Goal: Task Accomplishment & Management: Manage account settings

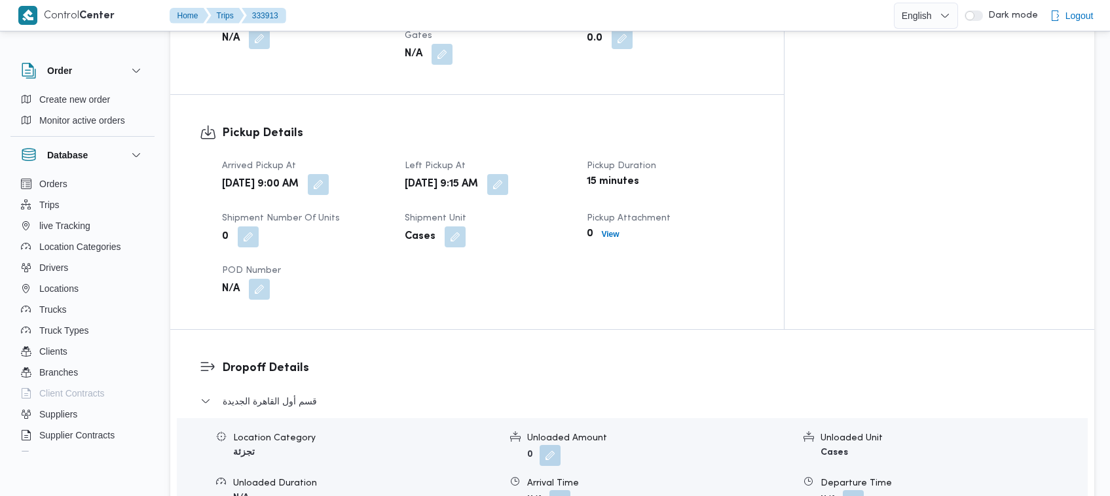
scroll to position [1285, 0]
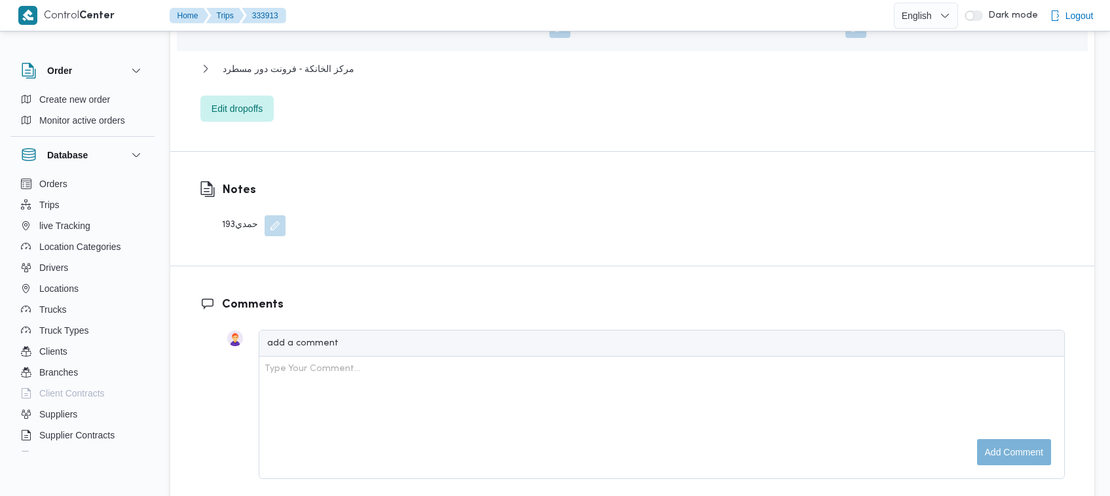
click at [224, 215] on div "193حمدي" at bounding box center [254, 225] width 64 height 21
click at [227, 215] on div "193حمدي" at bounding box center [254, 225] width 64 height 21
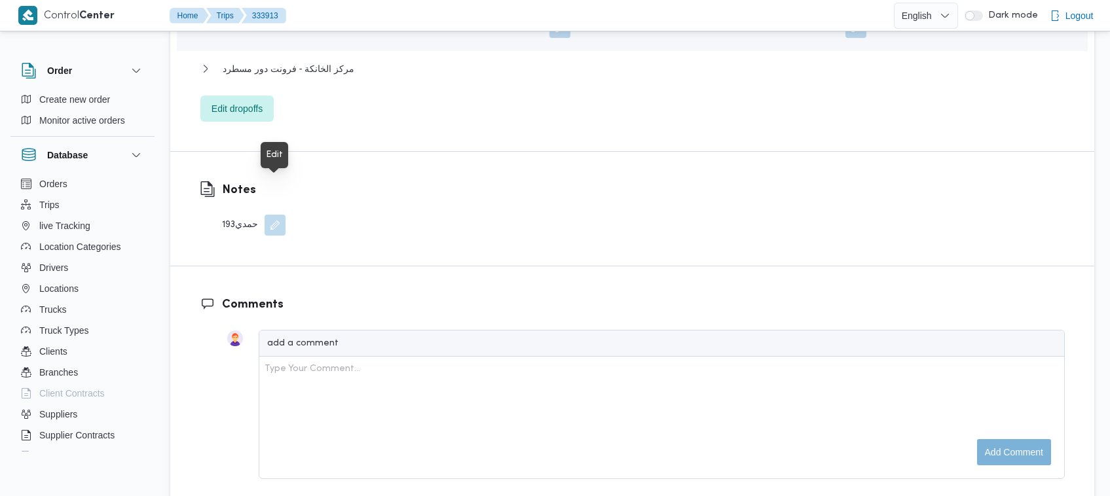
click at [285, 215] on button "button" at bounding box center [274, 225] width 21 height 21
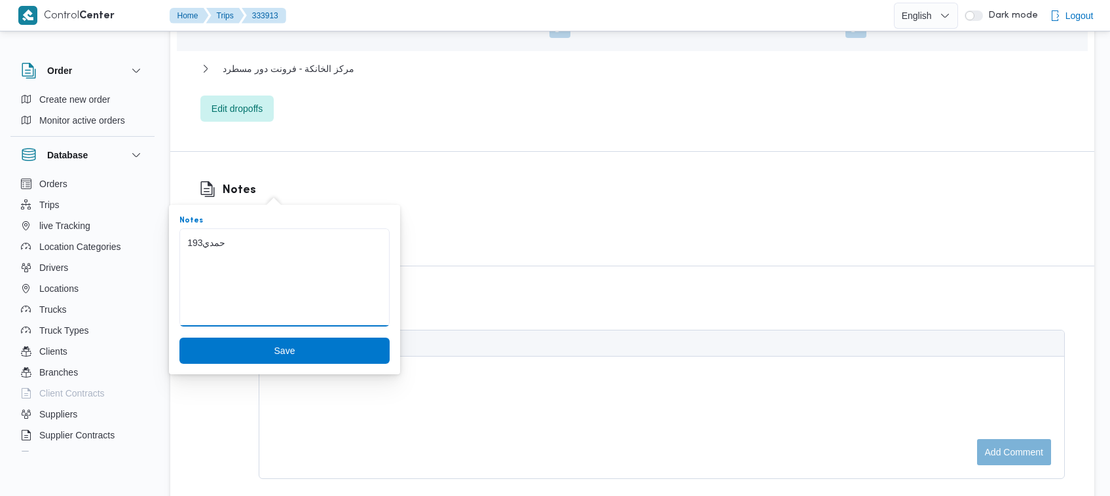
click at [194, 247] on textarea "193حمدي" at bounding box center [284, 277] width 210 height 98
drag, startPoint x: 202, startPoint y: 240, endPoint x: 175, endPoint y: 236, distance: 26.6
click at [175, 236] on div "You are in a dialog. To close this dialog, hit escape. Notes 193حمدي Save" at bounding box center [284, 290] width 231 height 170
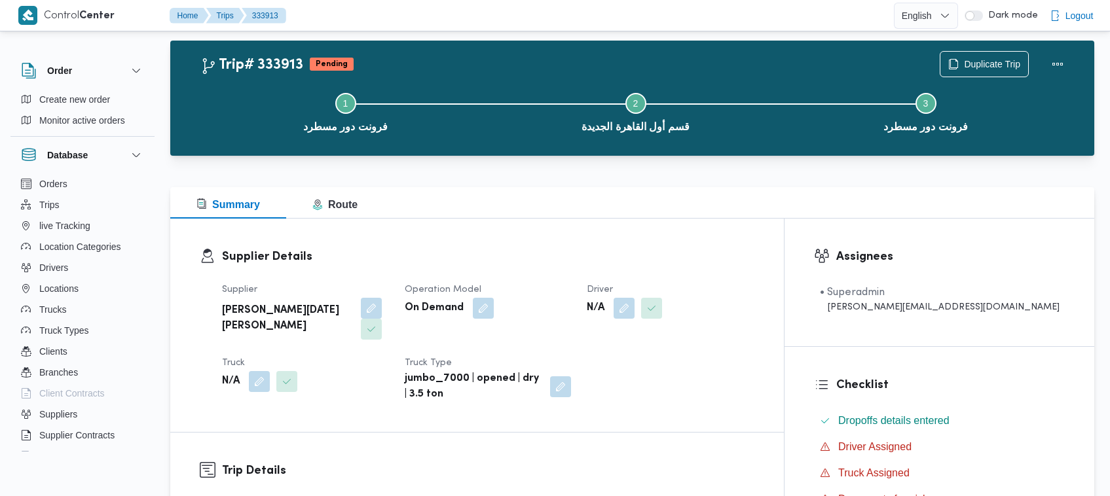
scroll to position [0, 0]
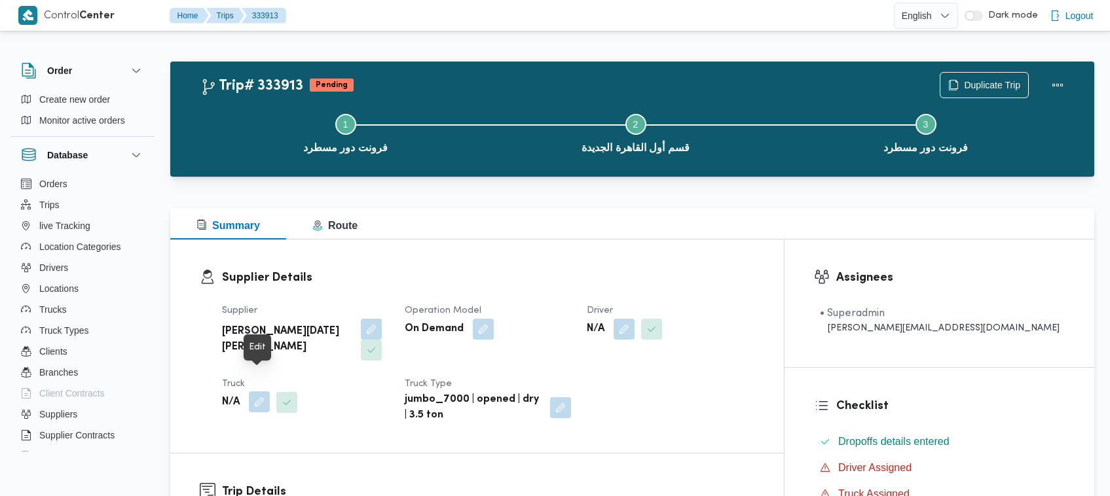
click at [253, 391] on button "button" at bounding box center [259, 401] width 21 height 21
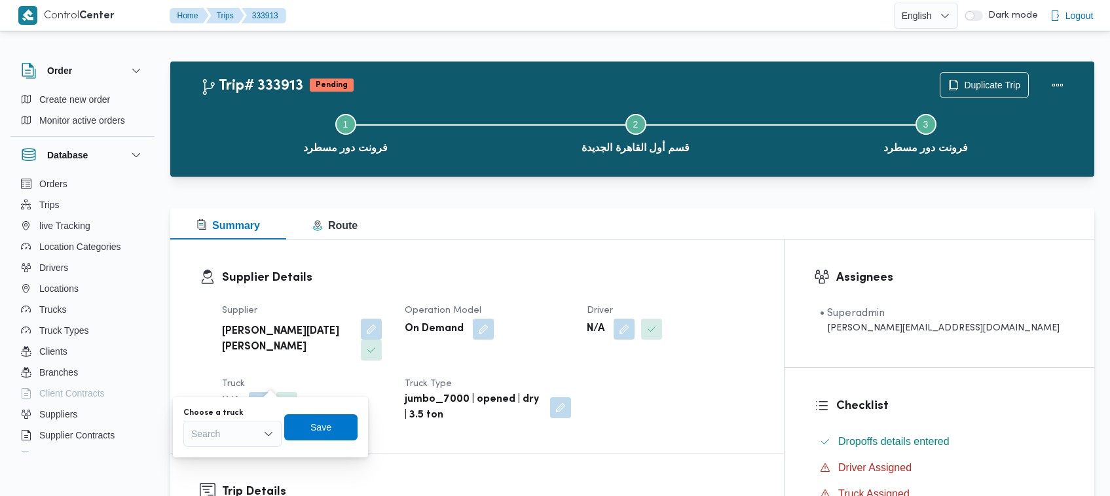
click at [260, 444] on div "Search" at bounding box center [232, 434] width 98 height 26
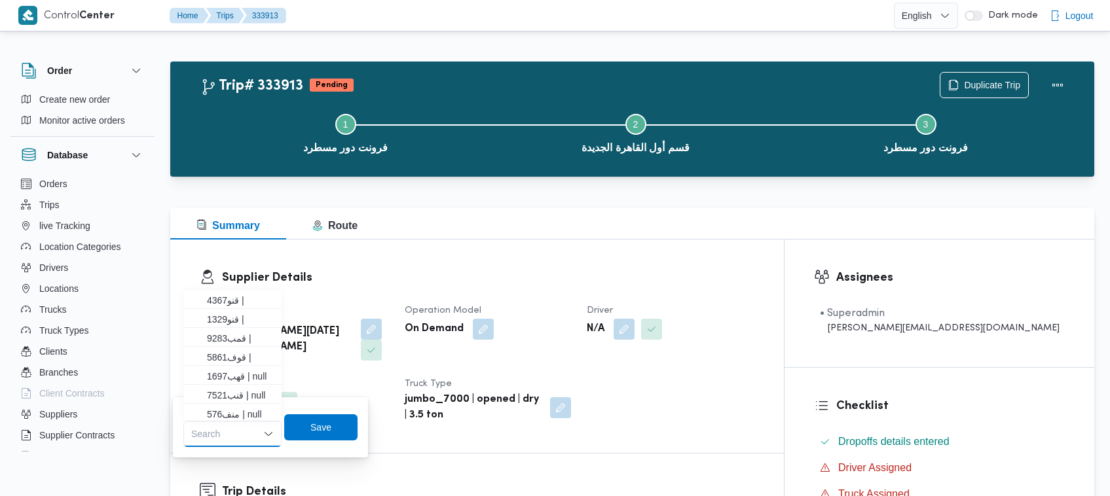
paste input "193"
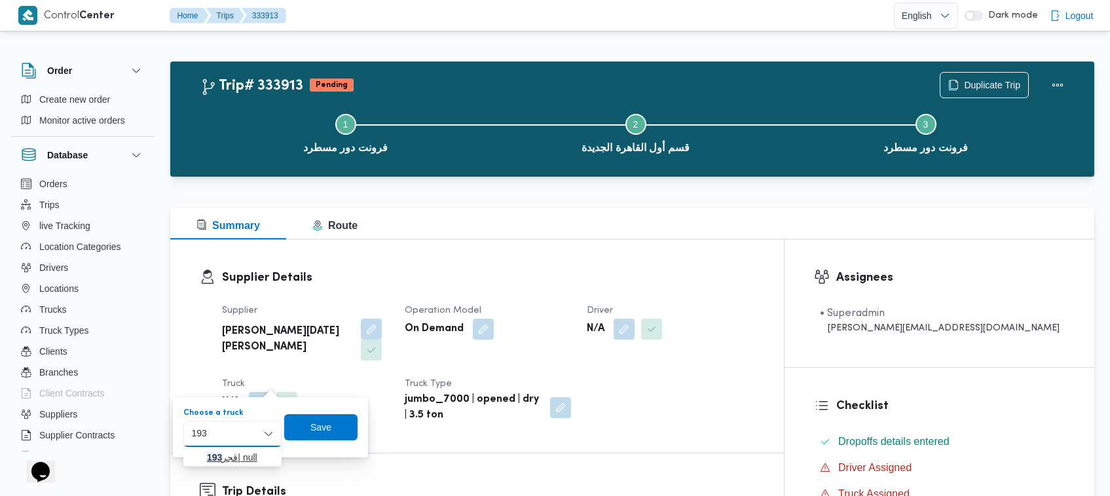
type input "193"
click at [200, 454] on icon "button" at bounding box center [196, 457] width 10 height 10
click at [348, 423] on span "Save" at bounding box center [327, 427] width 73 height 26
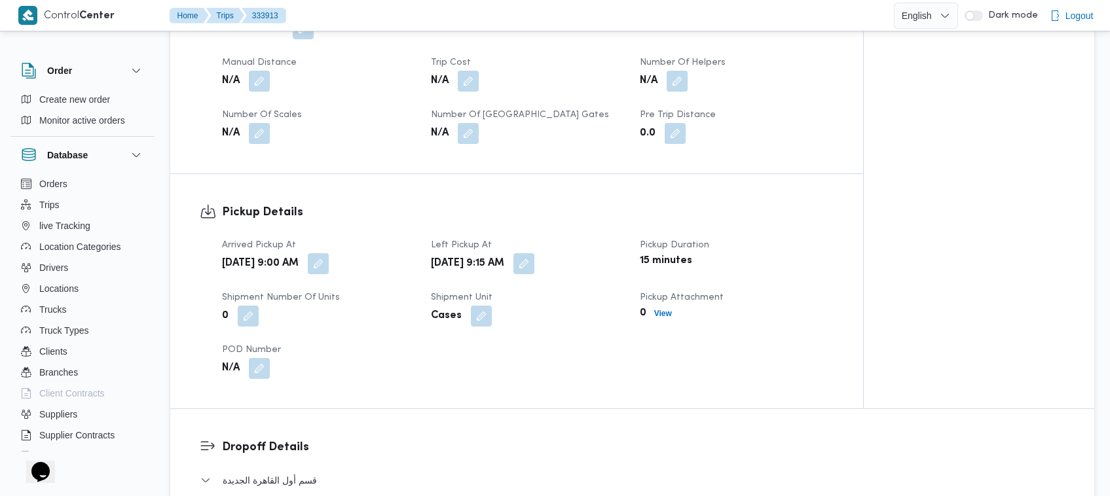
scroll to position [1036, 0]
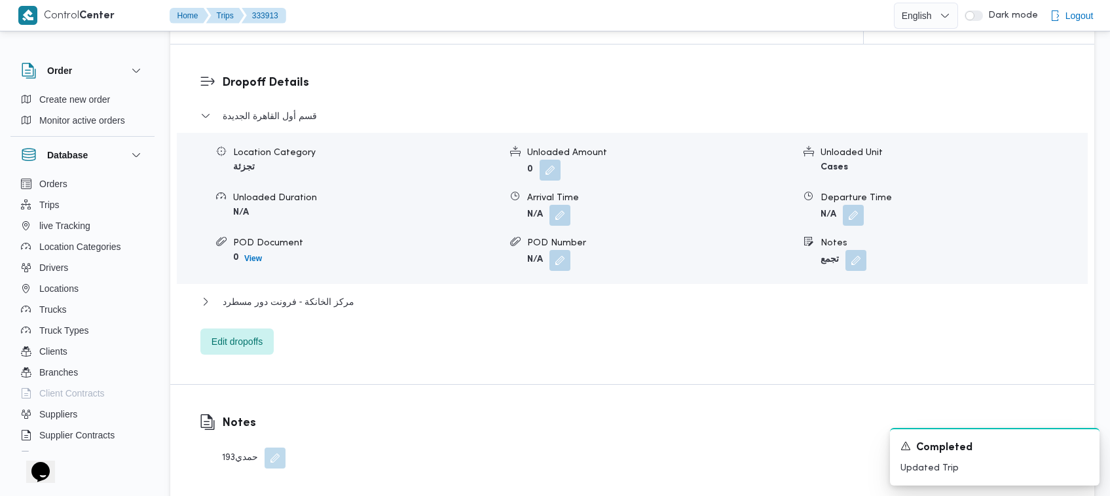
click at [276, 448] on button "button" at bounding box center [274, 458] width 21 height 21
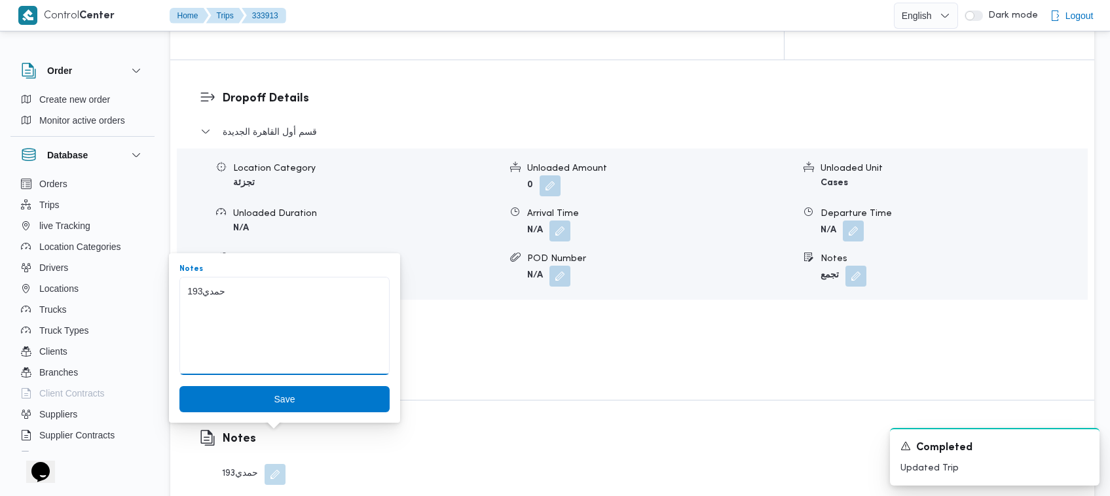
drag, startPoint x: 204, startPoint y: 292, endPoint x: 227, endPoint y: 292, distance: 22.9
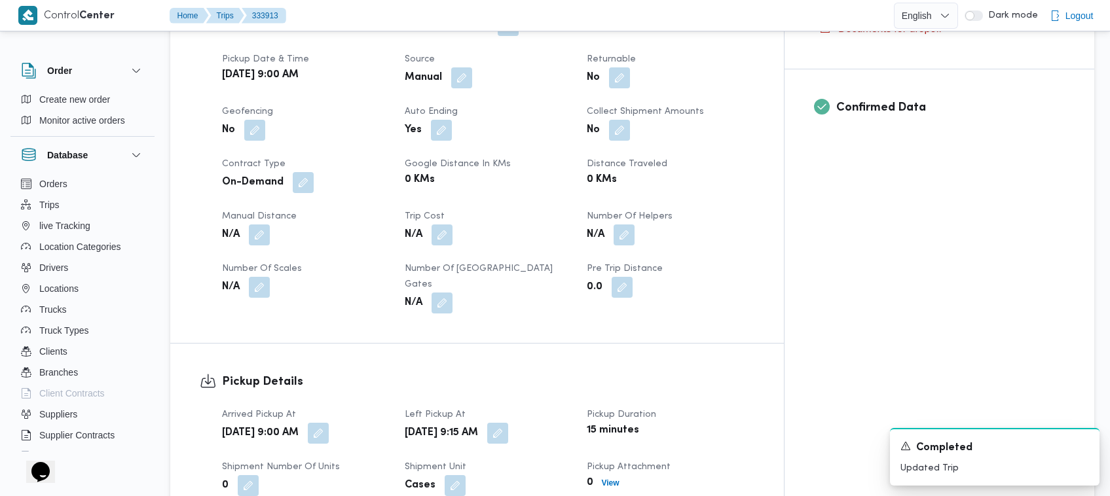
scroll to position [0, 0]
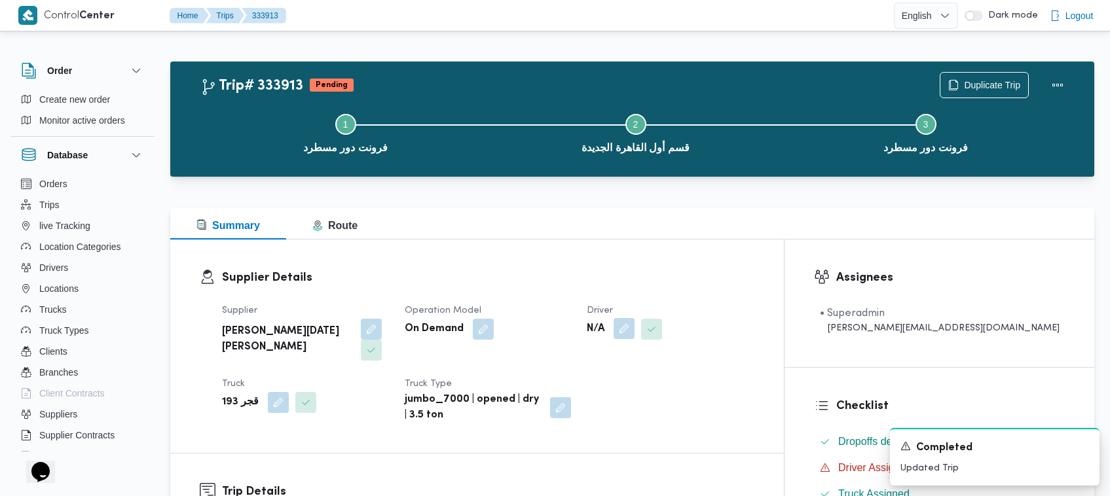
click at [634, 323] on button "button" at bounding box center [623, 328] width 21 height 21
click at [659, 403] on div "You are in a dialog. To close this dialog, hit escape. Choose a driver Search S…" at bounding box center [688, 375] width 195 height 60
click at [653, 383] on div "Search" at bounding box center [650, 382] width 98 height 26
paste input "حمدي"
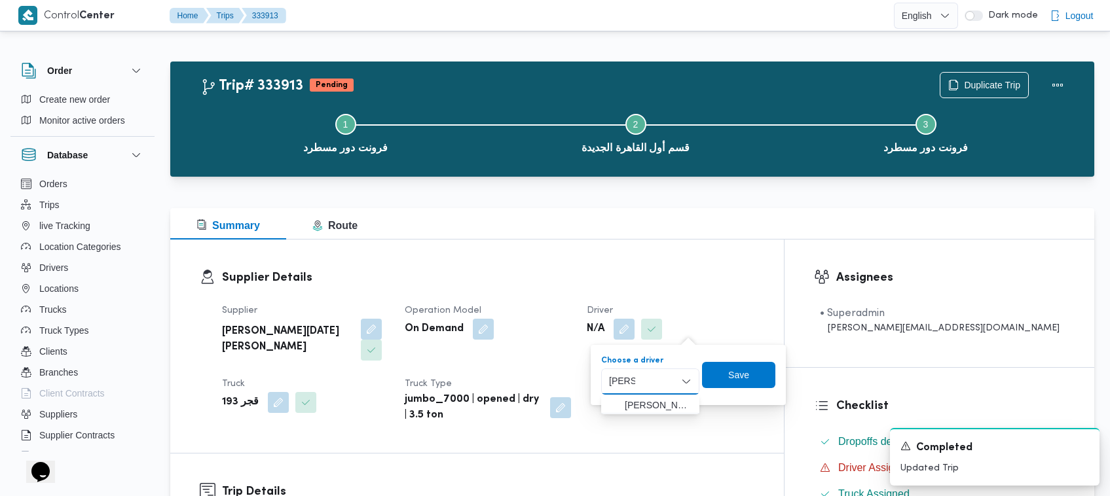
drag, startPoint x: 614, startPoint y: 378, endPoint x: 598, endPoint y: 378, distance: 16.4
click at [600, 378] on div "Choose a driver حمدي حمدي Combo box. Selected. حمدي . Selected. Combo box input…" at bounding box center [688, 375] width 177 height 42
type input "حمدى"
click at [659, 399] on span "حمدى فتحى حمدى حسب" at bounding box center [658, 405] width 67 height 16
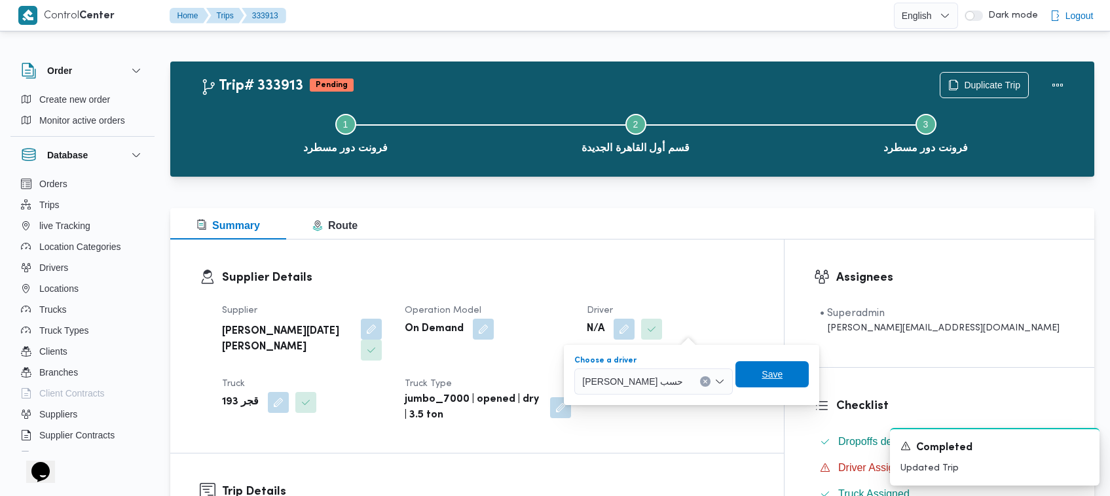
click at [777, 378] on span "Save" at bounding box center [771, 374] width 73 height 26
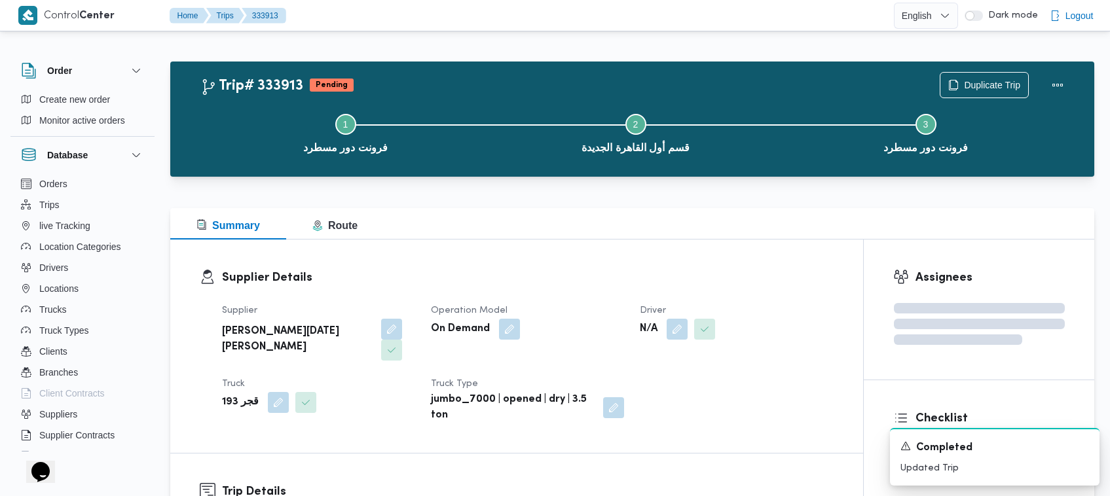
click at [738, 276] on h3 "Supplier Details" at bounding box center [527, 278] width 611 height 18
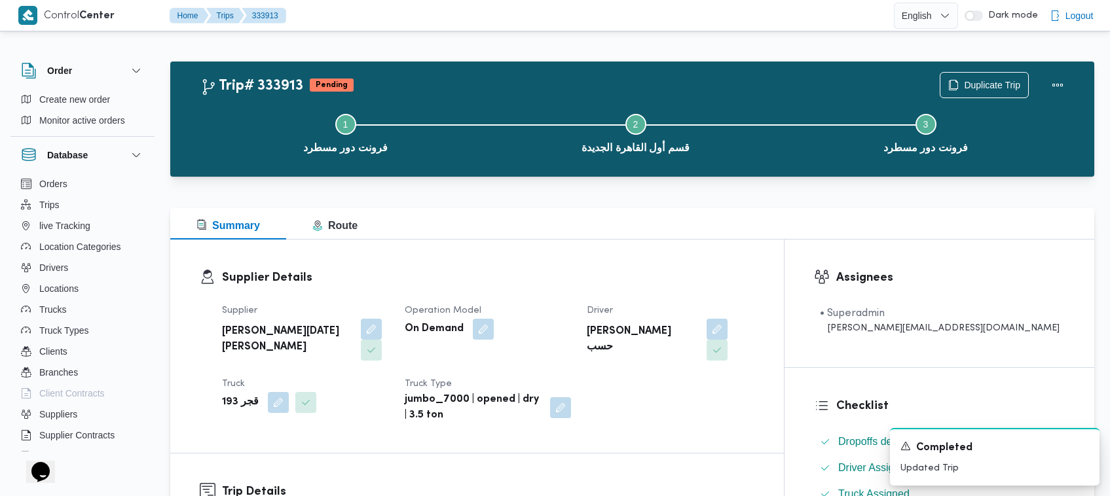
scroll to position [1036, 0]
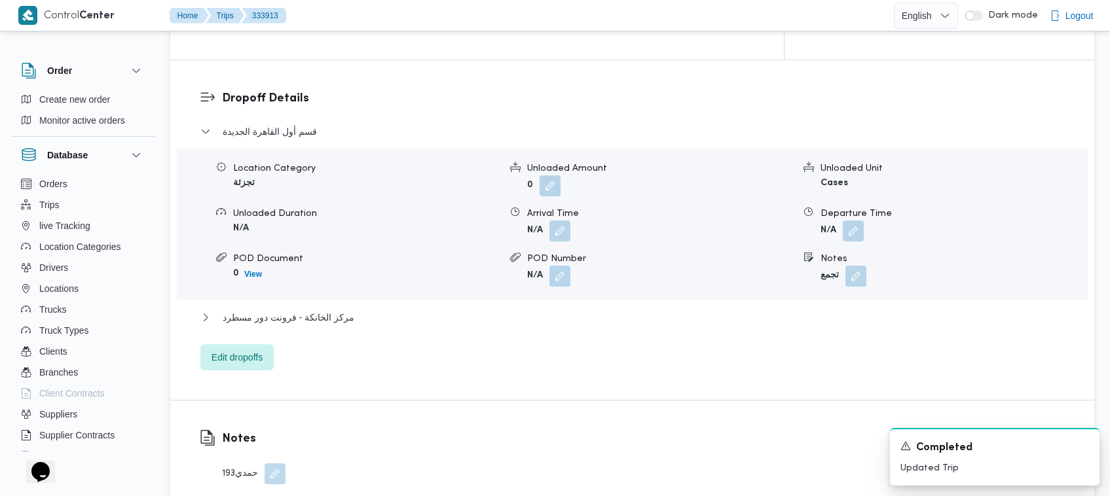
click at [272, 464] on button "button" at bounding box center [274, 474] width 21 height 21
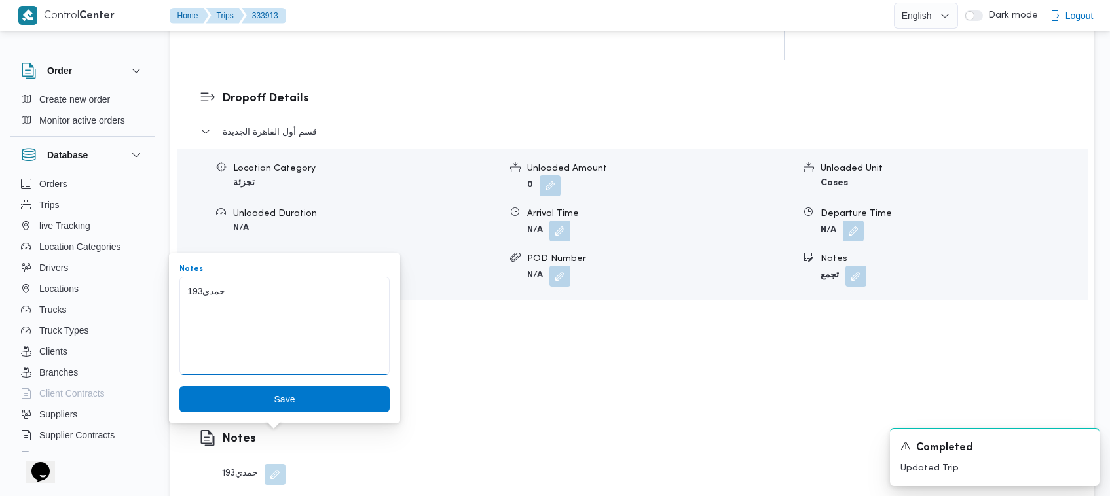
drag, startPoint x: 289, startPoint y: 289, endPoint x: 173, endPoint y: 270, distance: 117.4
click at [275, 391] on span "Save" at bounding box center [284, 399] width 21 height 16
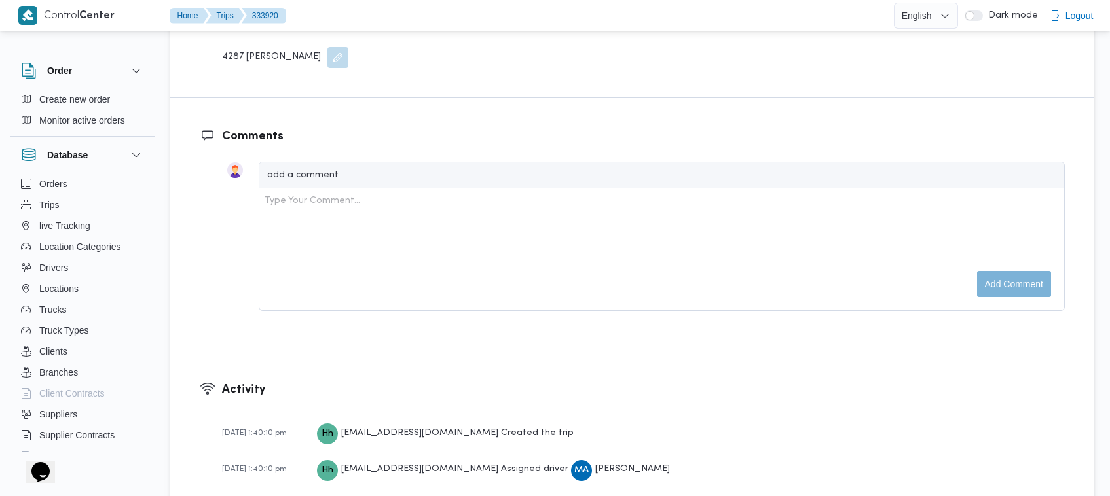
scroll to position [1288, 0]
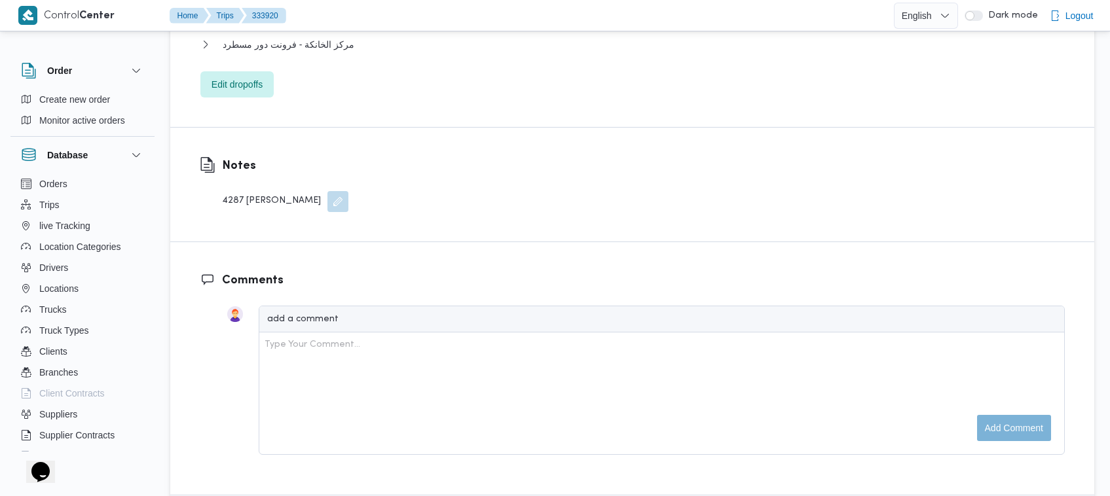
click at [234, 191] on div "4287 [PERSON_NAME]" at bounding box center [285, 201] width 126 height 21
copy div "4287"
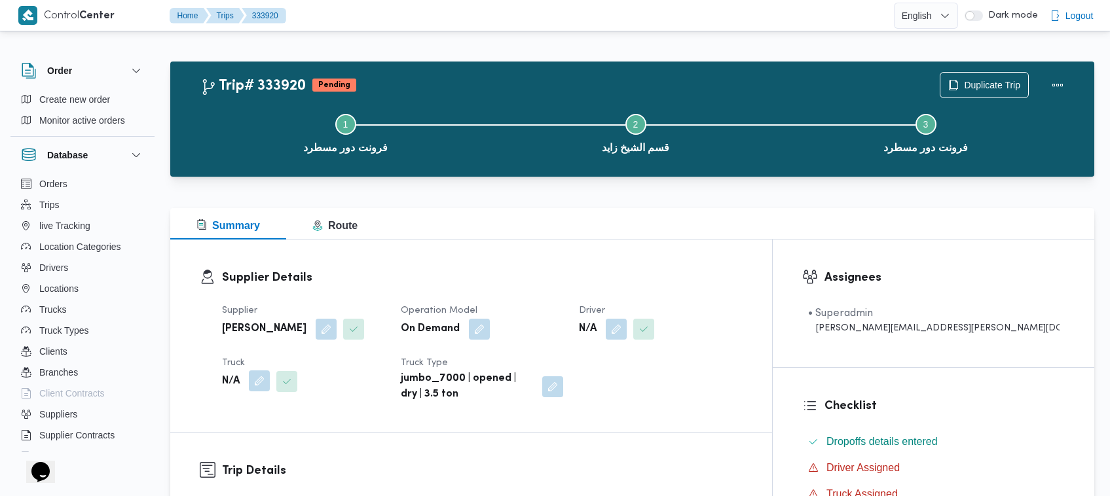
click at [255, 381] on button "button" at bounding box center [259, 381] width 21 height 21
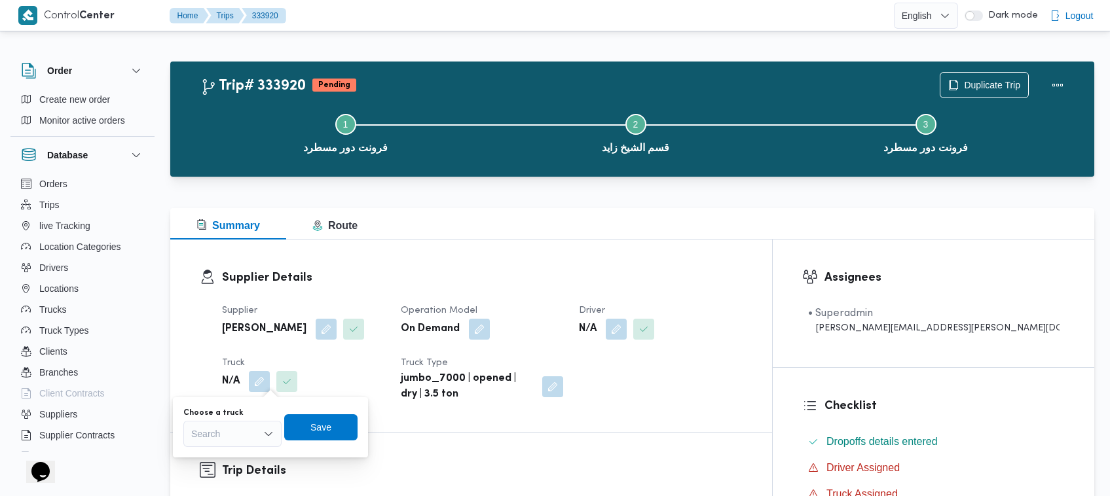
click at [257, 439] on div "Search" at bounding box center [232, 434] width 98 height 26
paste input "4287"
type input "4287"
click at [219, 458] on mark "4287" at bounding box center [217, 457] width 20 height 10
click at [321, 422] on span "Save" at bounding box center [329, 428] width 21 height 16
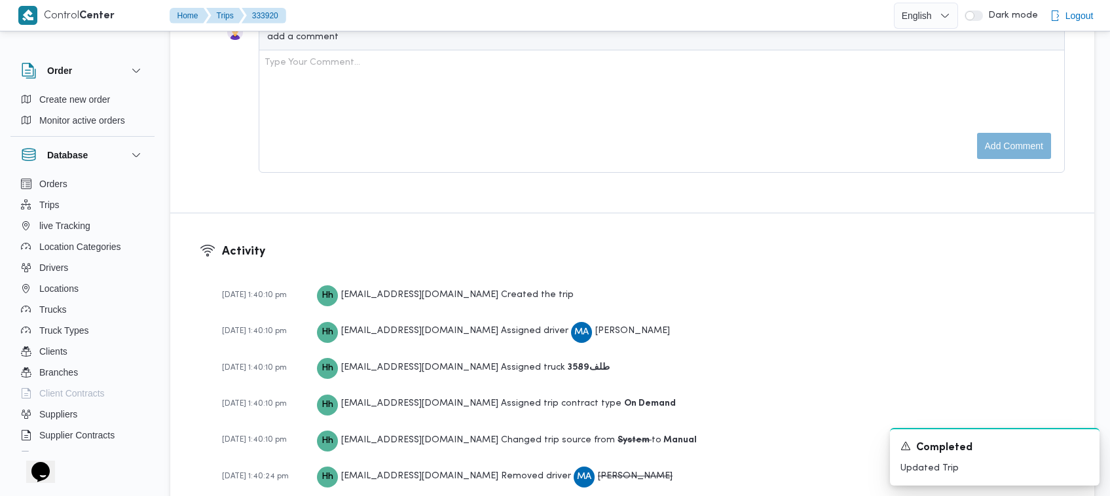
scroll to position [1036, 0]
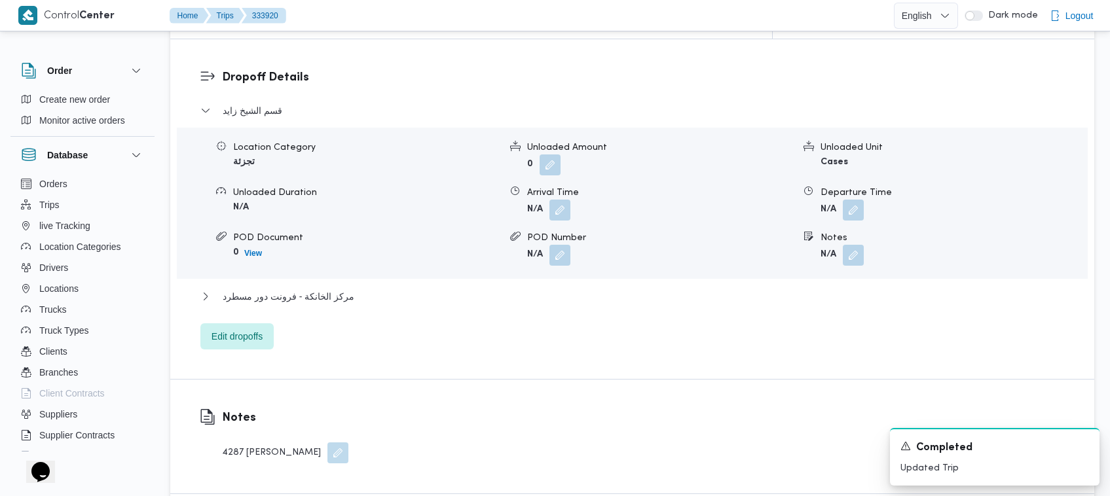
click at [327, 443] on button "button" at bounding box center [337, 453] width 21 height 21
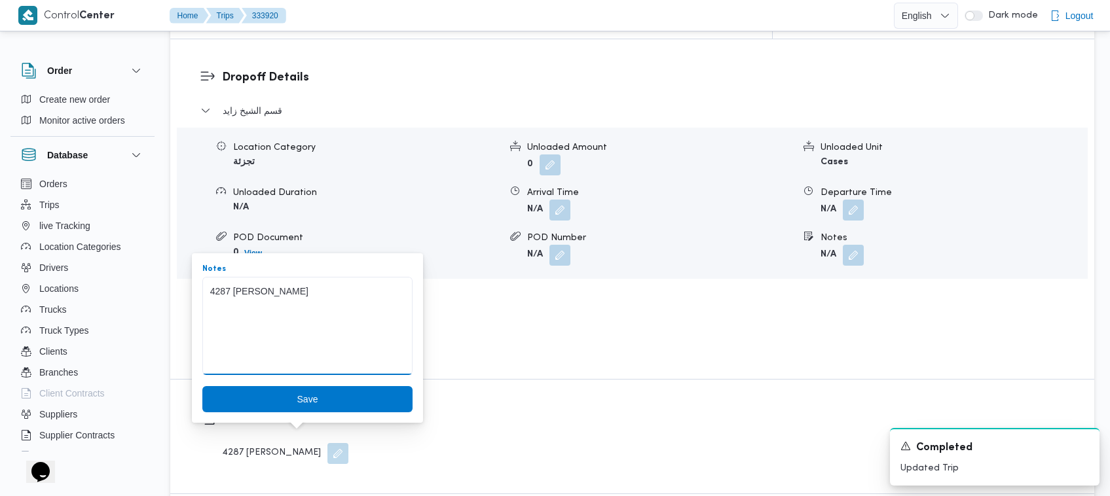
click at [266, 289] on textarea "4287 [PERSON_NAME]" at bounding box center [307, 326] width 210 height 98
click at [236, 289] on textarea "4287 [PERSON_NAME]" at bounding box center [307, 326] width 210 height 98
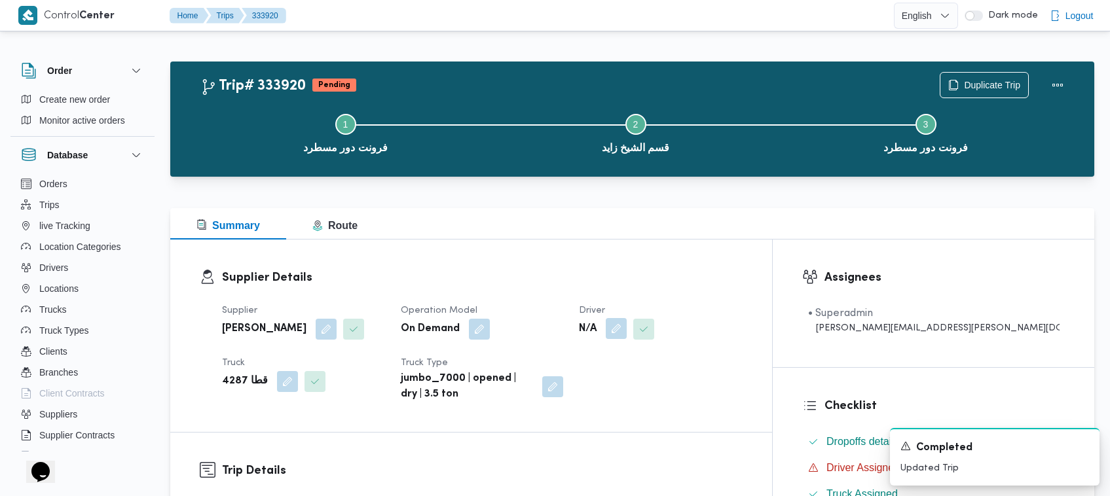
click at [627, 329] on button "button" at bounding box center [616, 328] width 21 height 21
click at [636, 387] on div "Search" at bounding box center [650, 382] width 98 height 26
paste input "[PERSON_NAME]"
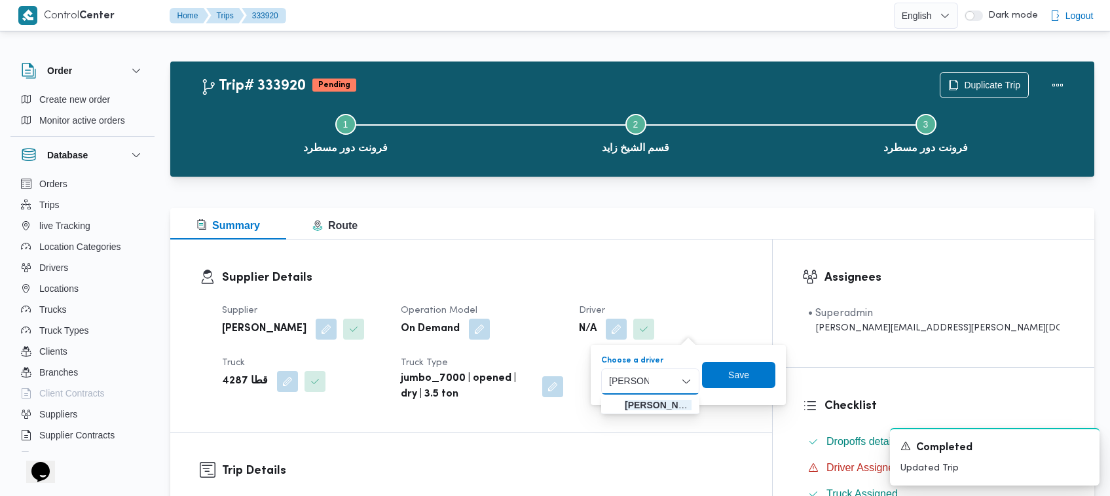
type input "[PERSON_NAME]"
click at [625, 403] on span "[PERSON_NAME]" at bounding box center [658, 405] width 67 height 16
click at [751, 372] on span "Save" at bounding box center [740, 374] width 73 height 26
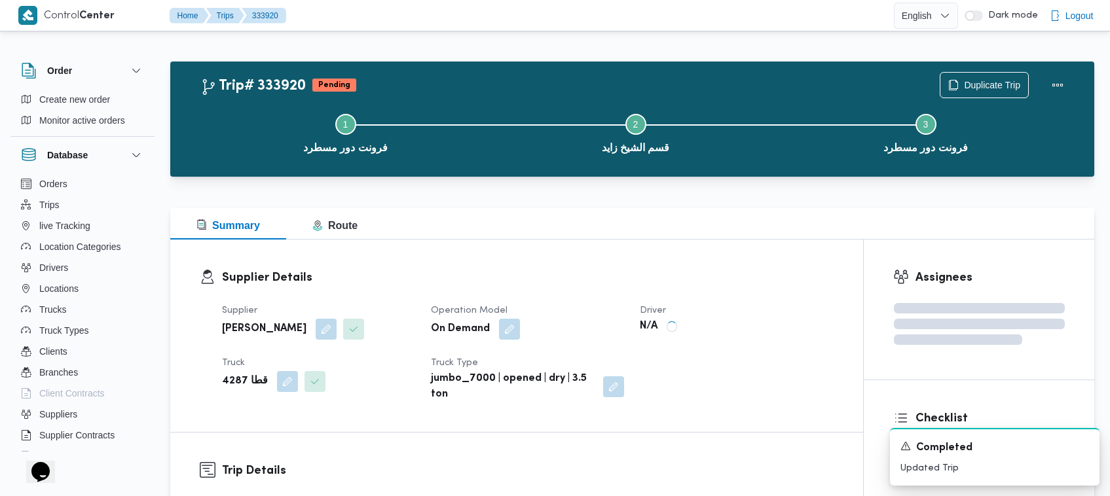
click at [503, 276] on h3 "Supplier Details" at bounding box center [527, 278] width 611 height 18
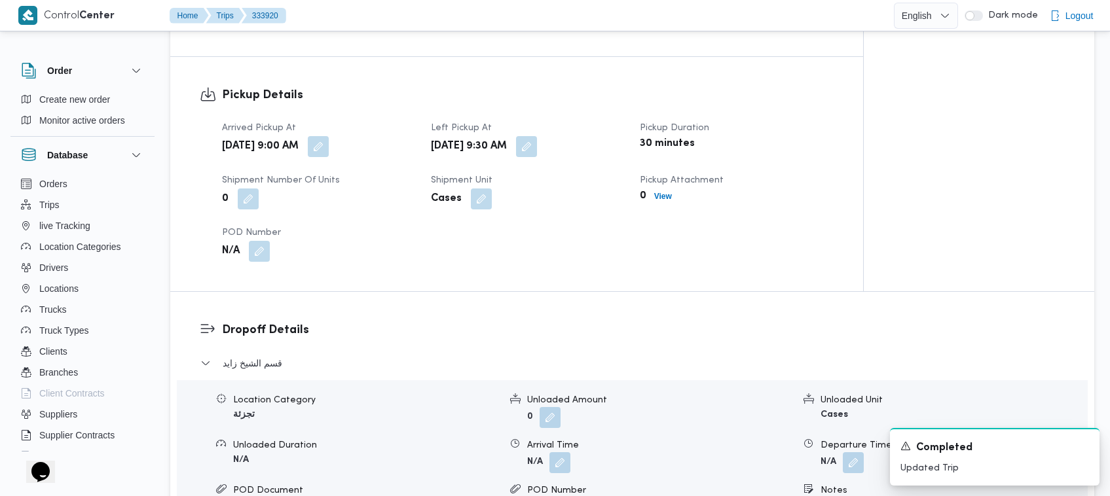
scroll to position [1036, 0]
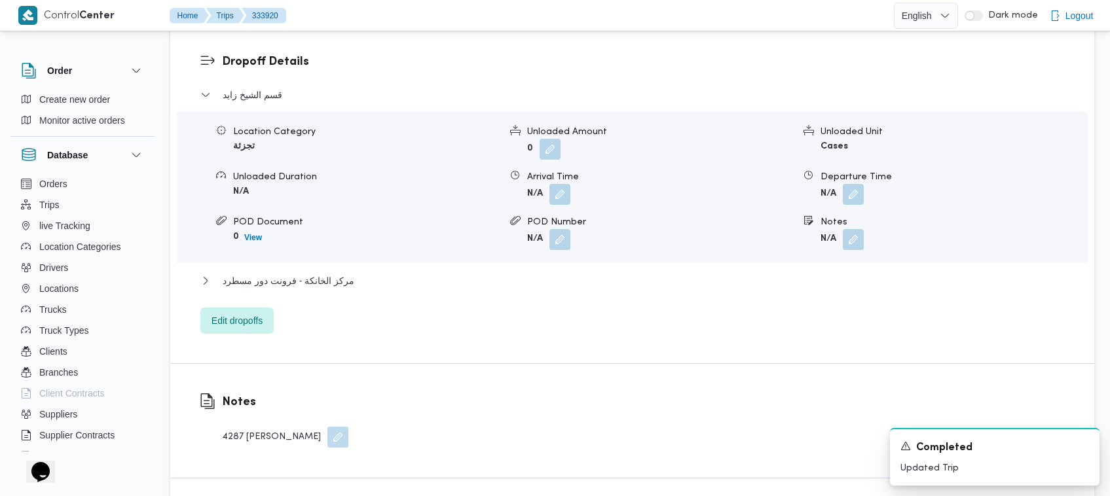
click at [327, 437] on button "button" at bounding box center [337, 437] width 21 height 21
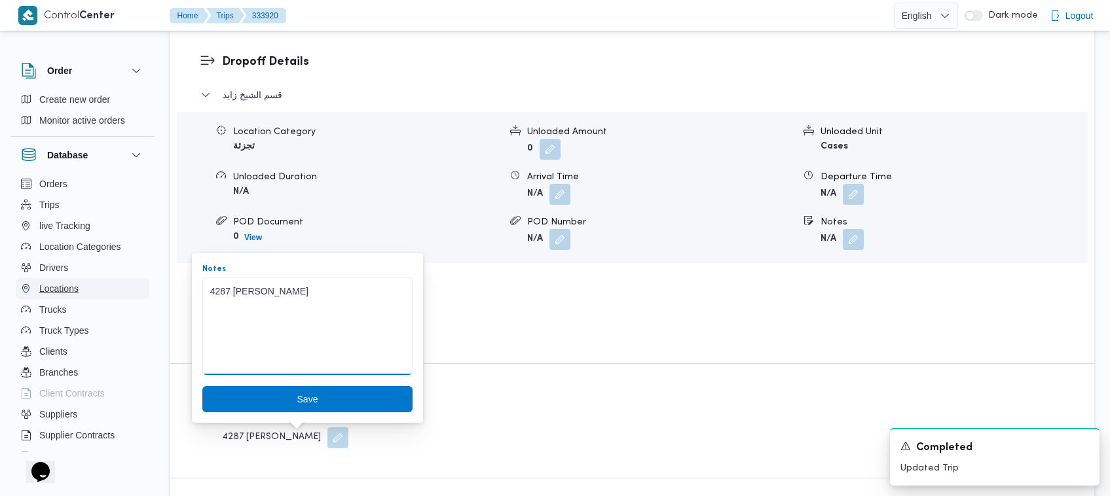
drag, startPoint x: 333, startPoint y: 293, endPoint x: 137, endPoint y: 280, distance: 195.5
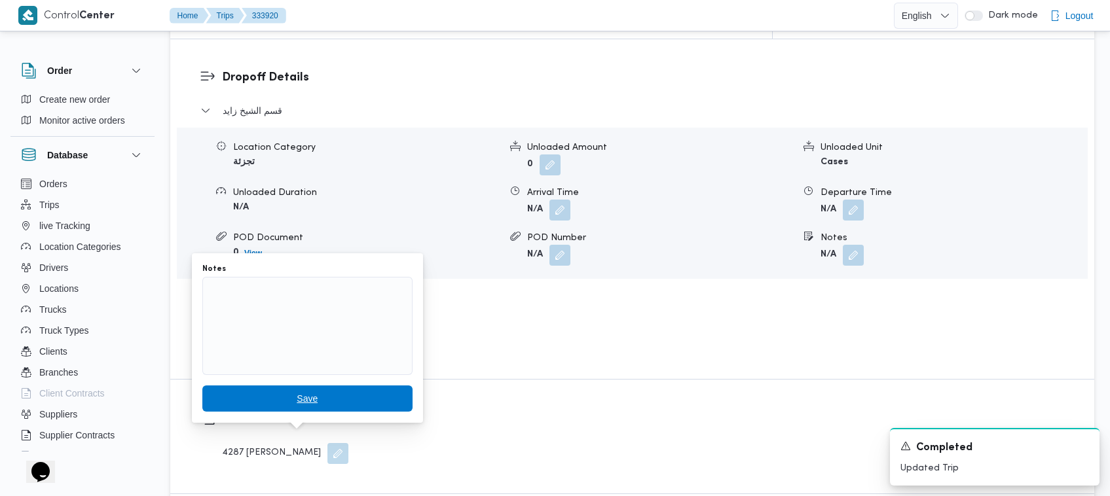
click at [305, 397] on span "Save" at bounding box center [307, 399] width 21 height 16
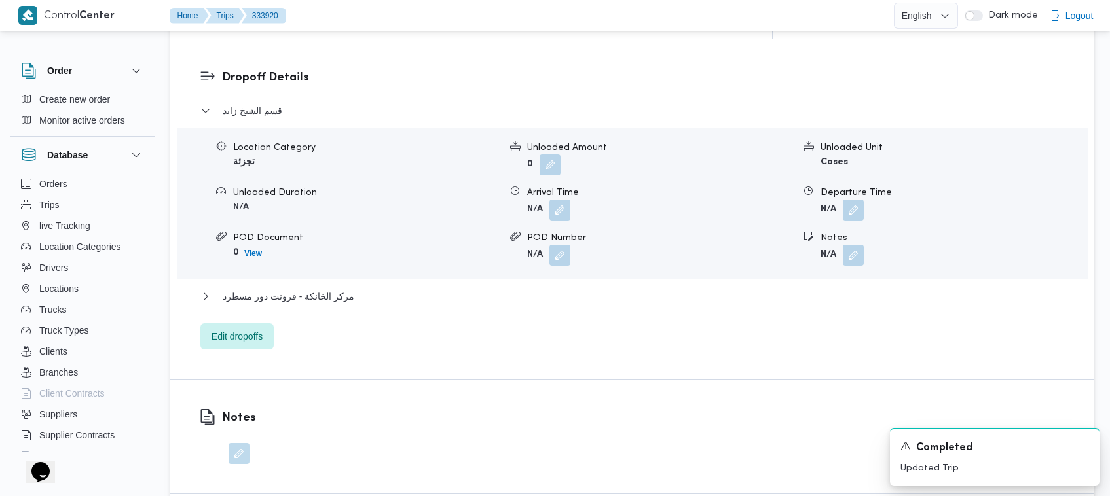
scroll to position [0, 0]
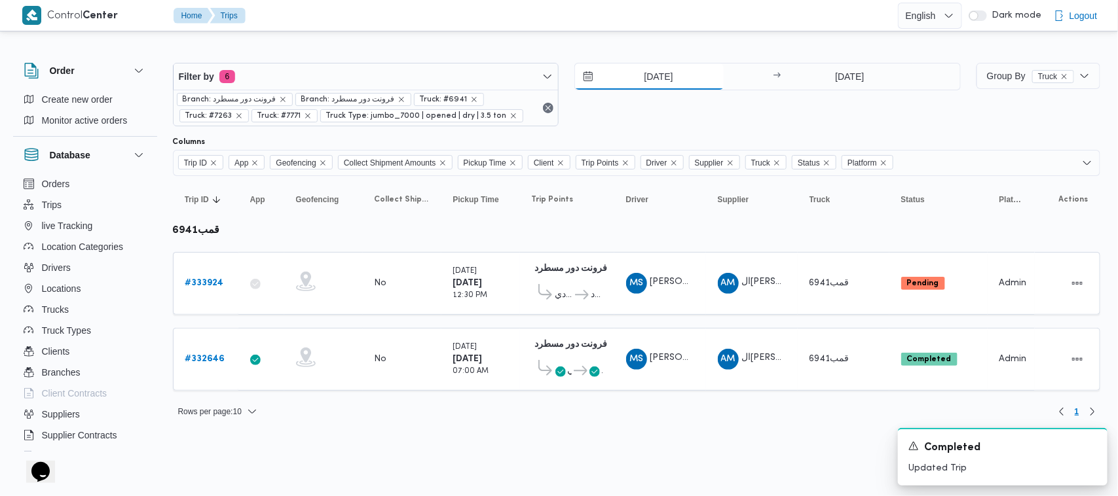
click at [643, 80] on input "[DATE]" at bounding box center [649, 77] width 149 height 26
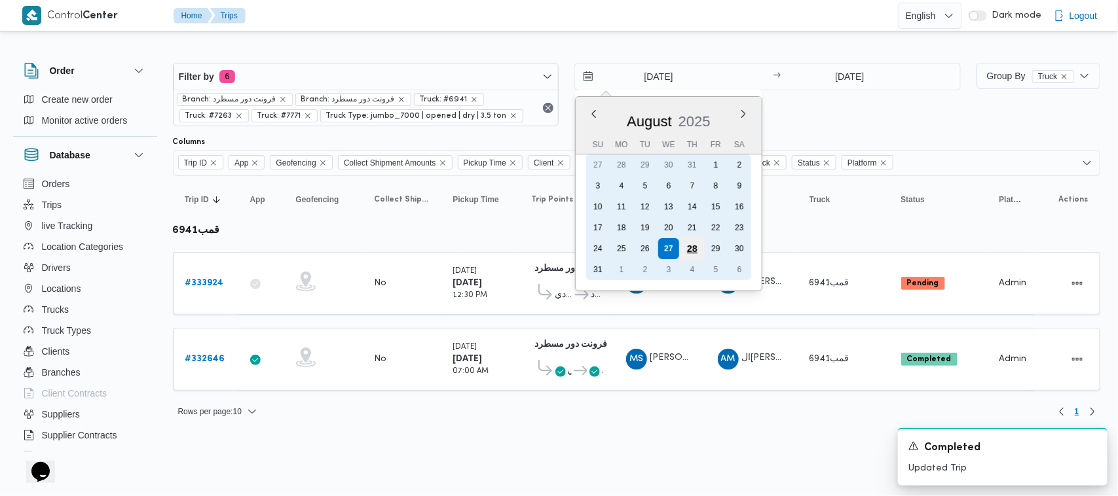
click at [696, 241] on div "28" at bounding box center [692, 248] width 25 height 25
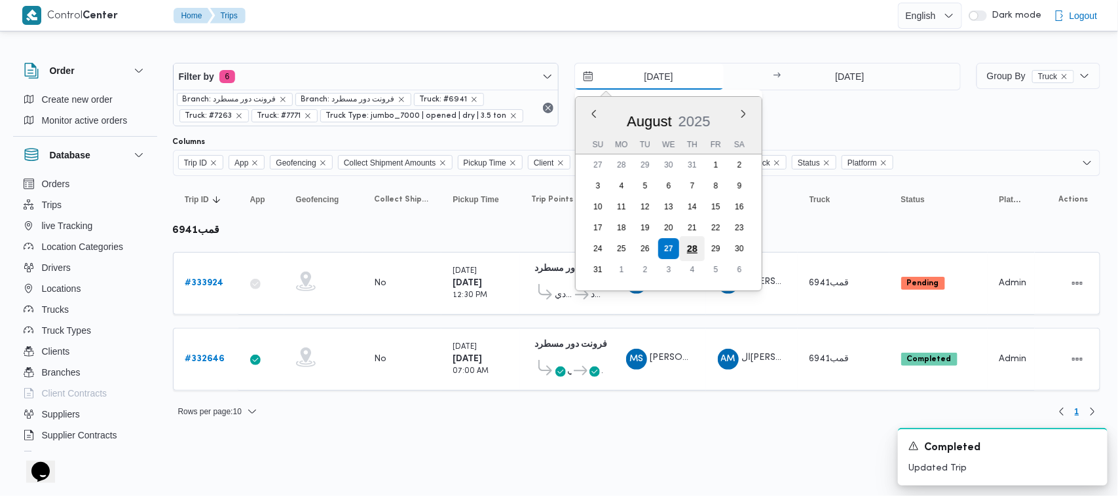
type input "28/8/2025"
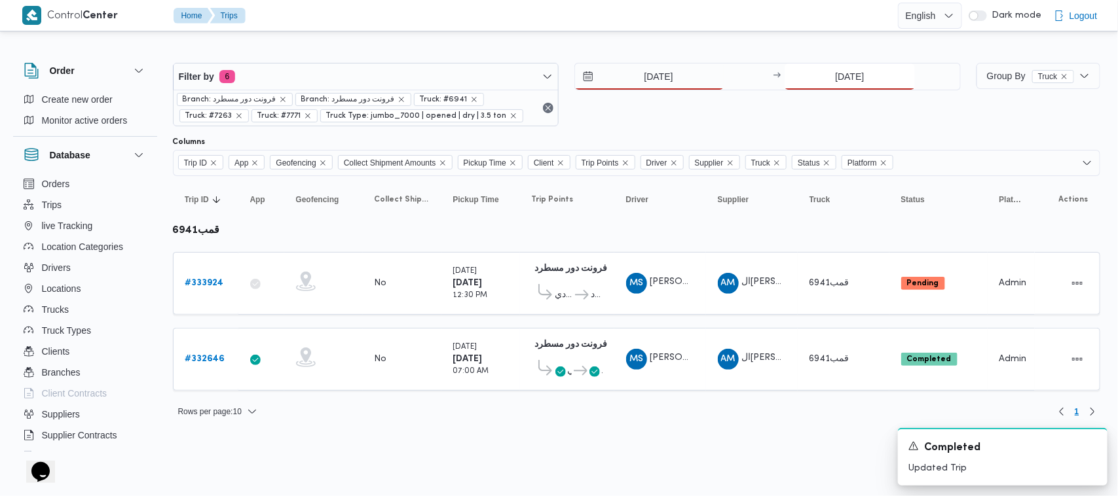
click at [848, 66] on input "27/8/2025" at bounding box center [849, 77] width 130 height 26
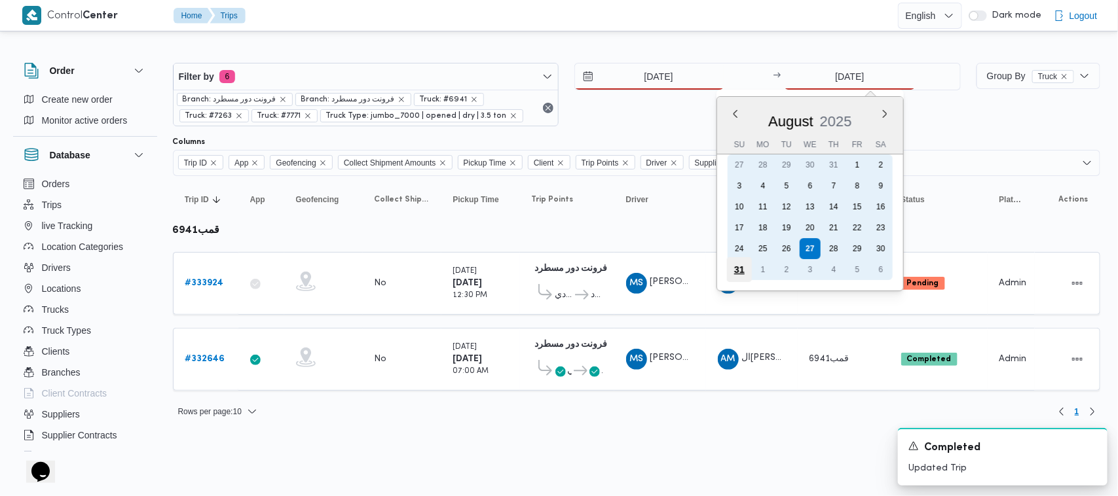
click at [738, 267] on div "31" at bounding box center [739, 269] width 25 height 25
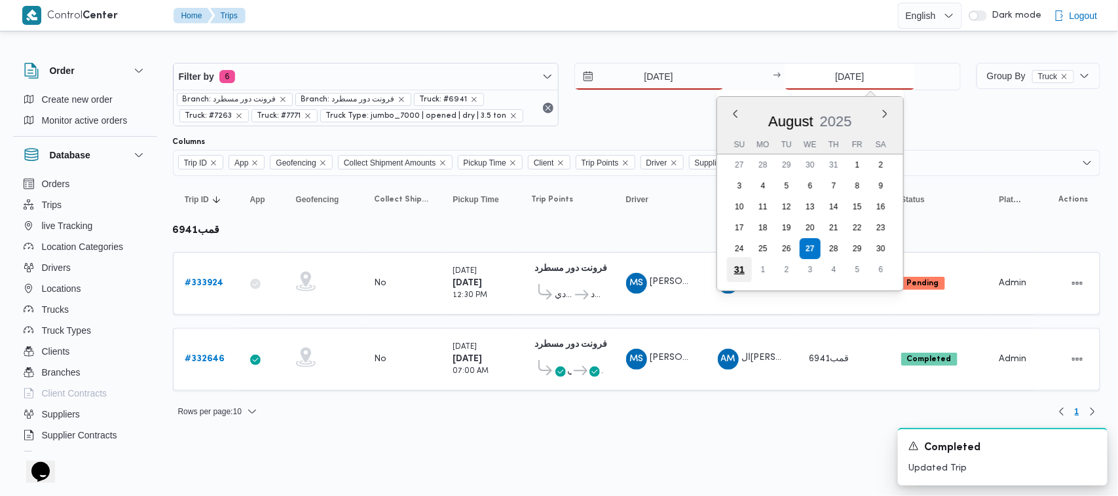
type input "31/8/2025"
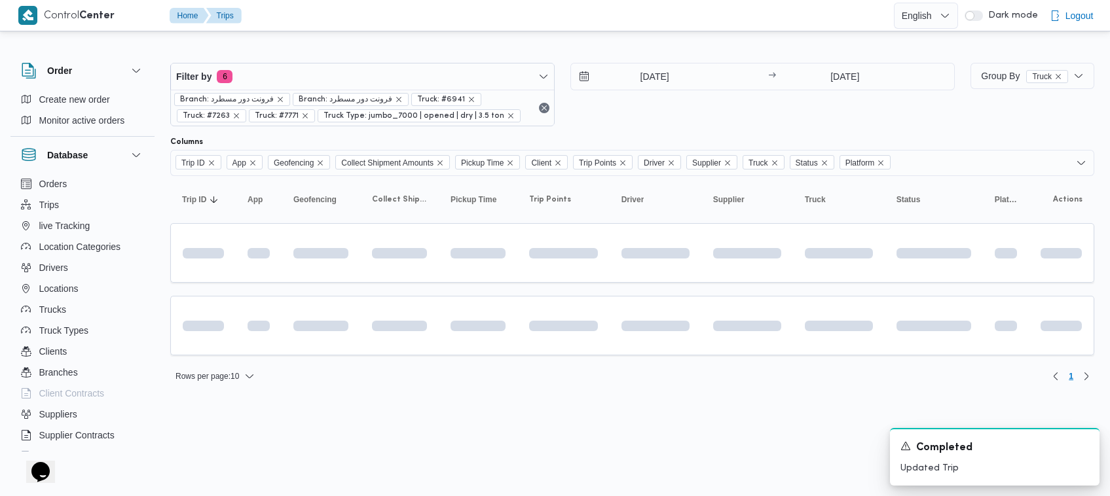
click at [767, 110] on div "28/8/2025 → 31/8/2025" at bounding box center [762, 95] width 384 height 64
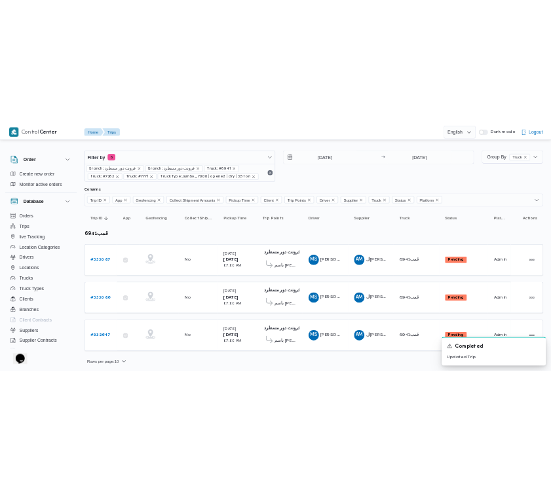
scroll to position [12, 0]
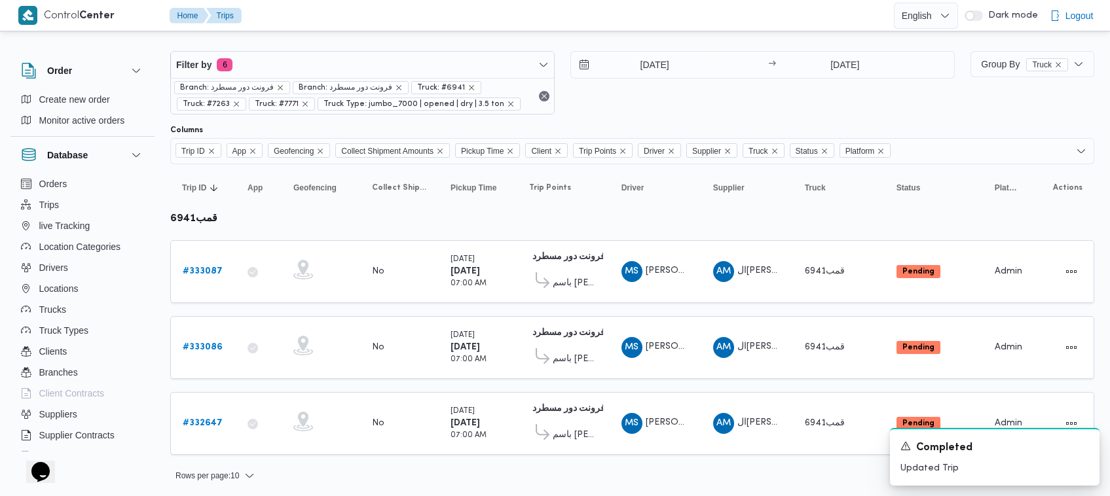
click at [676, 88] on div "28/8/2025 → 31/8/2025" at bounding box center [762, 83] width 384 height 64
drag, startPoint x: 708, startPoint y: 119, endPoint x: 686, endPoint y: 122, distance: 21.9
click at [708, 119] on div "Filter by 6 Branch: فرونت دور مسطرد Branch: فرونت دور مسطرد Truck: #6941 Truck:…" at bounding box center [562, 82] width 800 height 79
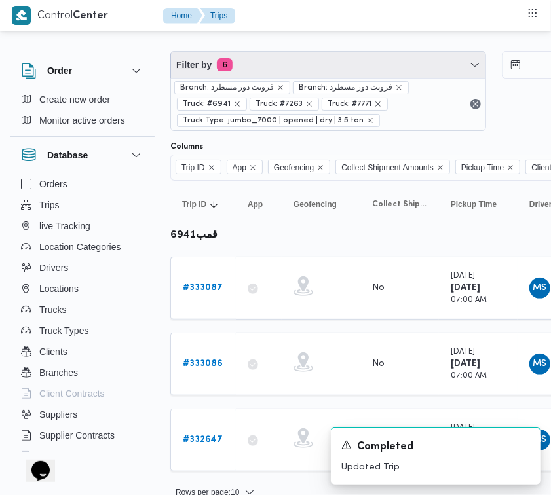
click at [279, 62] on span "Filter by 6" at bounding box center [328, 65] width 314 height 26
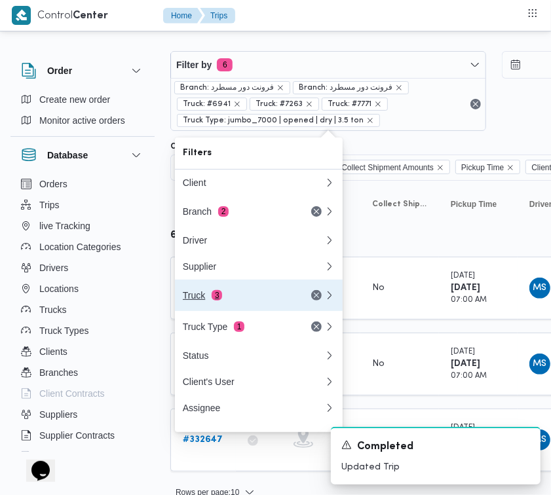
click at [262, 308] on button "Truck 3" at bounding box center [259, 295] width 168 height 31
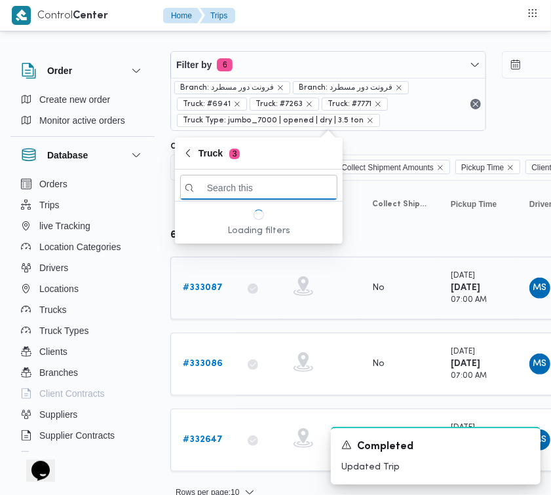
paste input "1951"
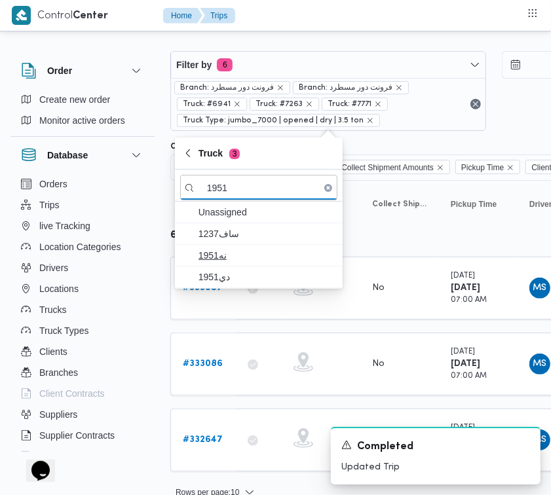
type input "1951"
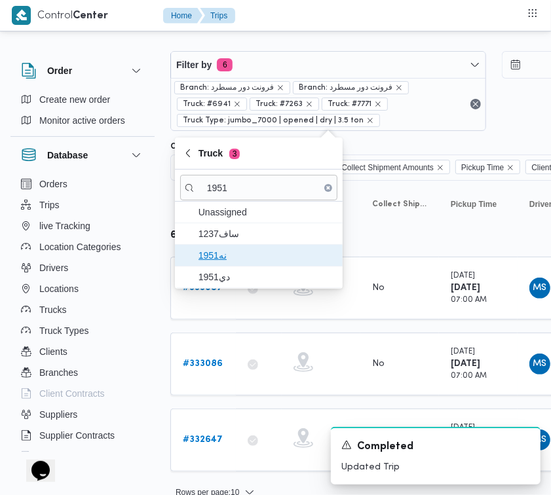
click at [187, 255] on icon "button" at bounding box center [188, 255] width 10 height 10
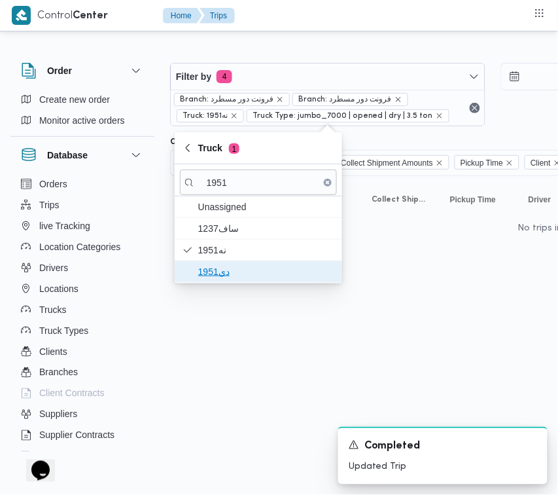
click at [202, 264] on span "دي1951" at bounding box center [266, 272] width 136 height 16
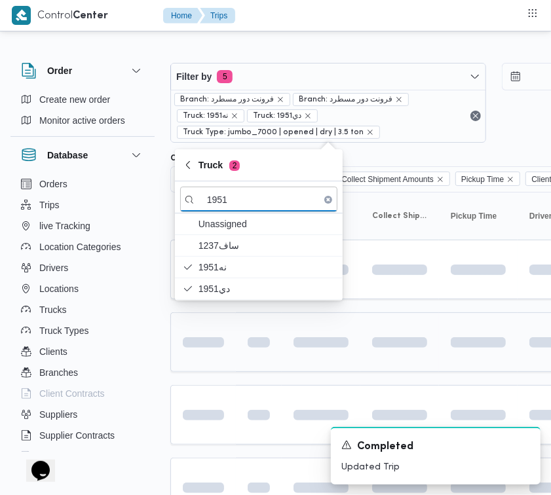
click at [255, 352] on div at bounding box center [258, 342] width 33 height 21
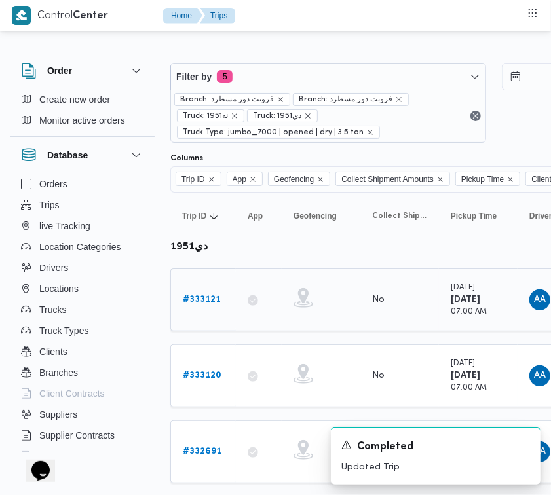
click at [217, 301] on b "# 333121" at bounding box center [202, 299] width 38 height 9
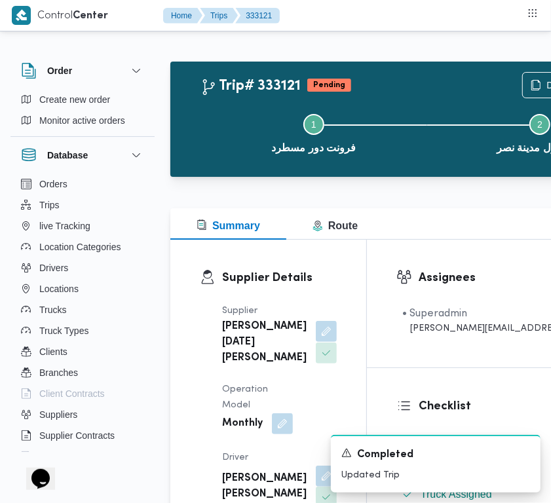
click at [316, 342] on button "button" at bounding box center [326, 331] width 21 height 21
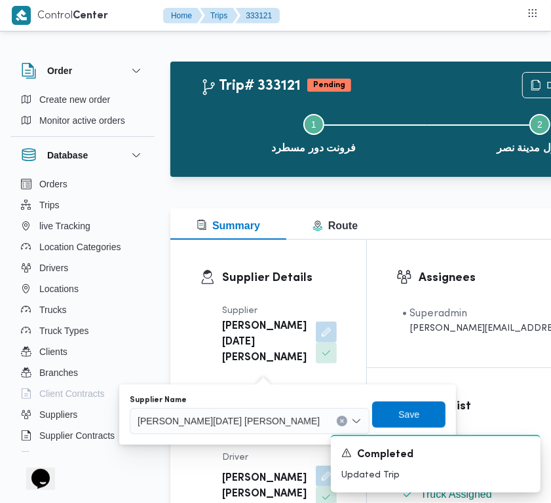
click at [229, 423] on span "ابراهيم رمضان ابراهيم عثمان ابوباشا" at bounding box center [228, 420] width 182 height 14
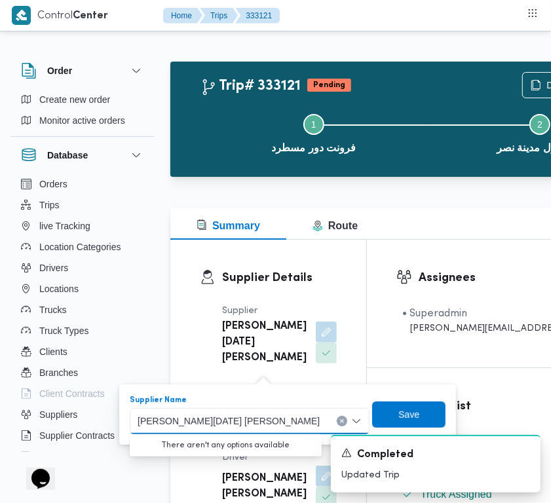
paste input "محمد ناصر كامل"
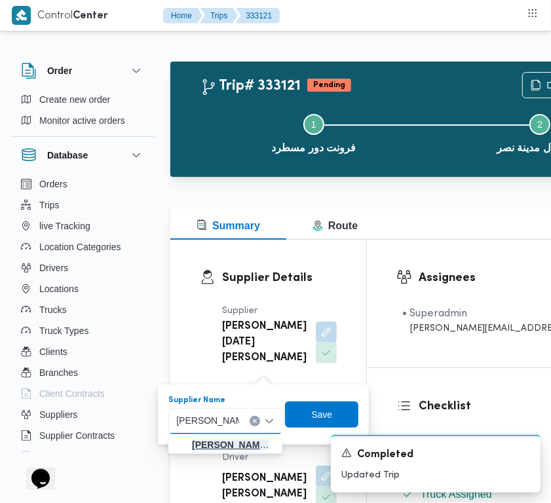
type input "محمد ناصر كامل"
click at [220, 439] on mark "محمد ناصر كامل" at bounding box center [230, 444] width 77 height 10
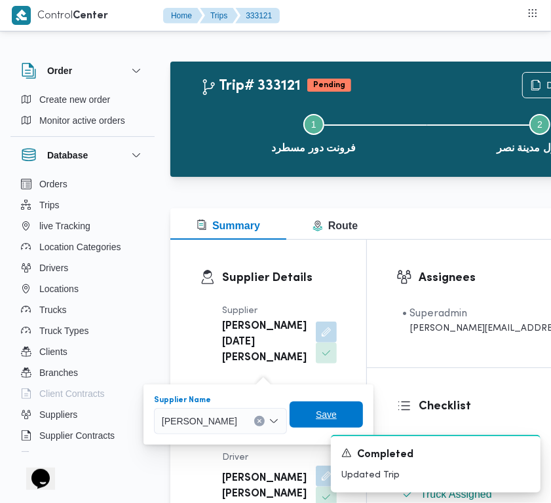
click at [327, 413] on span "Save" at bounding box center [326, 415] width 21 height 16
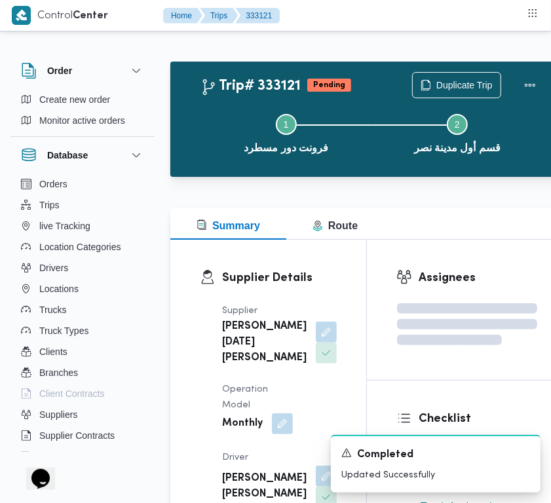
scroll to position [240, 0]
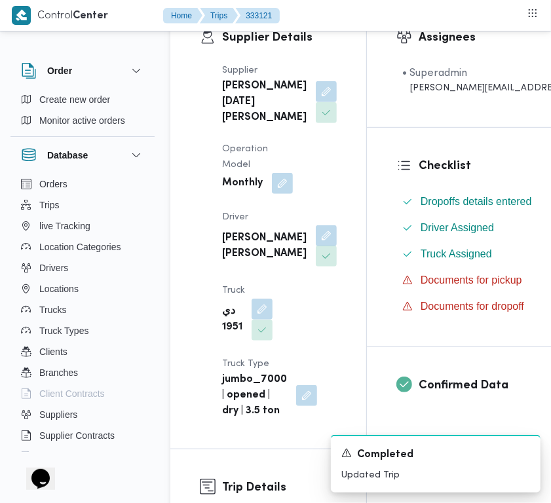
drag, startPoint x: 270, startPoint y: 280, endPoint x: 270, endPoint y: 295, distance: 15.1
click at [316, 246] on button "button" at bounding box center [326, 235] width 21 height 21
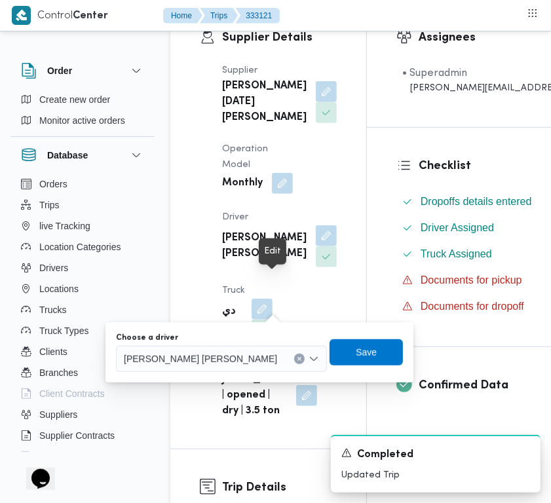
click at [236, 350] on div "عبدالخالق عبدالباقي محمود عبدالباقي عبدالخالق" at bounding box center [221, 359] width 211 height 26
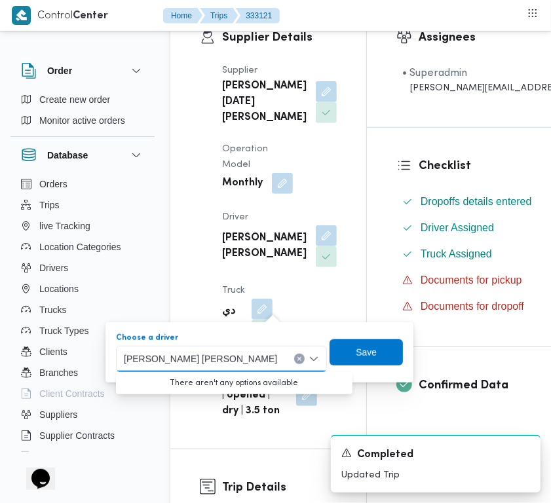
paste input "محمد حسن"
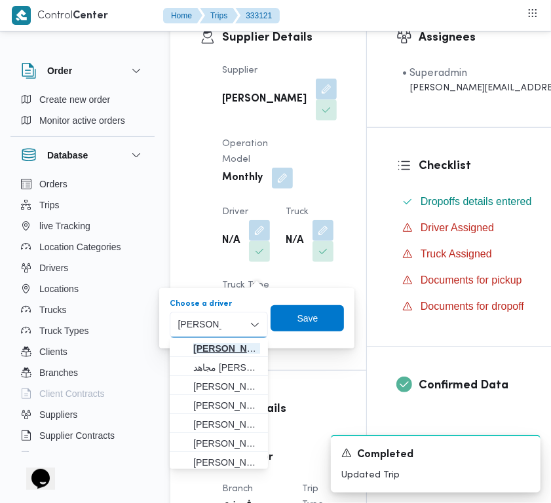
type input "محمد حسن"
click at [181, 339] on span "محمد حسن عبدالدايم سعيد" at bounding box center [219, 348] width 88 height 21
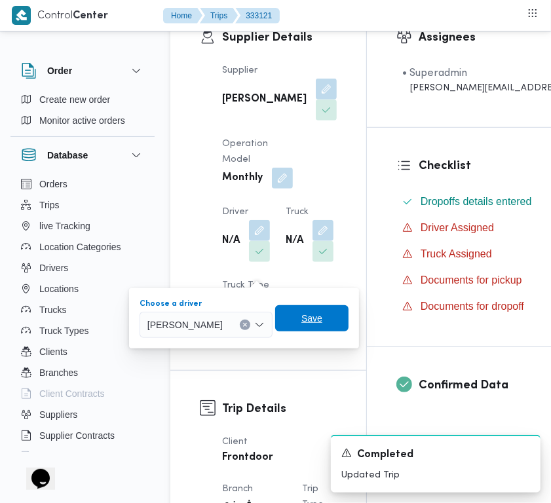
click at [348, 316] on span "Save" at bounding box center [311, 318] width 73 height 26
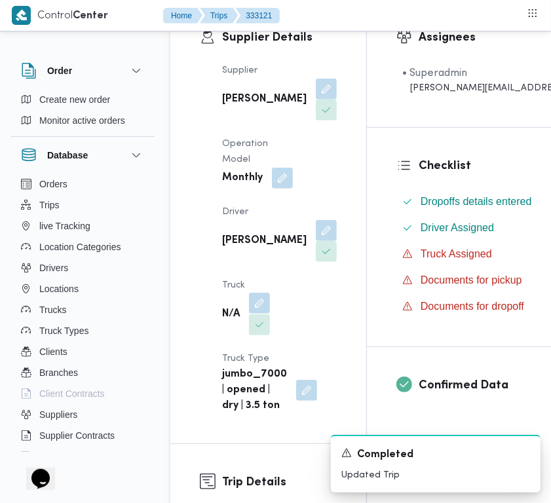
click at [266, 314] on button "button" at bounding box center [259, 303] width 21 height 21
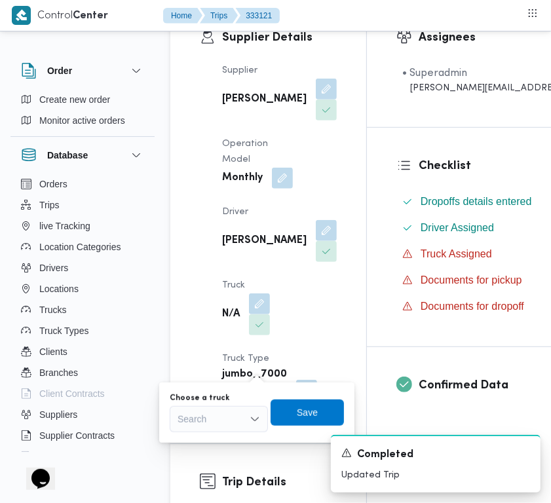
click at [231, 416] on div "Search" at bounding box center [219, 419] width 98 height 26
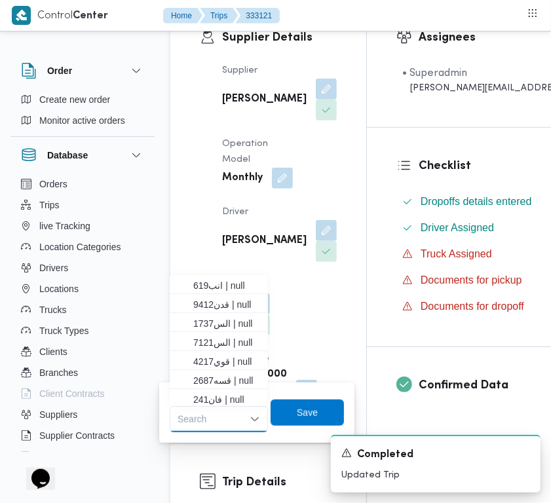
paste input "9412"
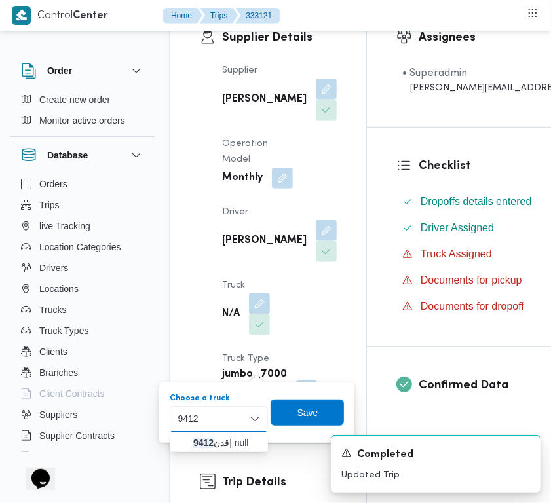
type input "9412"
click at [197, 439] on mark "9412" at bounding box center [203, 442] width 20 height 10
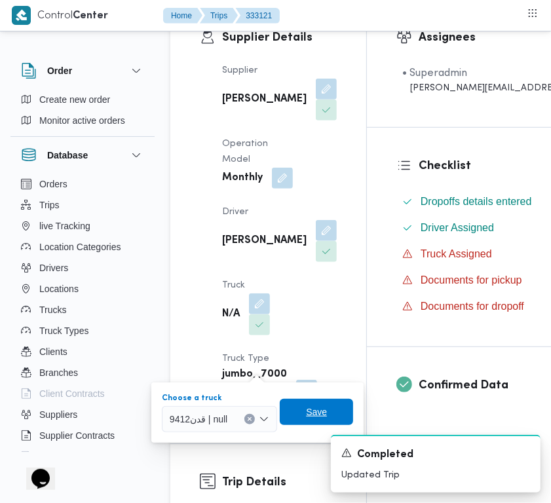
click at [318, 403] on span "Save" at bounding box center [316, 412] width 73 height 26
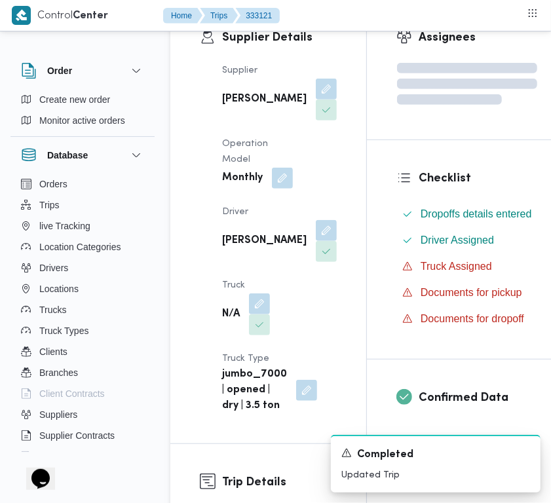
click at [244, 101] on div "محمد ناصر كامل عباس" at bounding box center [279, 99] width 117 height 45
click at [236, 98] on b "محمد ناصر كامل عباس" at bounding box center [264, 100] width 84 height 16
click at [236, 97] on b "محمد ناصر كامل عباس" at bounding box center [264, 100] width 84 height 16
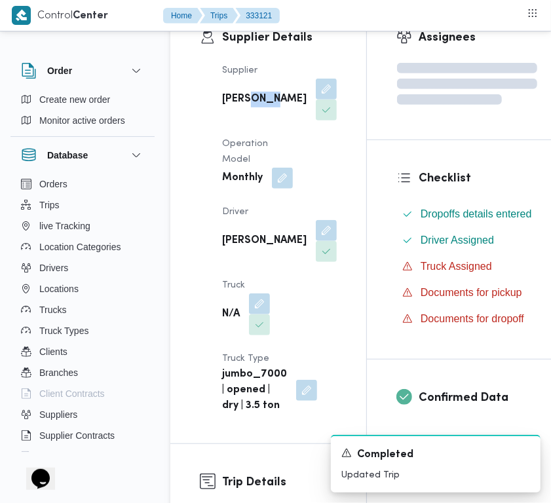
click at [236, 97] on b "محمد ناصر كامل عباس" at bounding box center [264, 100] width 84 height 16
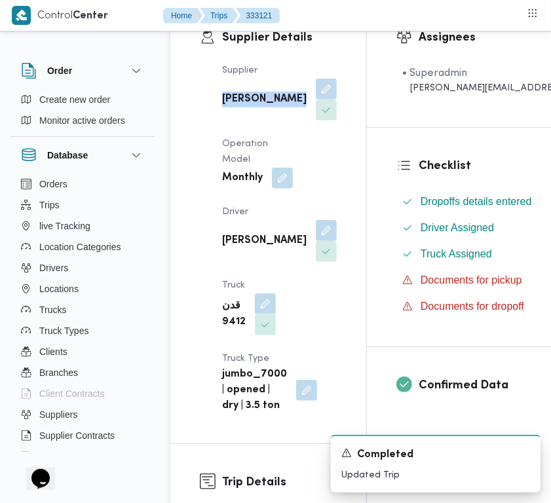
copy div "محمد ناصر كامل عباس"
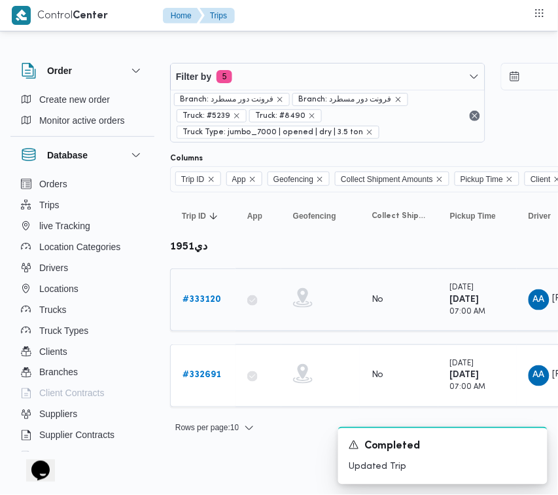
click at [208, 299] on b "# 333120" at bounding box center [202, 299] width 39 height 9
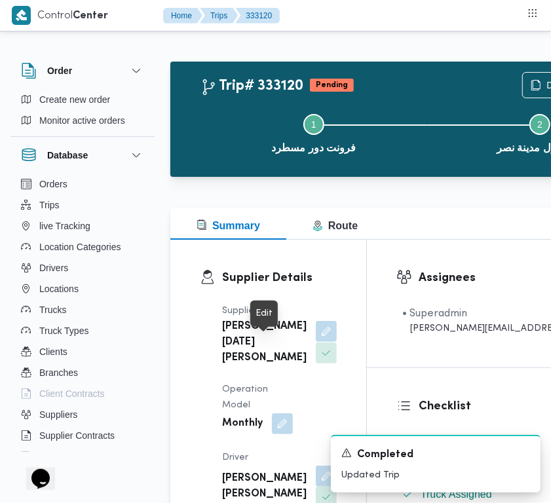
click at [316, 342] on button "button" at bounding box center [326, 331] width 21 height 21
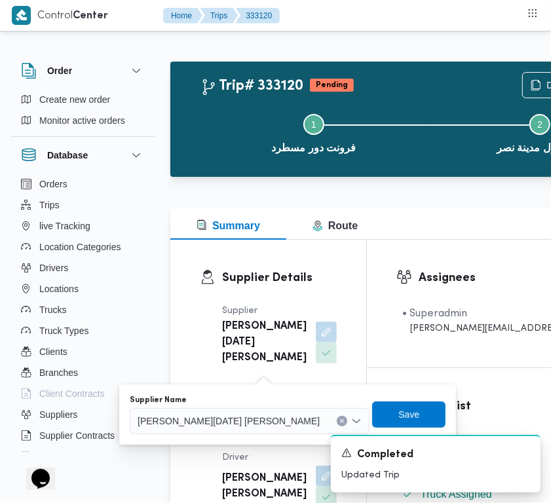
click at [233, 420] on span "ابراهيم رمضان ابراهيم عثمان ابوباشا" at bounding box center [228, 420] width 182 height 14
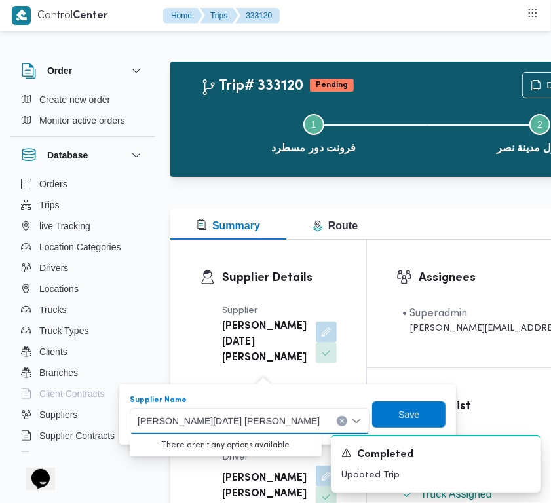
paste input "محمد ناصر كامل عباس"
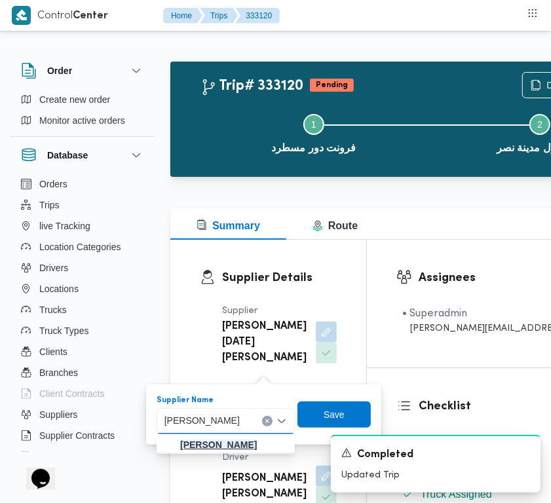
type input "محمد ناصر كامل عباس"
click at [201, 448] on mark "محمد ناصر كامل عباس" at bounding box center [218, 444] width 77 height 10
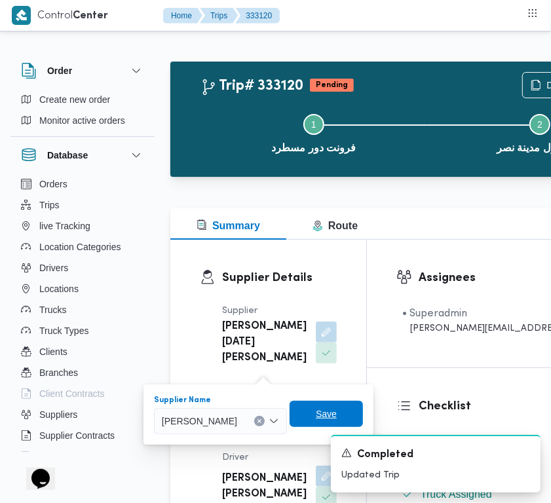
click at [337, 418] on span "Save" at bounding box center [326, 414] width 21 height 16
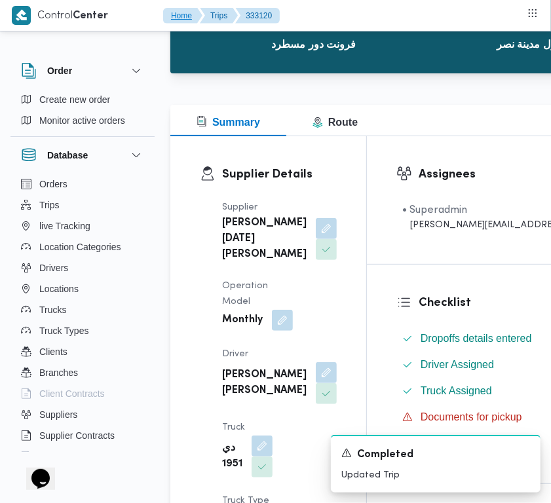
scroll to position [149, 0]
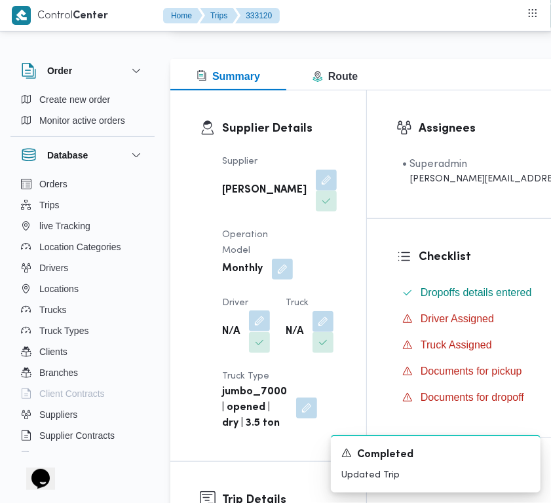
click at [256, 331] on button "button" at bounding box center [259, 320] width 21 height 21
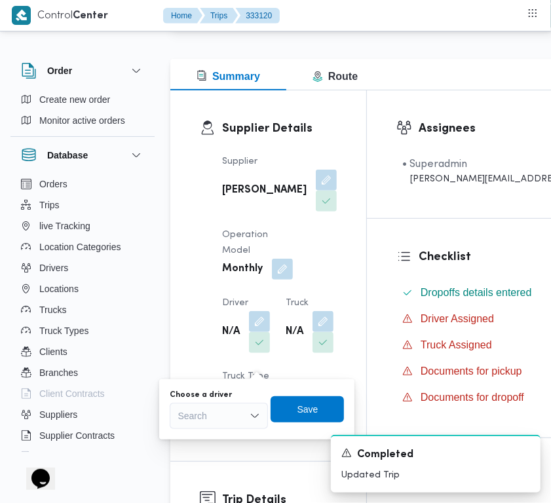
click at [223, 403] on div "Search" at bounding box center [219, 416] width 98 height 26
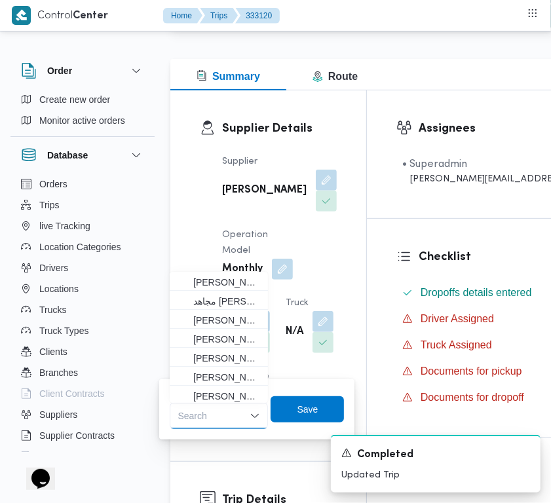
paste input "محمد حسن"
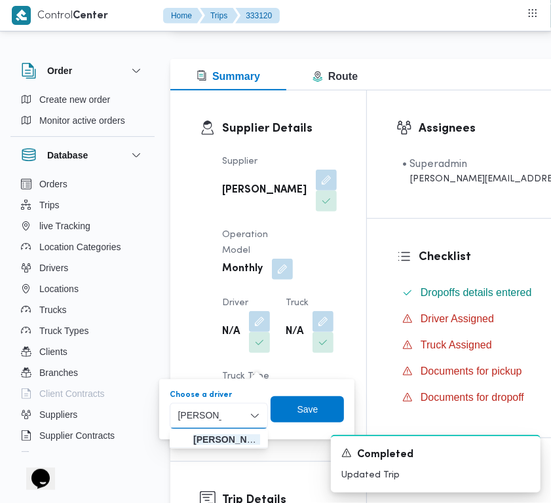
type input "محمد حسن"
click at [221, 437] on span "محمد حسن عبدالدايم سعيد" at bounding box center [226, 439] width 67 height 16
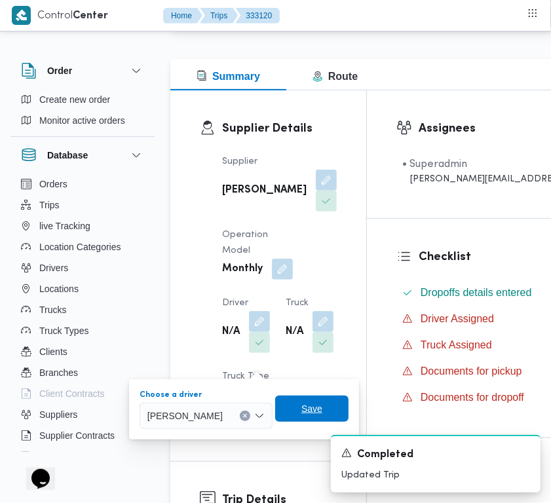
click at [342, 399] on span "Save" at bounding box center [311, 408] width 73 height 26
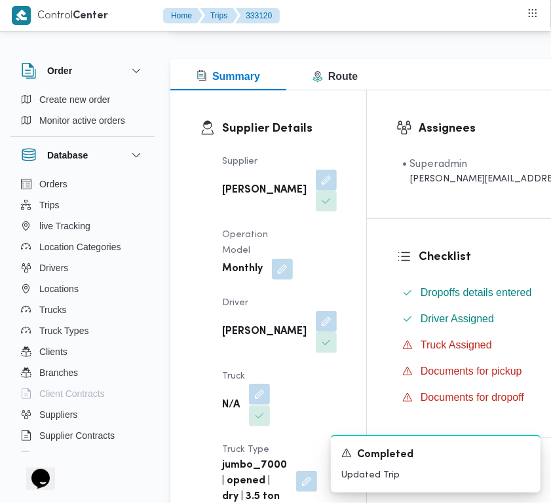
click at [264, 405] on button "button" at bounding box center [259, 394] width 21 height 21
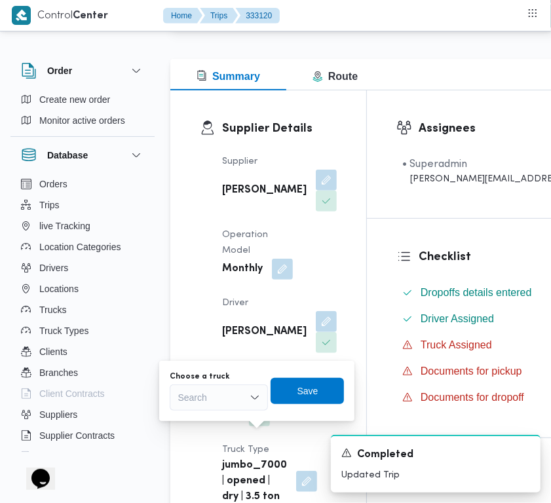
click at [227, 406] on div "Search" at bounding box center [219, 397] width 98 height 26
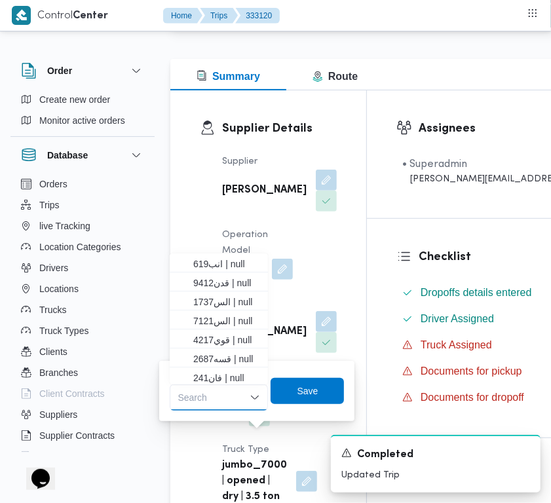
paste input "9412"
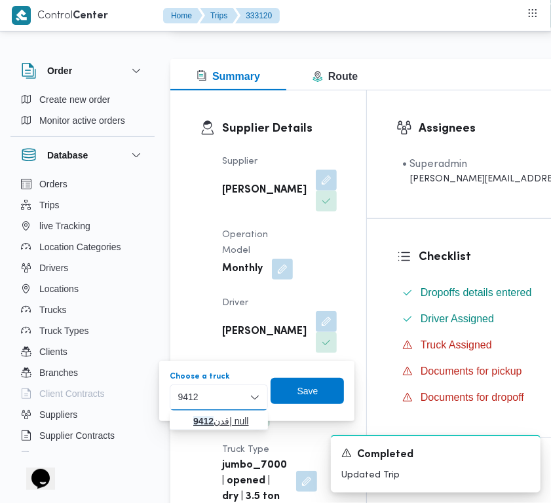
type input "9412"
click at [187, 422] on icon "button" at bounding box center [182, 421] width 10 height 10
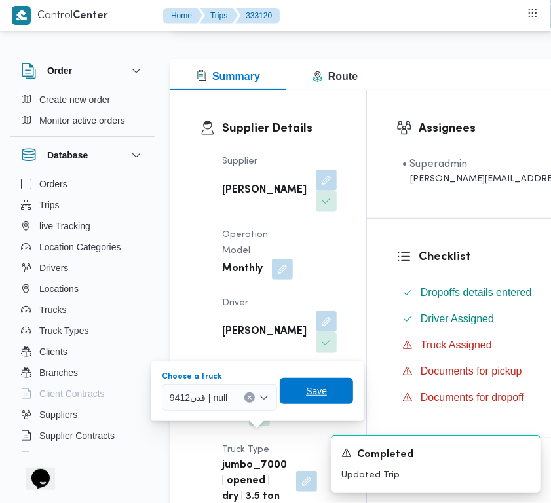
click at [321, 385] on span "Save" at bounding box center [316, 391] width 21 height 16
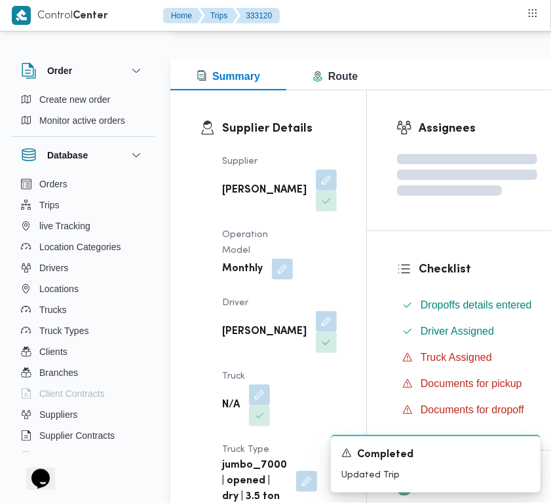
click at [236, 190] on b "محمد ناصر كامل عباس" at bounding box center [264, 191] width 84 height 16
copy div "محمد ناصر كامل عباس"
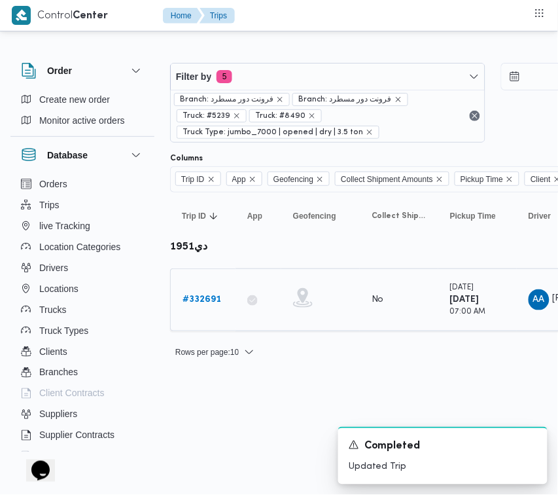
click at [210, 295] on b "# 332691" at bounding box center [202, 299] width 39 height 9
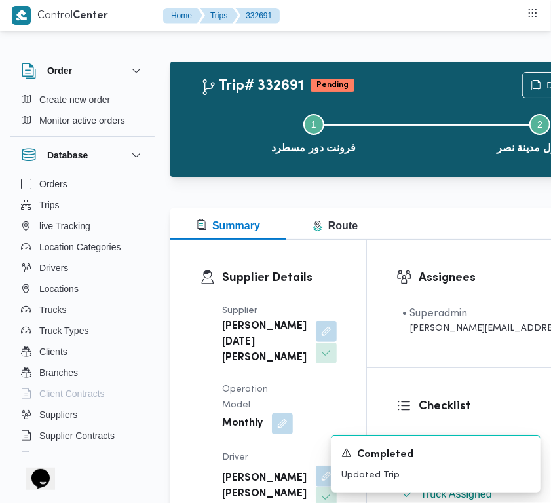
click at [316, 342] on button "button" at bounding box center [326, 331] width 21 height 21
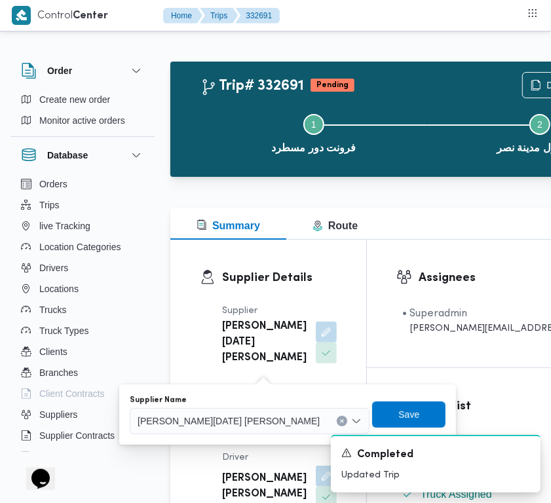
click at [259, 416] on span "ابراهيم رمضان ابراهيم عثمان ابوباشا" at bounding box center [228, 420] width 182 height 14
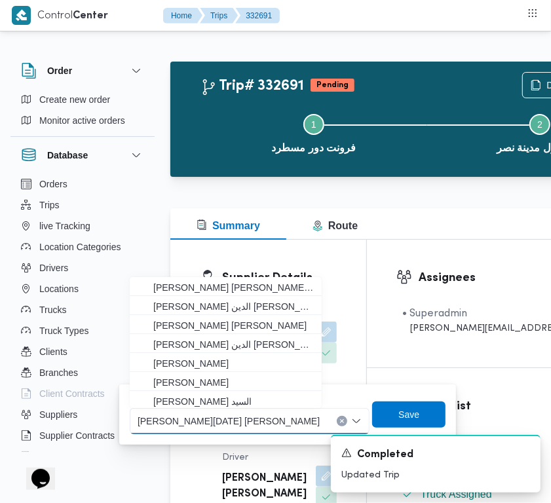
paste input "محمد ناصر كامل عباس"
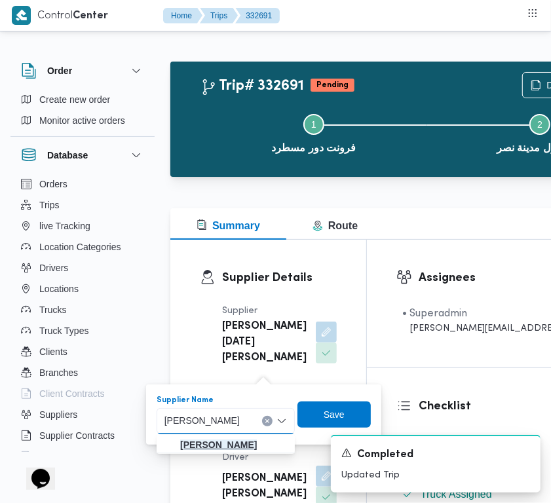
type input "محمد ناصر كامل عباس"
click at [238, 440] on mark "محمد ناصر كامل عباس" at bounding box center [218, 444] width 77 height 10
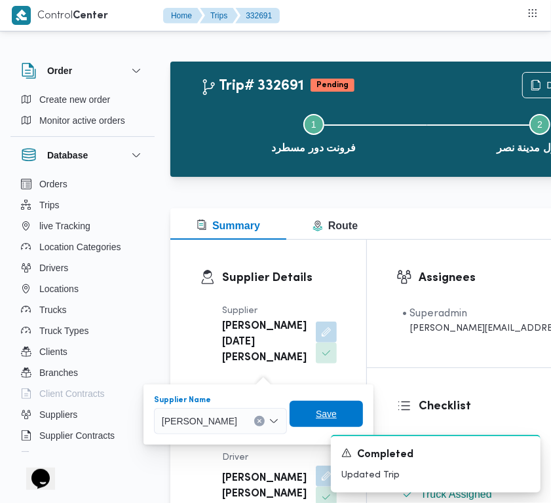
click at [331, 418] on span "Save" at bounding box center [326, 414] width 21 height 16
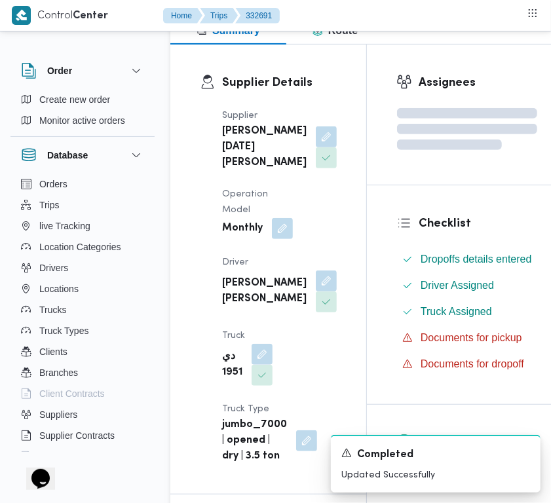
scroll to position [260, 0]
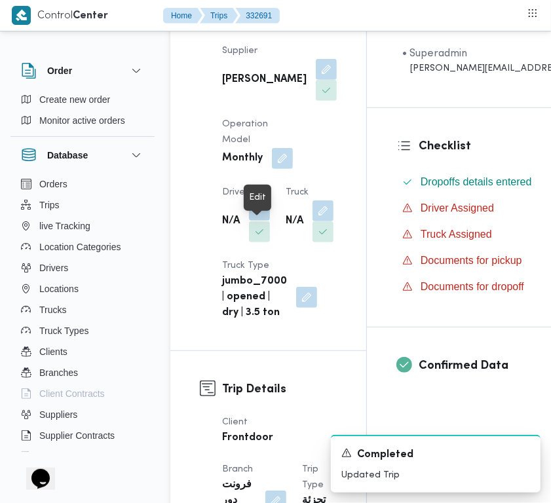
click at [259, 221] on button "button" at bounding box center [259, 210] width 21 height 21
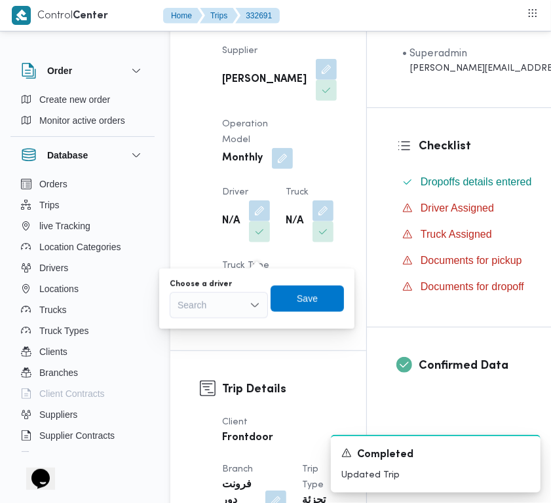
click at [228, 297] on div "Search" at bounding box center [219, 305] width 98 height 26
paste input "محمد حسن"
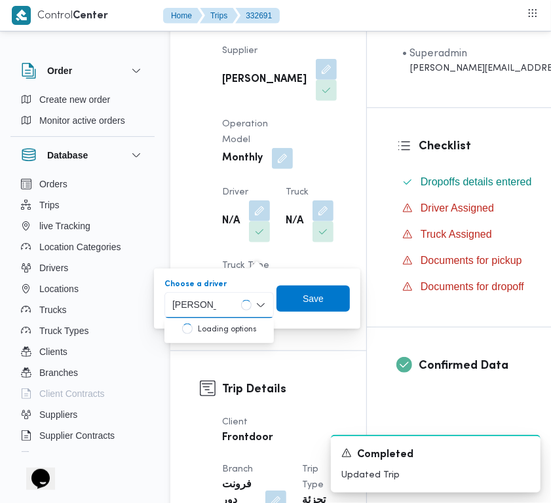
type input "محمد حسن"
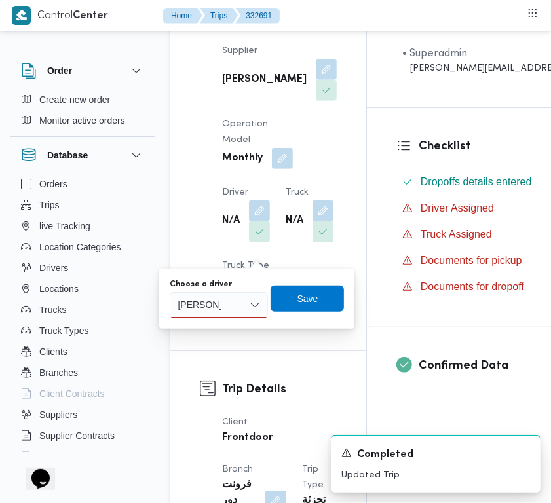
click at [227, 309] on div "محمد حسن محمد حسن" at bounding box center [219, 305] width 98 height 26
click at [228, 321] on span "محمد حسن عبدالدايم سعيد" at bounding box center [226, 329] width 67 height 16
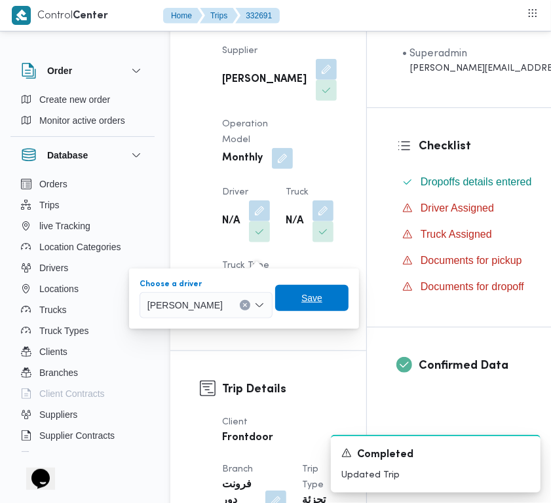
click at [322, 299] on span "Save" at bounding box center [311, 298] width 21 height 16
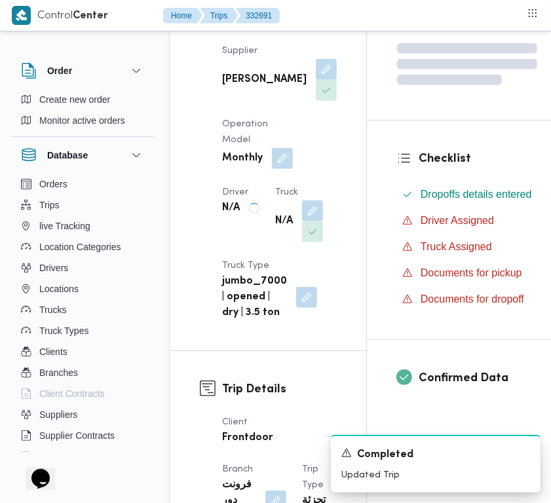
click at [259, 269] on div "Supplier محمد ناصر كامل عباس Operation Model Monthly Driver N/A Truck N/A Truck…" at bounding box center [279, 181] width 130 height 293
click at [312, 221] on button "button" at bounding box center [322, 210] width 21 height 21
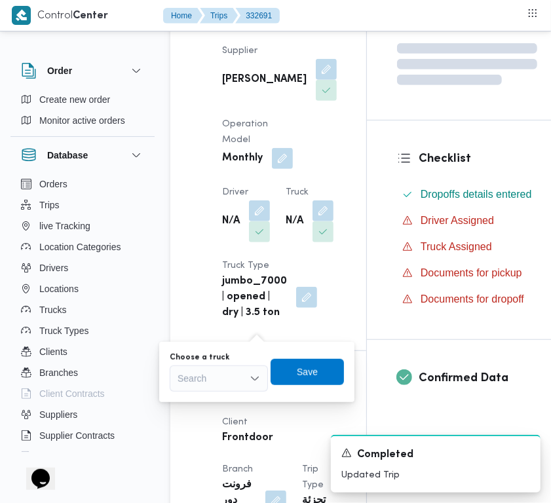
click at [230, 377] on div "Search" at bounding box center [219, 378] width 98 height 26
paste input "9412"
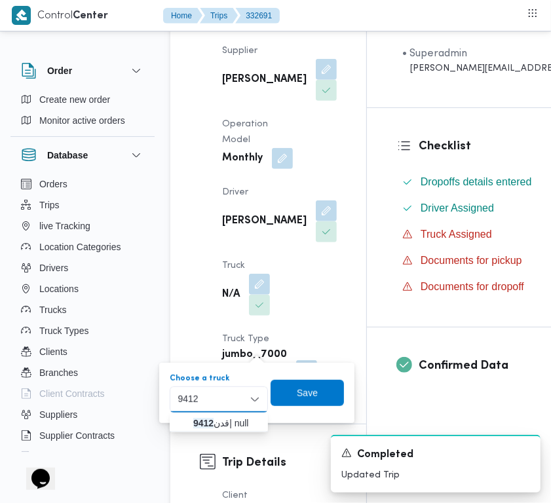
click at [181, 396] on input "9412" at bounding box center [189, 399] width 24 height 16
type input "9412"
click at [196, 418] on mark "9412" at bounding box center [203, 423] width 20 height 10
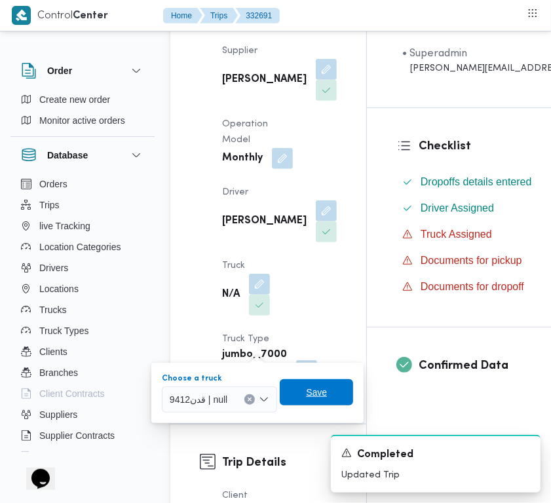
click at [301, 398] on span "Save" at bounding box center [316, 392] width 73 height 26
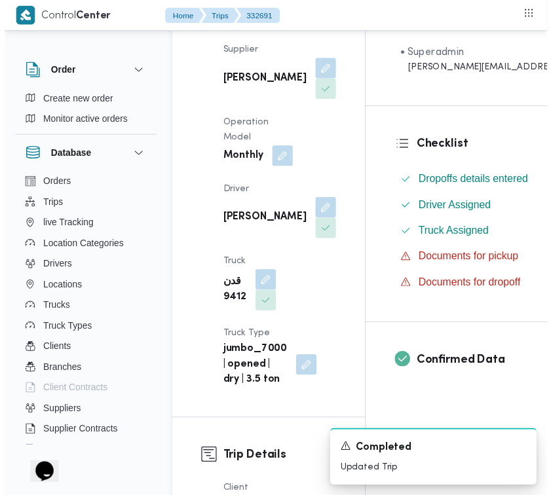
scroll to position [0, 0]
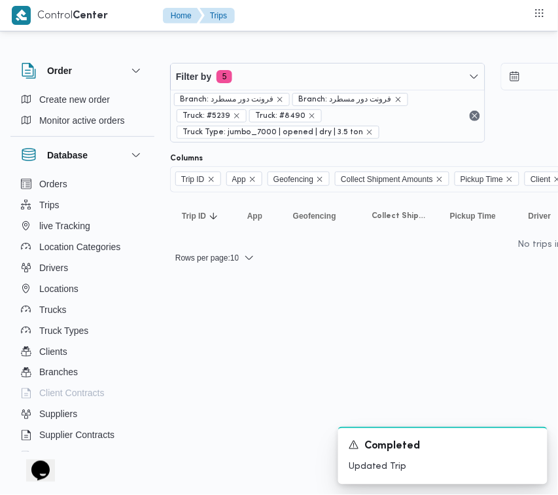
click at [276, 90] on div "Branch: فرونت دور مسطرد Branch: فرونت دور مسطرد Truck: #5239 Truck: #8490 Truck…" at bounding box center [328, 116] width 314 height 52
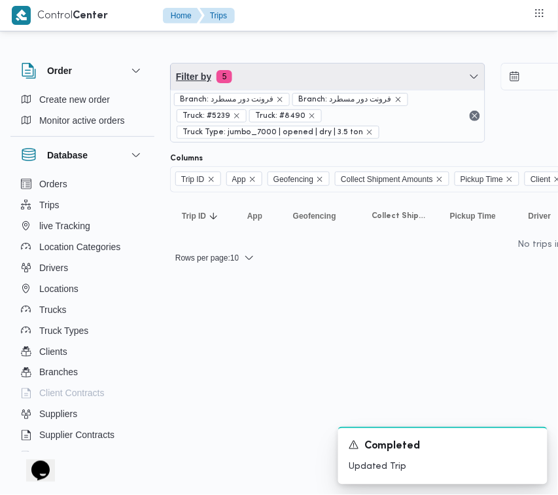
click at [252, 86] on span "Filter by 5" at bounding box center [328, 77] width 314 height 26
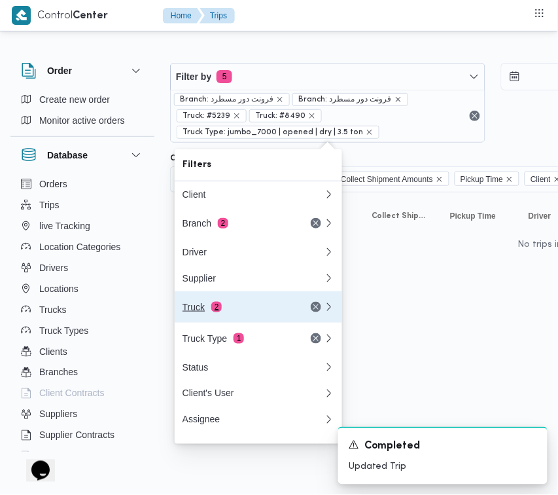
click at [241, 309] on div "Truck 2" at bounding box center [238, 307] width 110 height 10
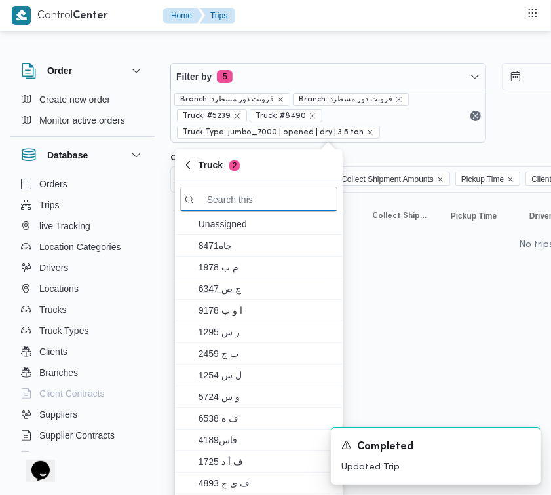
paste input "5234"
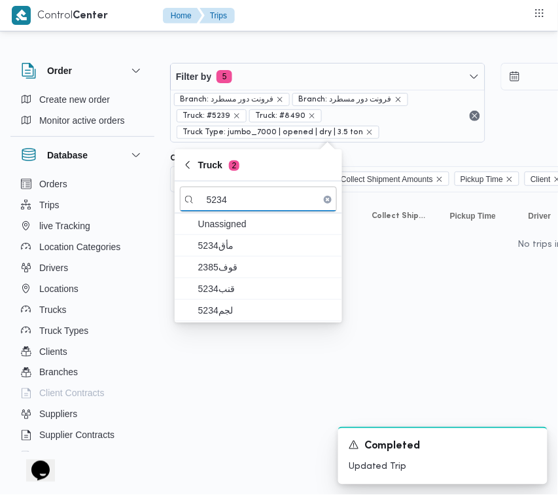
type input "5234"
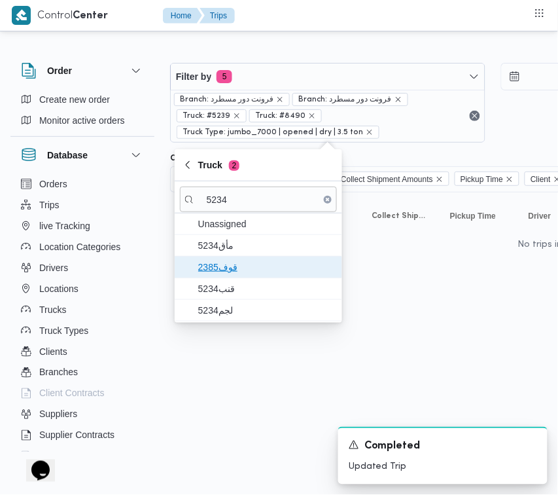
click at [216, 269] on span "قوف2385" at bounding box center [266, 267] width 136 height 16
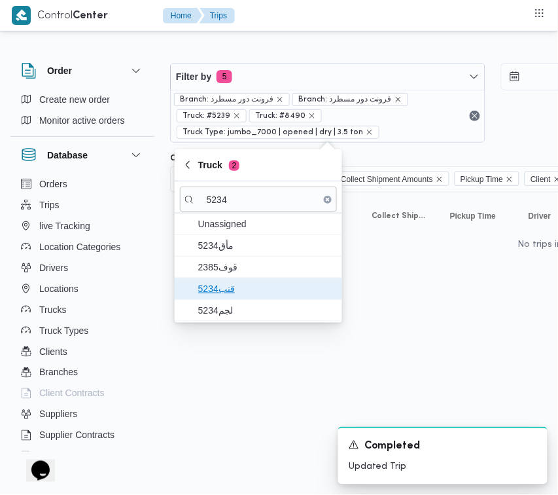
click at [217, 281] on span "قنب5234" at bounding box center [266, 289] width 136 height 16
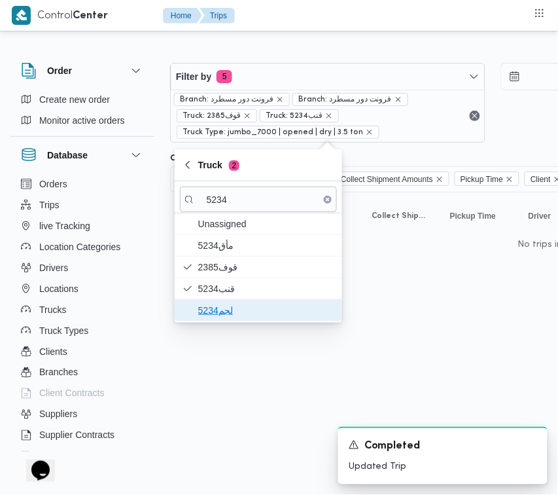
click at [213, 309] on span "لجم5234" at bounding box center [266, 310] width 136 height 16
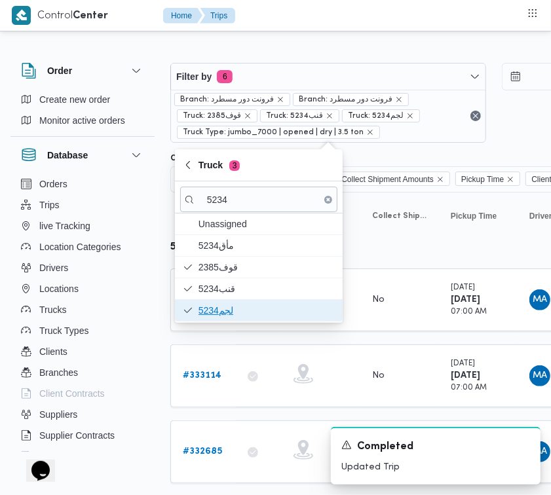
scroll to position [31, 0]
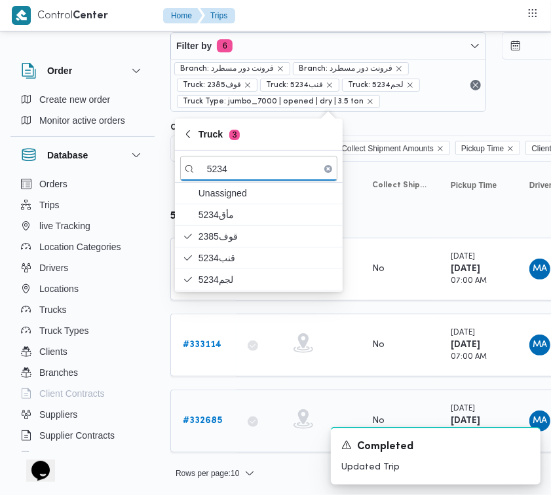
click at [210, 416] on b "# 332685" at bounding box center [202, 420] width 39 height 9
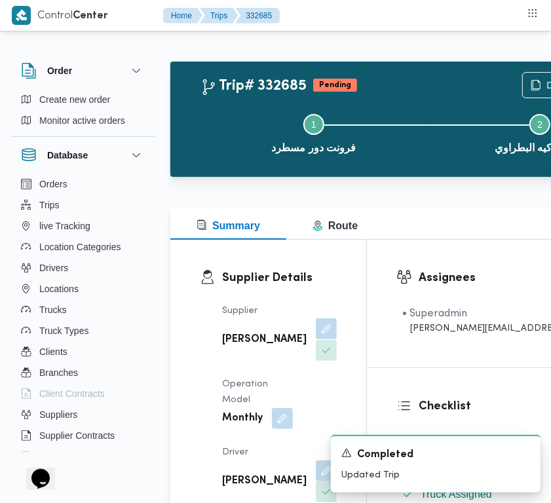
click at [316, 338] on button "button" at bounding box center [326, 328] width 21 height 21
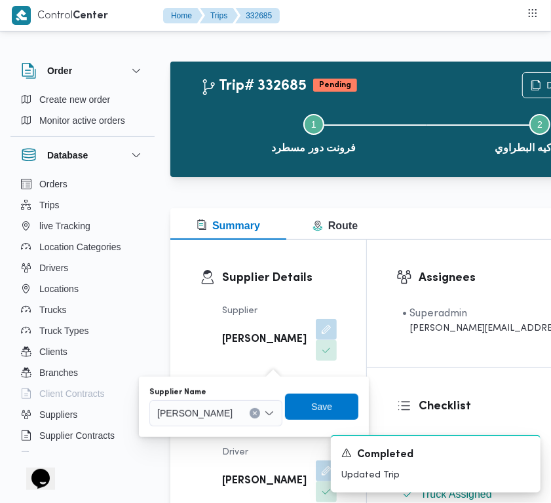
click at [232, 414] on span "[PERSON_NAME]" at bounding box center [194, 412] width 75 height 14
paste input "شريف بدر"
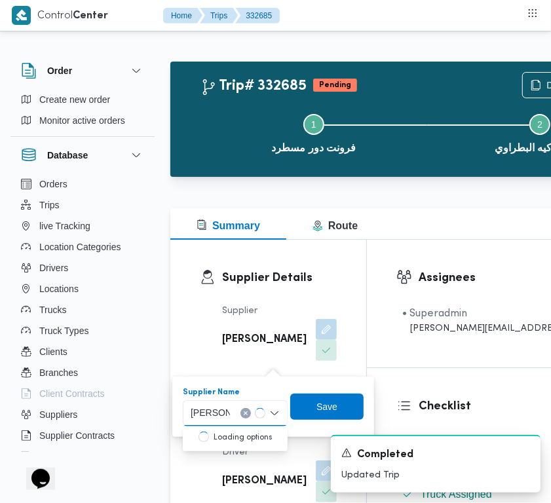
type input "شريف بدر"
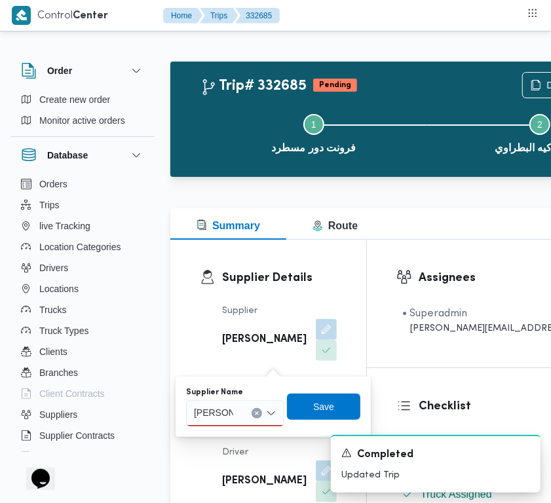
click at [231, 410] on input "شريف بدر" at bounding box center [213, 413] width 39 height 16
click at [234, 433] on span "شريف بدر عبد الحميد عبد المجيد بدر" at bounding box center [242, 437] width 67 height 16
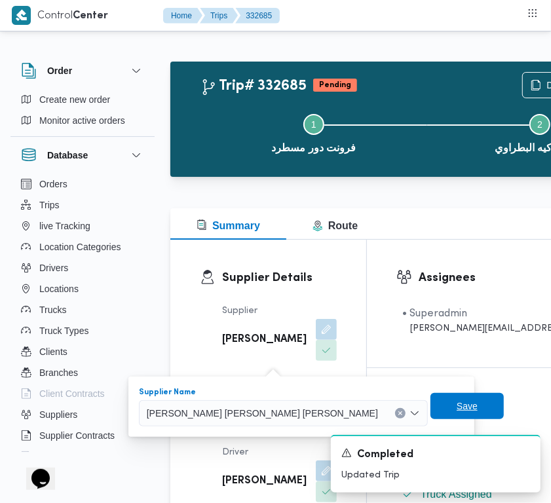
click at [430, 397] on span "Save" at bounding box center [466, 406] width 73 height 26
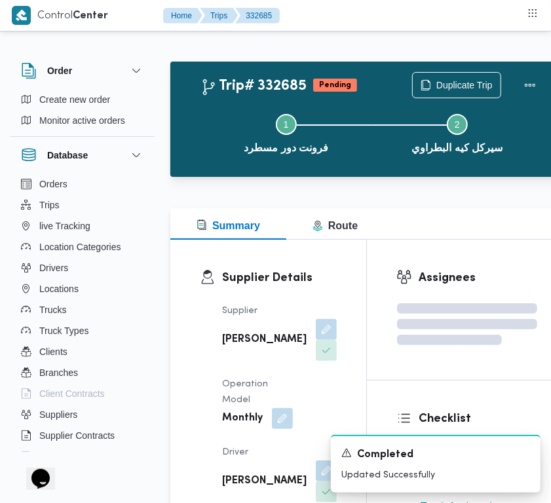
scroll to position [210, 0]
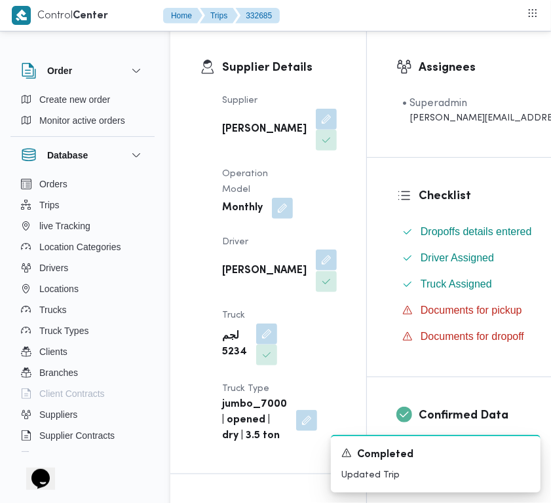
click at [309, 271] on span at bounding box center [322, 260] width 27 height 21
click at [316, 270] on button "button" at bounding box center [326, 259] width 21 height 21
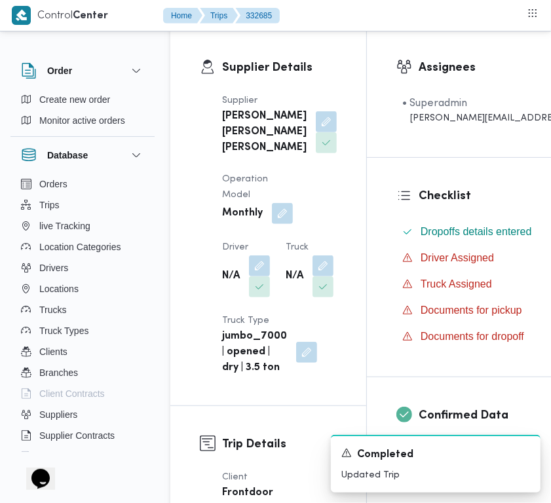
click at [238, 362] on div "Supplier شريف بدر عبد الحميد عبد المجيد بدر Operation Model Monthly Driver N/A …" at bounding box center [279, 234] width 130 height 299
click at [259, 276] on button "button" at bounding box center [259, 265] width 21 height 21
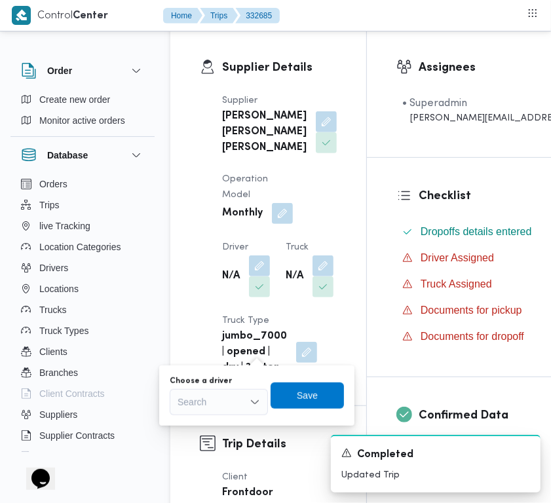
click at [218, 397] on div "Search" at bounding box center [219, 402] width 98 height 26
paste input "رضا"
type input "رضا"
drag, startPoint x: 213, startPoint y: 403, endPoint x: 217, endPoint y: 409, distance: 7.1
click at [214, 403] on div "رضا رضا" at bounding box center [219, 402] width 98 height 26
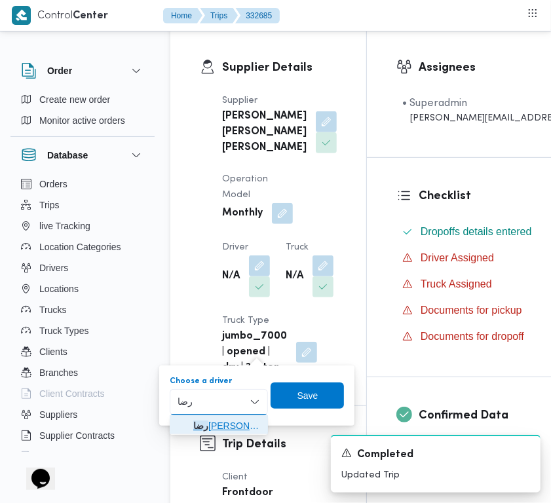
click at [217, 428] on span "رضا محمد الصديق احمد الشوشه" at bounding box center [226, 426] width 67 height 16
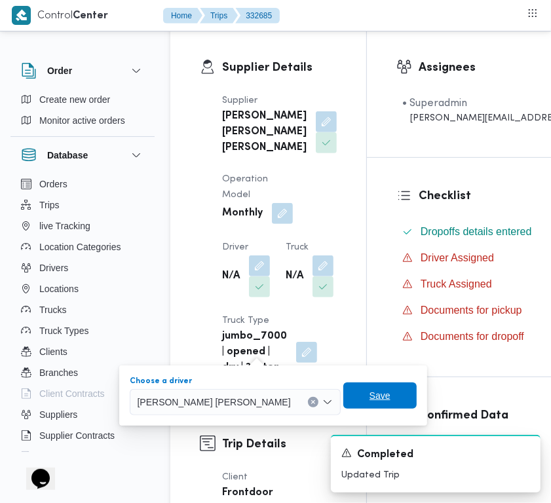
click at [369, 398] on span "Save" at bounding box center [379, 396] width 21 height 16
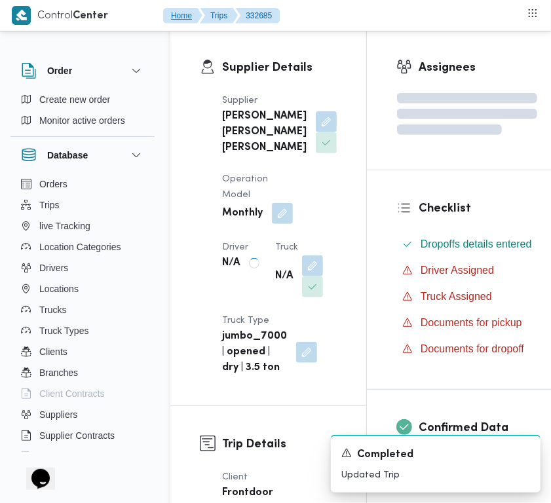
scroll to position [357, 0]
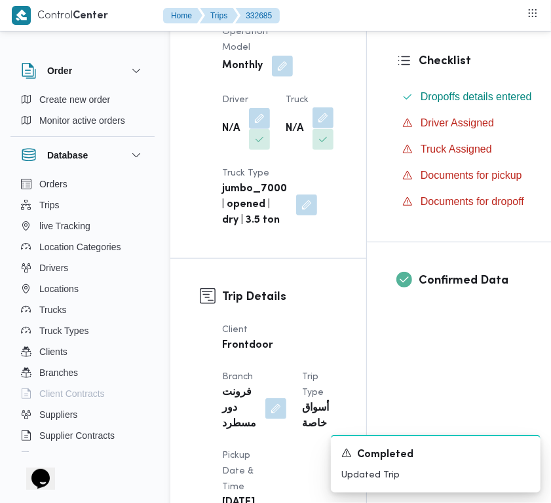
click at [312, 128] on button "button" at bounding box center [322, 117] width 21 height 21
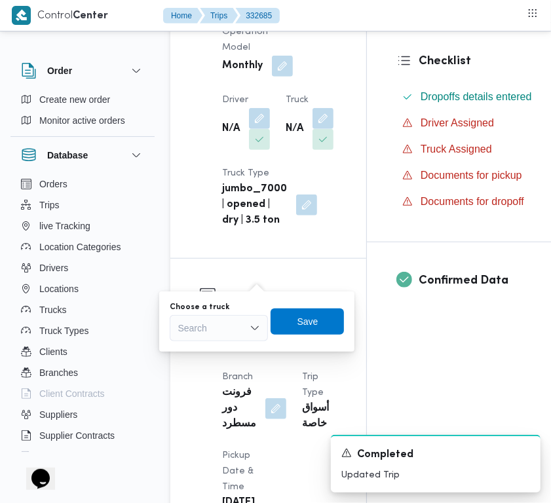
click at [200, 331] on div "Search" at bounding box center [219, 328] width 98 height 26
paste input "4843"
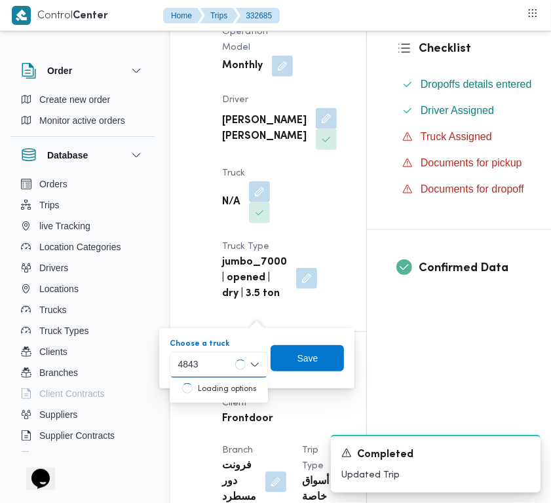
type input "4843"
click at [204, 357] on div "4843 4843" at bounding box center [189, 364] width 29 height 21
click at [205, 367] on div "4843 4843 Combo box. Selected. 4843 . Selected. Combo box input. Search. Type s…" at bounding box center [219, 365] width 98 height 26
click at [205, 396] on span "عمج 4843 | null" at bounding box center [219, 388] width 88 height 21
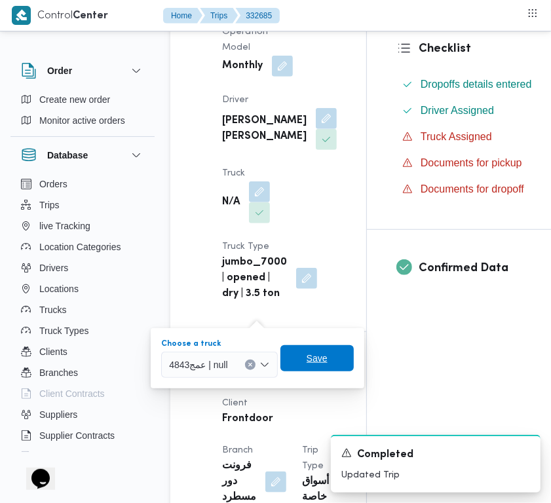
click at [311, 363] on span "Save" at bounding box center [316, 358] width 21 height 16
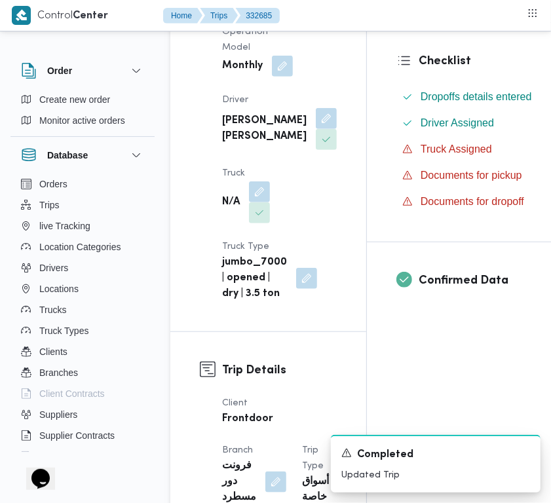
copy div "شريف بدر عبد الحميد عبد المجيد بدر"
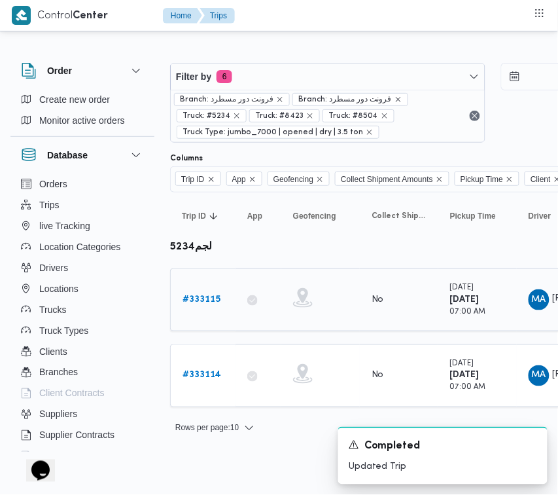
click at [204, 289] on div "# 333115" at bounding box center [203, 300] width 52 height 26
click at [205, 299] on b "# 333115" at bounding box center [202, 299] width 38 height 9
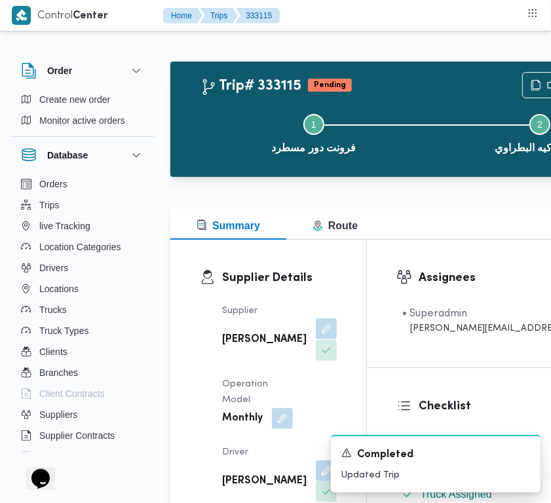
click at [316, 331] on button "button" at bounding box center [326, 328] width 21 height 21
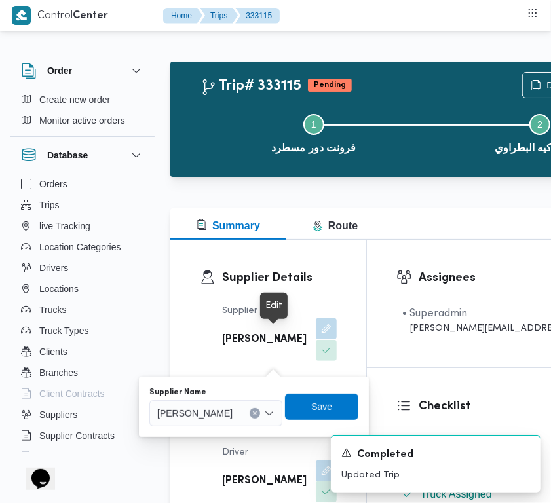
click at [316, 339] on button "button" at bounding box center [326, 328] width 21 height 21
click at [241, 423] on div "[PERSON_NAME]" at bounding box center [215, 413] width 133 height 26
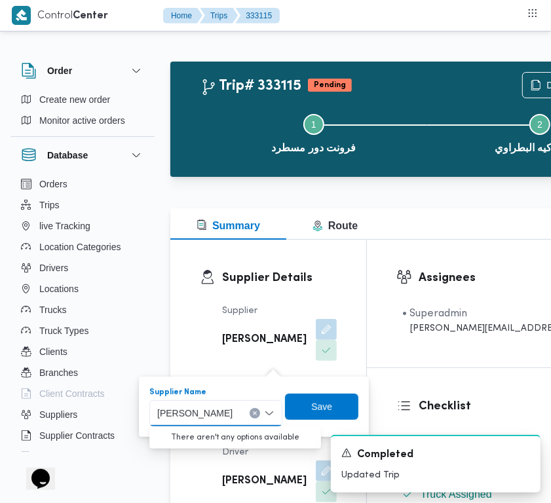
click at [232, 410] on span "[PERSON_NAME]" at bounding box center [194, 412] width 75 height 14
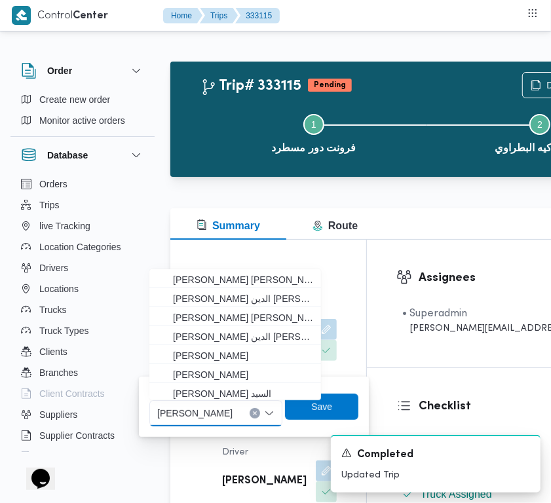
paste input "شريف بدر عبد الحميد عبد المجيد بدر"
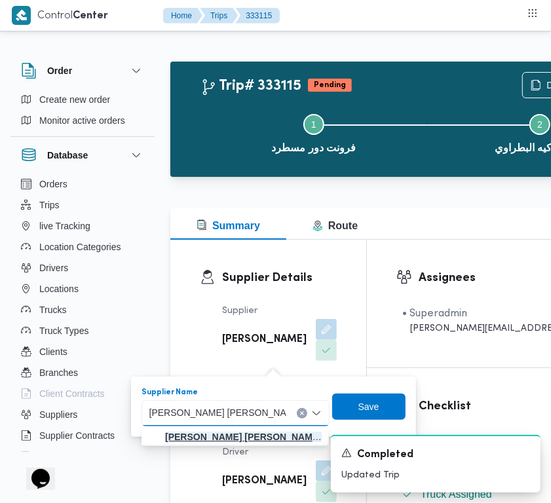
type input "شريف بدر عبد الحميد عبد المجيد بدر"
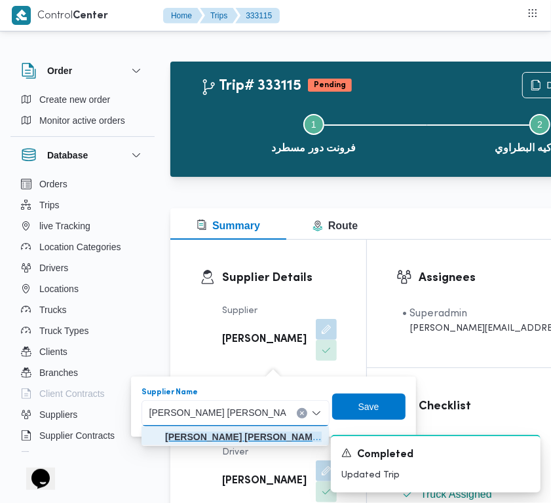
click at [207, 439] on mark "شريف بدر عبد الحميد عبد المجيد بدر" at bounding box center [283, 436] width 236 height 10
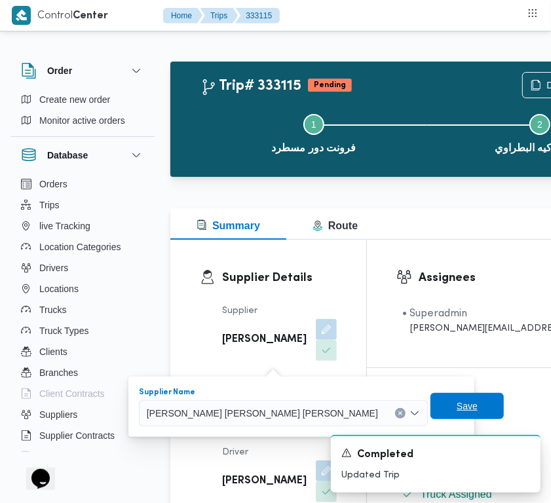
click at [456, 409] on span "Save" at bounding box center [466, 406] width 21 height 16
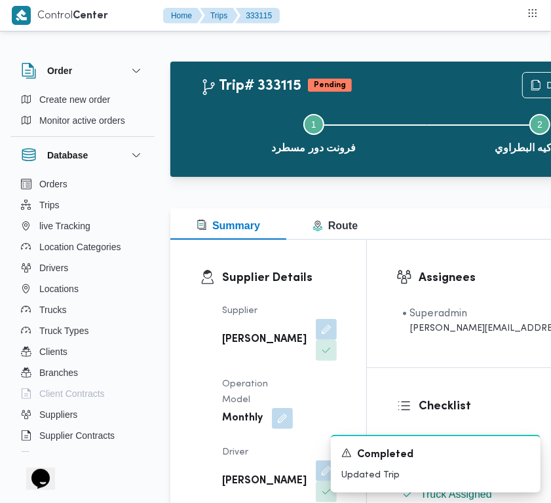
scroll to position [285, 0]
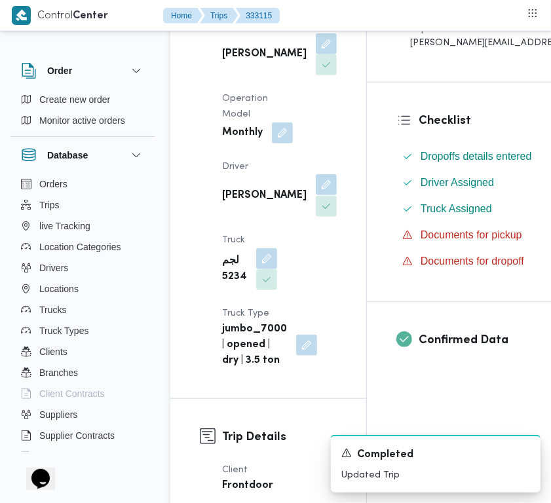
click at [316, 195] on button "button" at bounding box center [326, 184] width 21 height 21
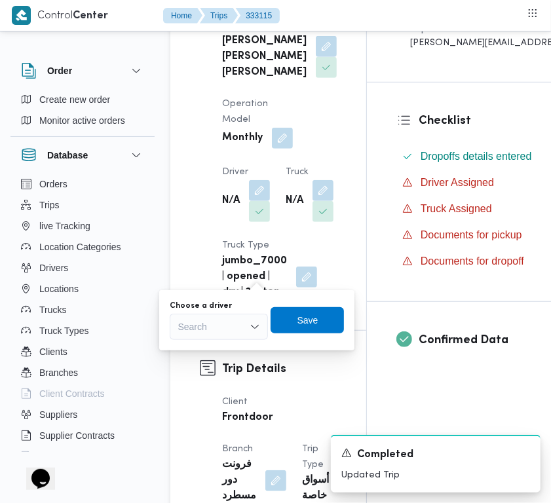
click at [246, 289] on div "Supplier شريف بدر عبد الحميد عبد المجيد بدر Operation Model Monthly Driver N/A …" at bounding box center [279, 159] width 130 height 299
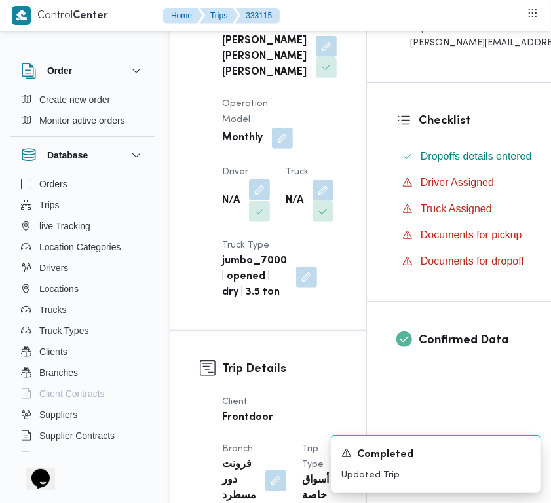
click at [263, 200] on button "button" at bounding box center [259, 189] width 21 height 21
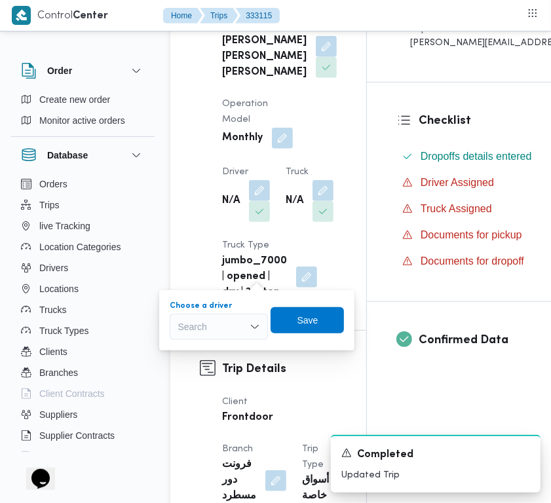
click at [233, 321] on div "Search" at bounding box center [219, 327] width 98 height 26
paste input "رضا"
click at [213, 332] on div "رضا رضا" at bounding box center [219, 327] width 98 height 26
type input "رضا"
click at [209, 348] on span "رضا محمد الصديق احمد الشوشه" at bounding box center [226, 350] width 67 height 16
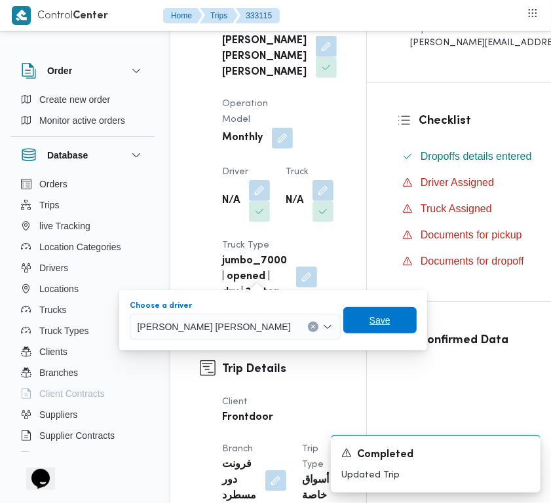
click at [369, 319] on span "Save" at bounding box center [379, 320] width 21 height 16
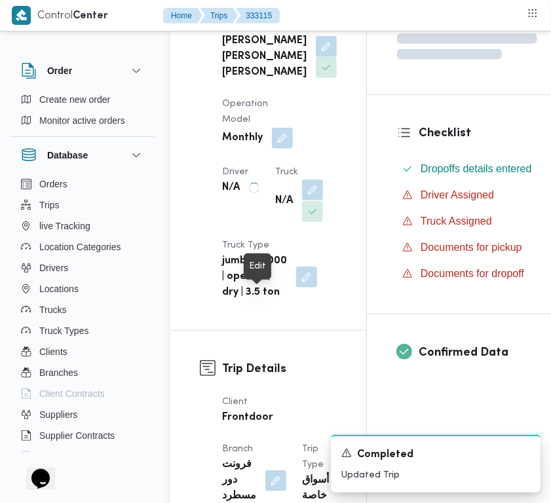
click at [302, 200] on button "button" at bounding box center [312, 189] width 21 height 21
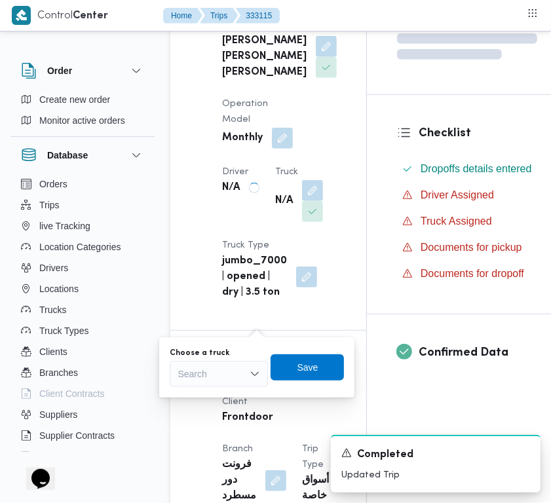
click at [204, 384] on div "Search" at bounding box center [219, 374] width 98 height 26
paste input "4843"
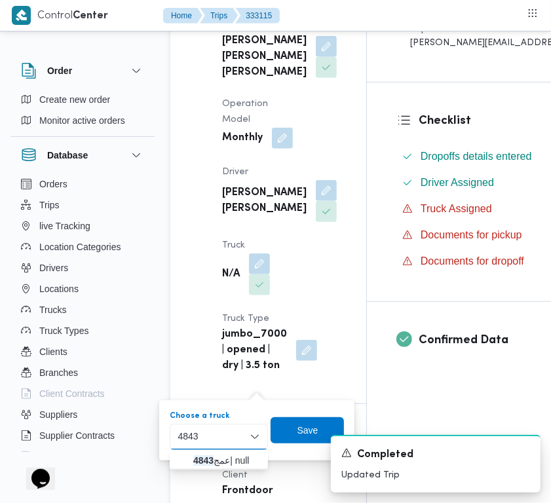
type input "4843"
click at [229, 458] on span "عمج 4843 | null" at bounding box center [226, 460] width 67 height 16
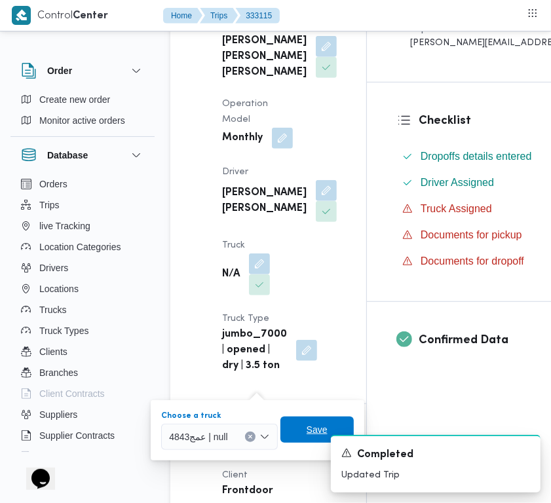
click at [315, 422] on span "Save" at bounding box center [316, 430] width 21 height 16
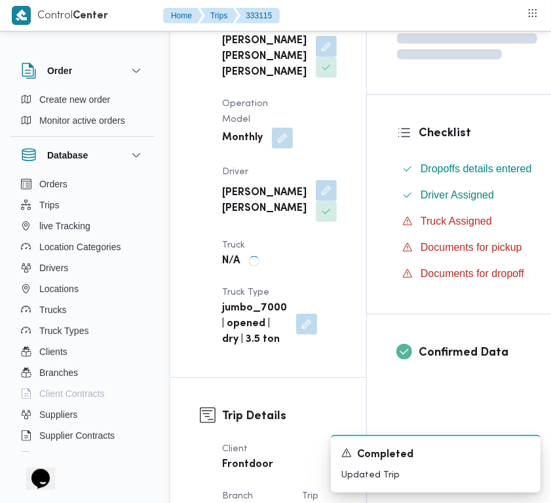
click at [227, 81] on b "شريف بدر عبد الحميد عبد المجيد بدر" at bounding box center [264, 56] width 84 height 47
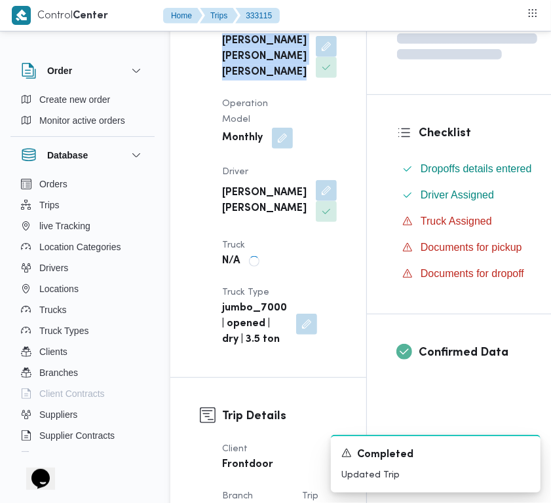
click at [227, 81] on b "شريف بدر عبد الحميد عبد المجيد بدر" at bounding box center [264, 56] width 84 height 47
copy div "شريف بدر عبد الحميد عبد المجيد بدر"
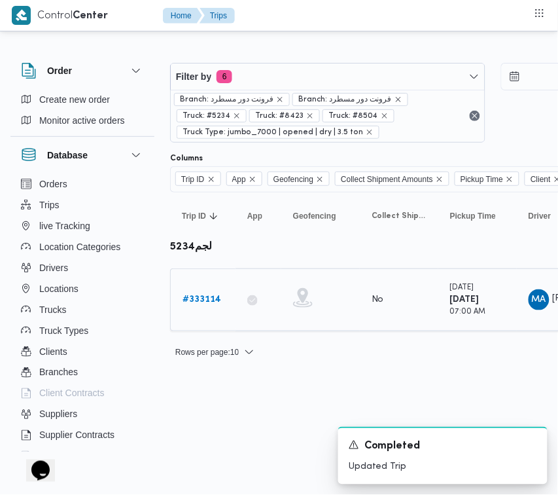
click at [211, 299] on b "# 333114" at bounding box center [202, 299] width 39 height 9
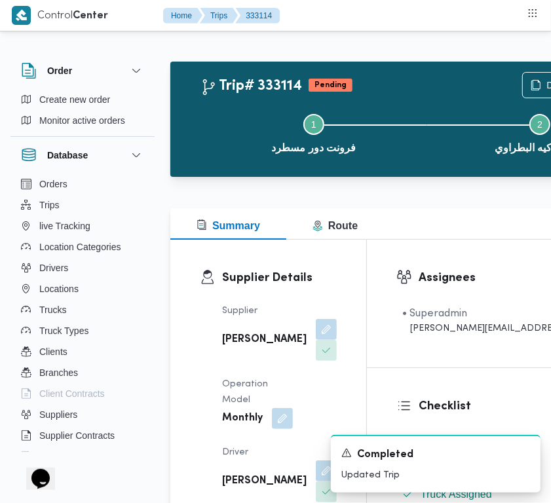
click at [288, 335] on div "[PERSON_NAME]" at bounding box center [279, 340] width 117 height 45
click at [316, 336] on button "button" at bounding box center [326, 328] width 21 height 21
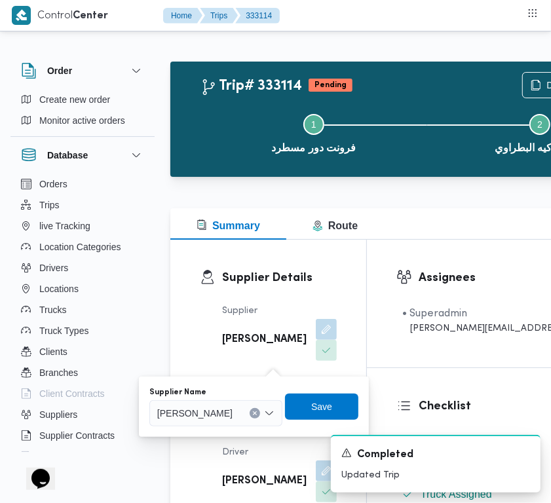
click at [227, 410] on span "[PERSON_NAME]" at bounding box center [194, 412] width 75 height 14
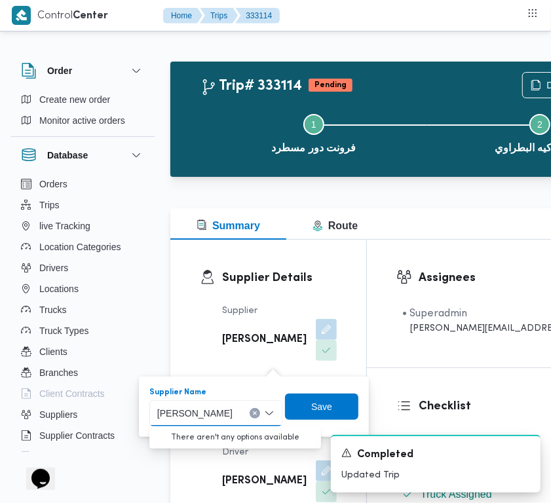
paste input "شريف بدر عبد الحميد عبد المجيد بدر"
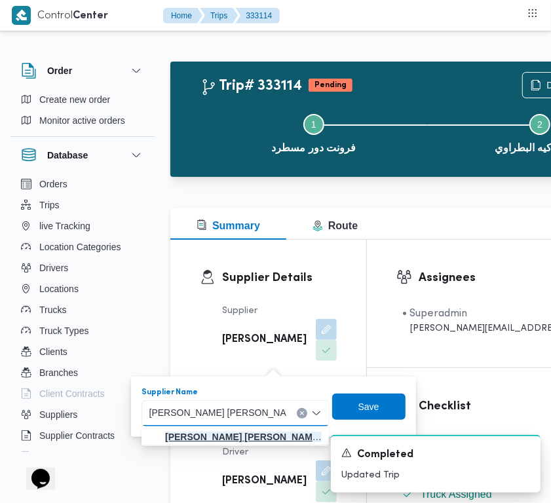
type input "شريف بدر عبد الحميد عبد المجيد بدر"
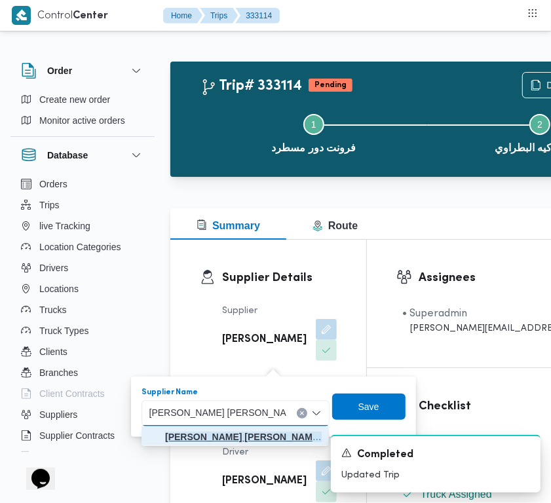
click at [244, 437] on mark "شريف بدر عبد الحميد عبد المجيد بدر" at bounding box center [283, 436] width 236 height 10
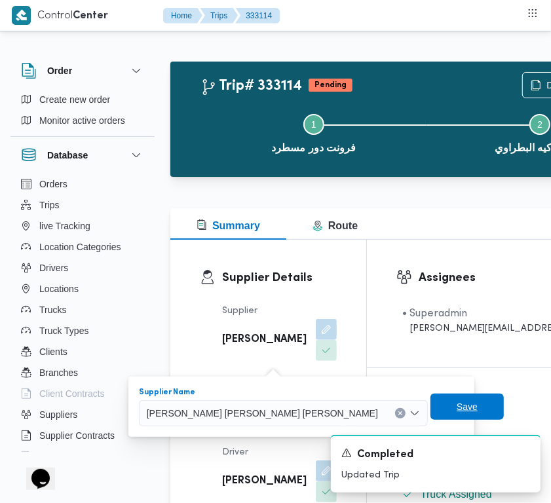
click at [456, 403] on span "Save" at bounding box center [466, 407] width 21 height 16
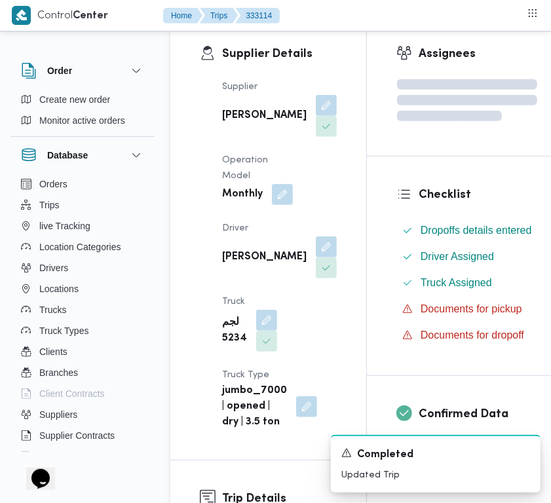
scroll to position [339, 0]
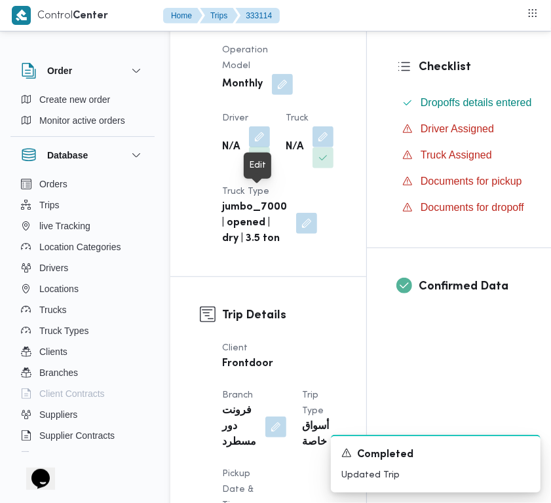
drag, startPoint x: 255, startPoint y: 198, endPoint x: 253, endPoint y: 214, distance: 16.6
click at [255, 147] on button "button" at bounding box center [259, 136] width 21 height 21
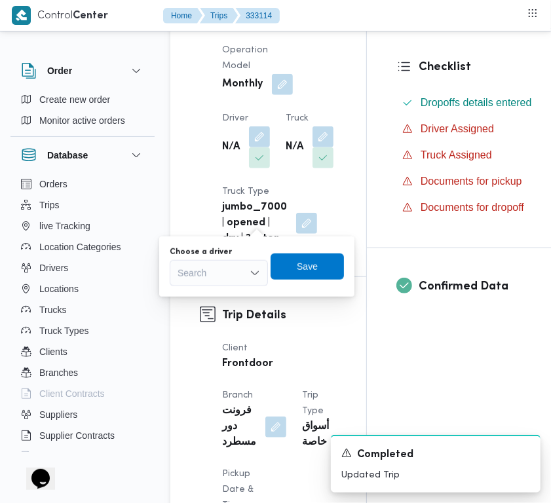
click at [223, 275] on div "Search" at bounding box center [219, 273] width 98 height 26
paste input "رضا"
type input "رضا"
click at [218, 267] on div "رضا رضا" at bounding box center [219, 273] width 98 height 26
click at [218, 292] on span "رضا محمد الصديق احمد الشوشه" at bounding box center [226, 297] width 67 height 16
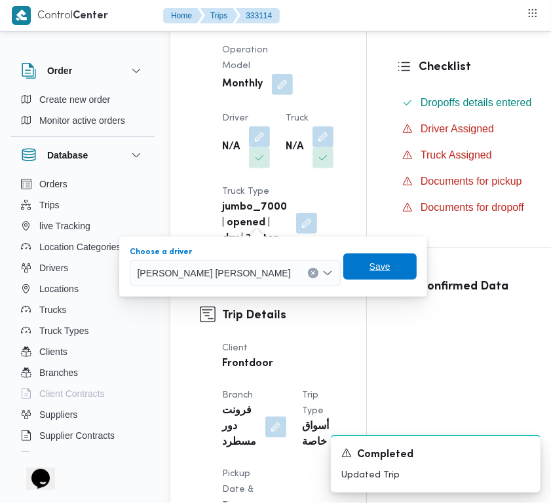
click at [343, 259] on span "Save" at bounding box center [379, 266] width 73 height 26
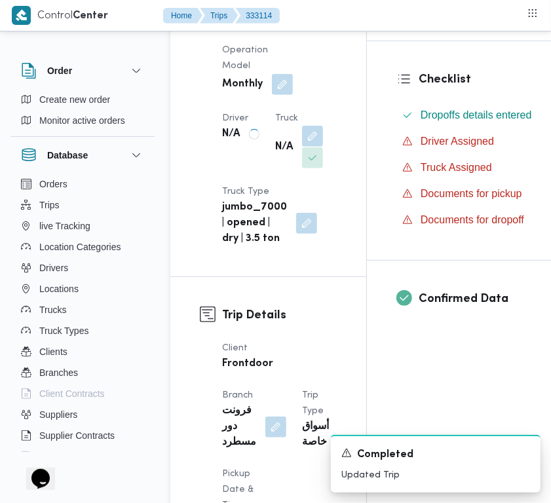
click at [275, 170] on dl "Truck N/A" at bounding box center [299, 140] width 48 height 59
click at [312, 147] on button "button" at bounding box center [322, 136] width 21 height 21
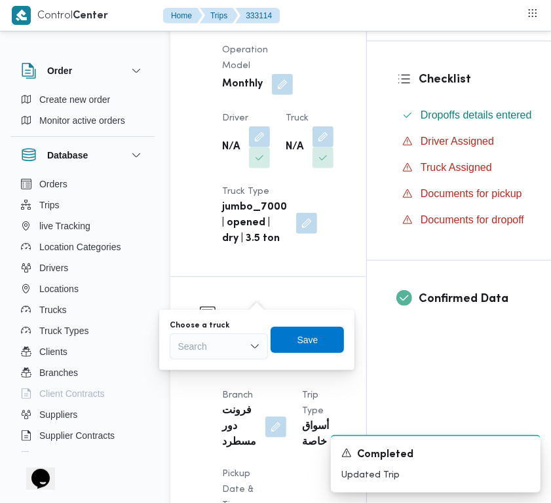
click at [234, 348] on div "Search" at bounding box center [219, 346] width 98 height 26
paste input "4843"
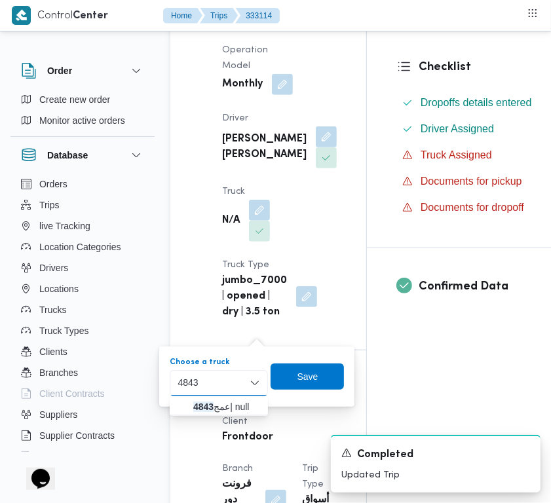
type input "4843"
click at [194, 350] on div "Supplier Details Supplier شريف بدر عبد الحميد عبد المجيد بدر Operation Model Mo…" at bounding box center [268, 124] width 196 height 449
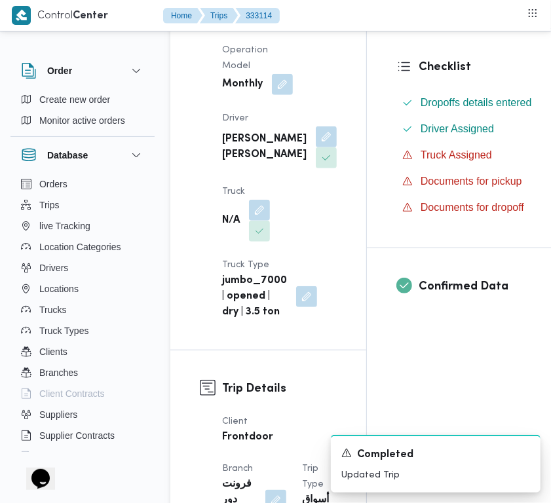
click at [247, 221] on span at bounding box center [255, 210] width 27 height 21
click at [257, 220] on button "button" at bounding box center [259, 209] width 21 height 21
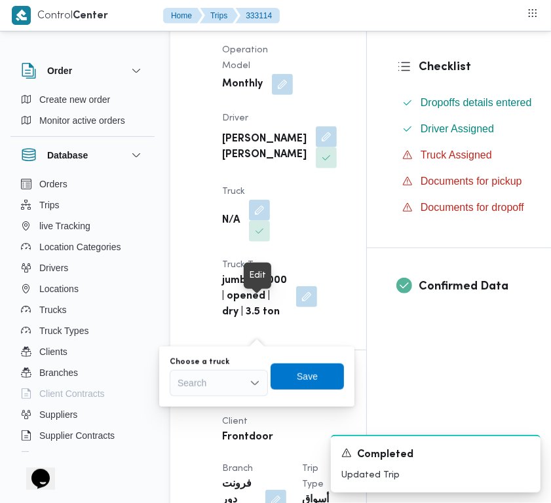
click at [231, 371] on div "Search" at bounding box center [219, 383] width 98 height 26
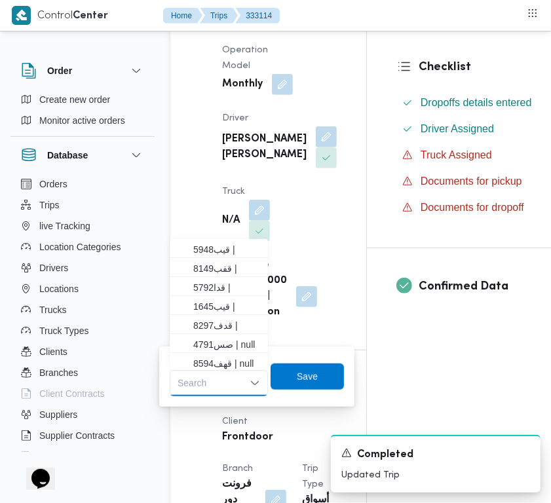
paste input "4843"
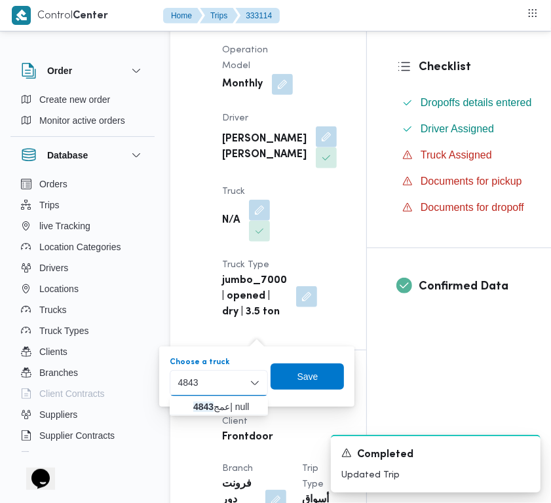
type input "4843"
click at [208, 403] on mark "4843" at bounding box center [203, 406] width 20 height 10
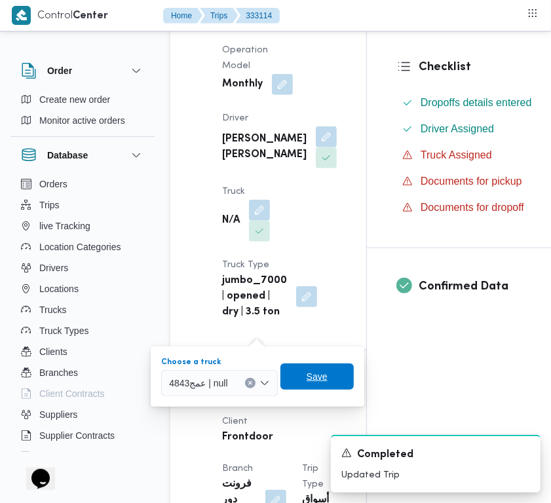
click at [306, 376] on span "Save" at bounding box center [316, 376] width 73 height 26
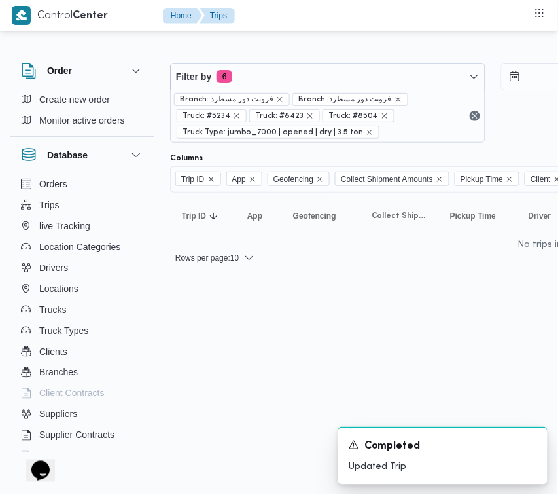
click at [263, 358] on html "Control Center Home Trips Order Create new order Monitor active orders Database…" at bounding box center [279, 247] width 558 height 495
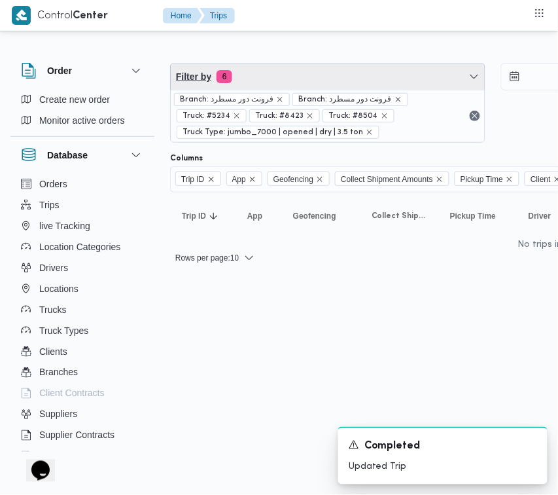
click at [299, 77] on span "Filter by 6" at bounding box center [328, 77] width 314 height 26
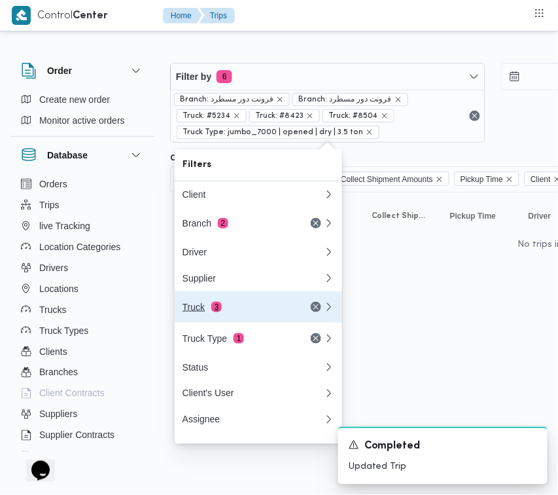
click at [216, 306] on span "3" at bounding box center [216, 307] width 10 height 10
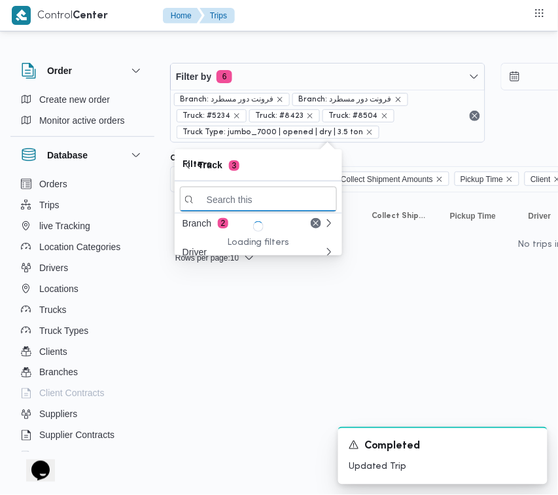
paste input "8162"
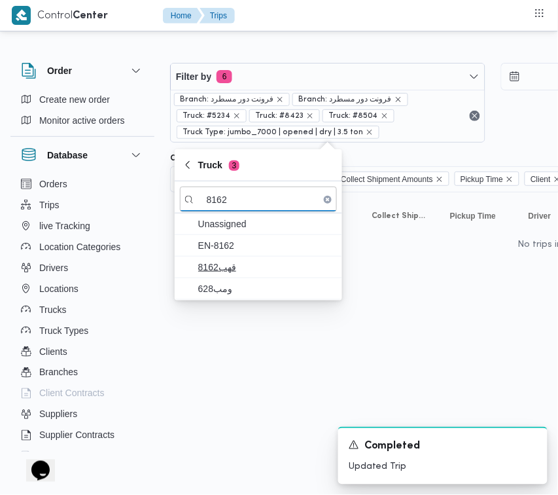
type input "8162"
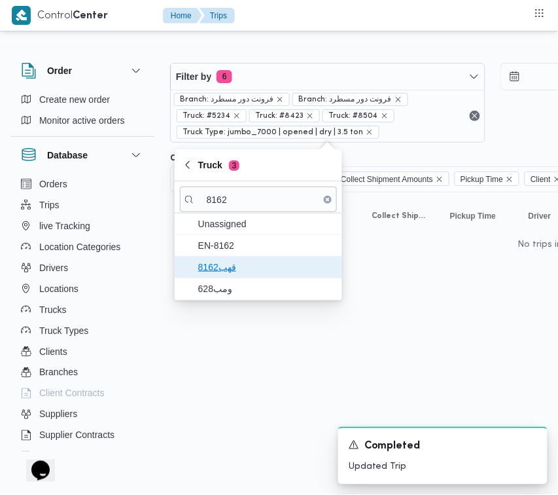
click at [229, 270] on span "قهب8162" at bounding box center [266, 267] width 136 height 16
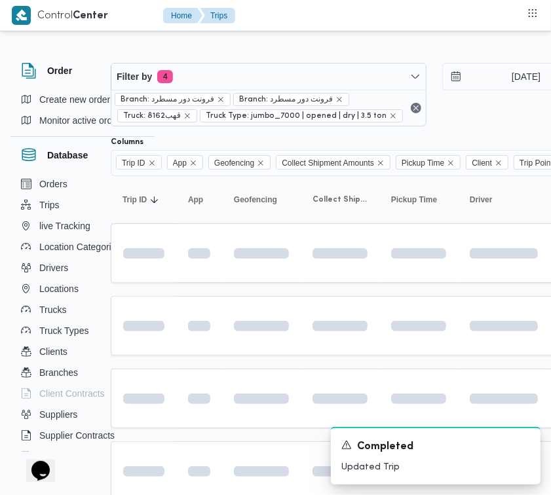
scroll to position [0, 204]
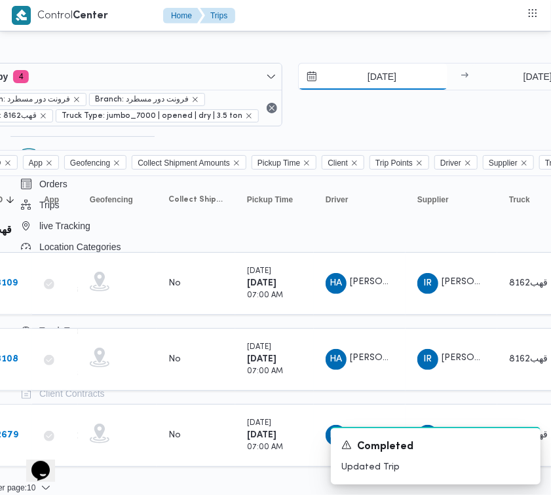
click at [384, 82] on input "28/8/2025" at bounding box center [373, 77] width 149 height 26
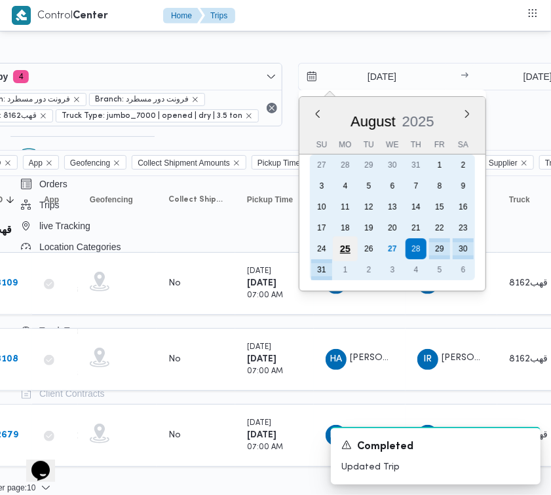
click at [348, 246] on div "25" at bounding box center [344, 248] width 25 height 25
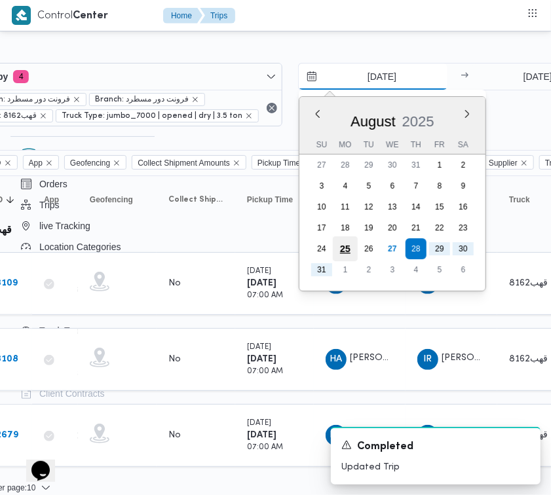
type input "25/8/2025"
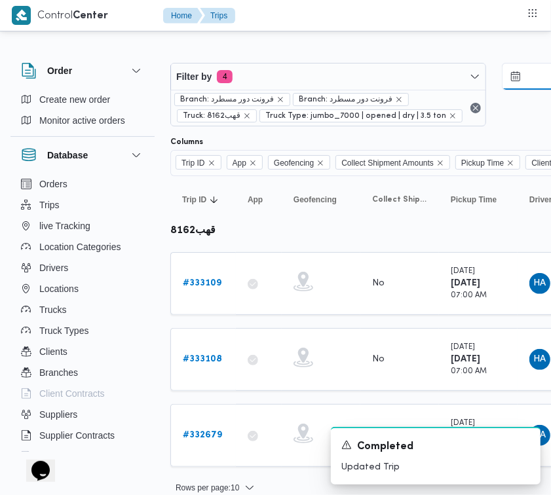
scroll to position [14, 0]
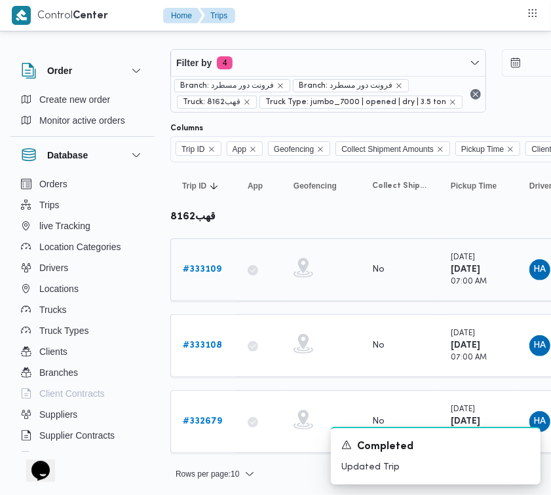
click at [210, 266] on b "# 333109" at bounding box center [202, 269] width 39 height 9
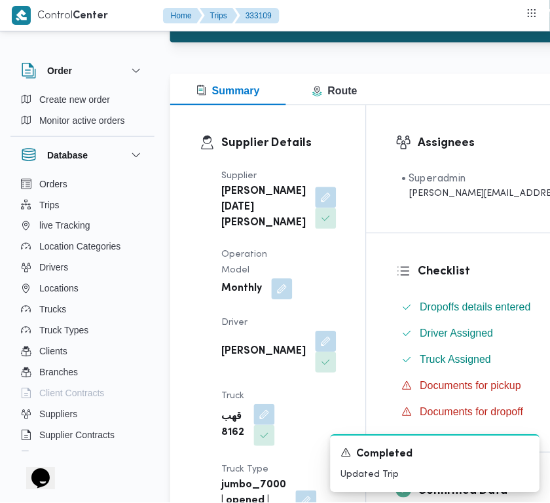
scroll to position [211, 0]
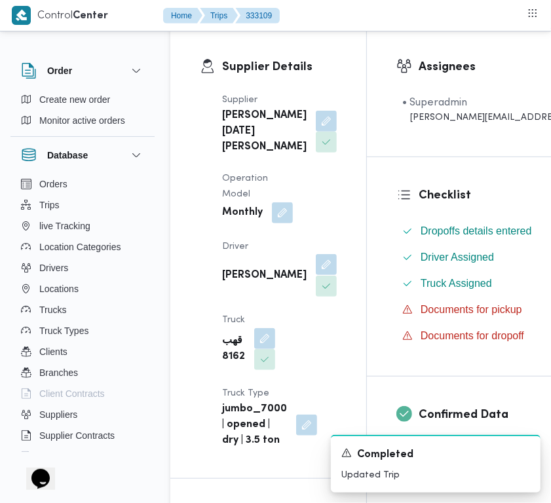
drag, startPoint x: 259, startPoint y: 302, endPoint x: 259, endPoint y: 311, distance: 9.2
click at [316, 275] on button "button" at bounding box center [326, 264] width 21 height 21
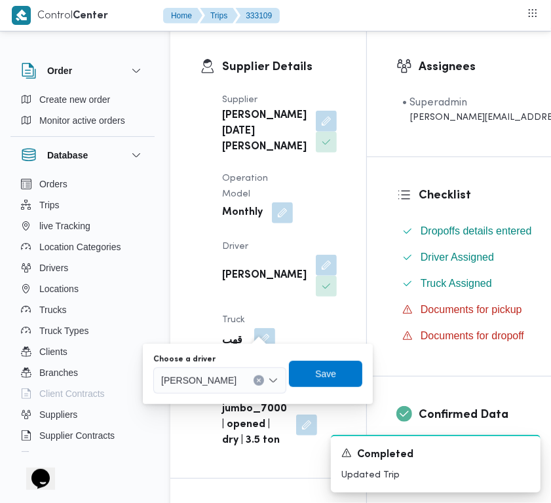
drag, startPoint x: 213, startPoint y: 400, endPoint x: 206, endPoint y: 391, distance: 11.1
click at [213, 400] on div "You are in a dialog. To close this dialog, hit escape. Choose a driver حسين علي…" at bounding box center [258, 374] width 230 height 60
click at [206, 391] on div "حسين علي سيد علي" at bounding box center [219, 380] width 133 height 26
paste input "محمود شرف"
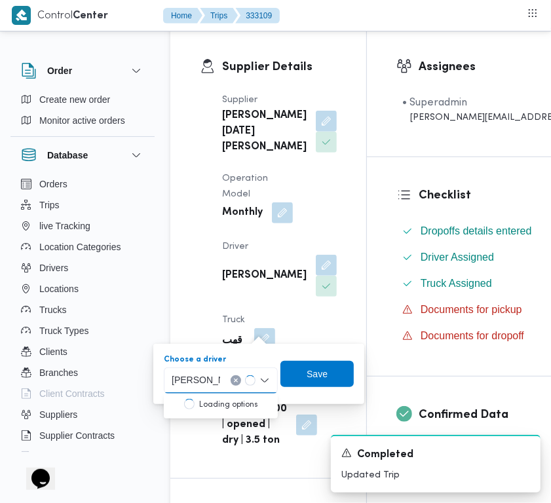
type input "محمود شرف"
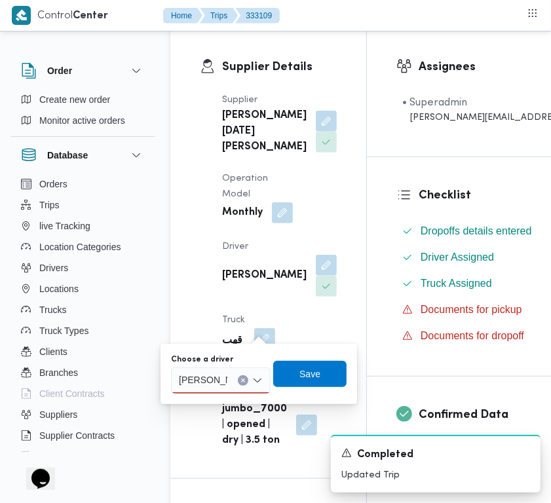
click at [232, 382] on div "محمود شرف محمود شرف" at bounding box center [221, 380] width 100 height 26
click at [227, 399] on span "محمود شرف عواد حسن" at bounding box center [228, 404] width 68 height 16
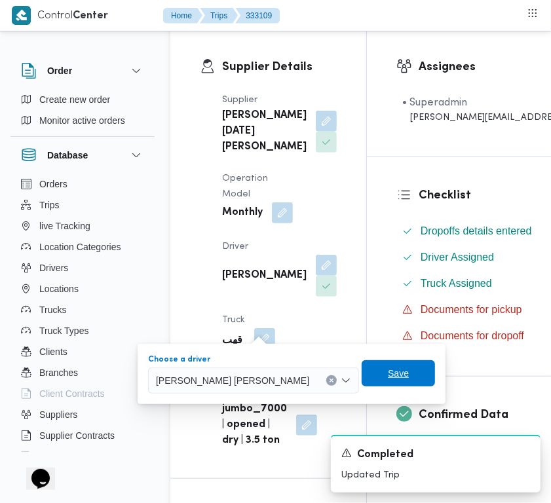
click at [388, 370] on span "Save" at bounding box center [398, 373] width 21 height 16
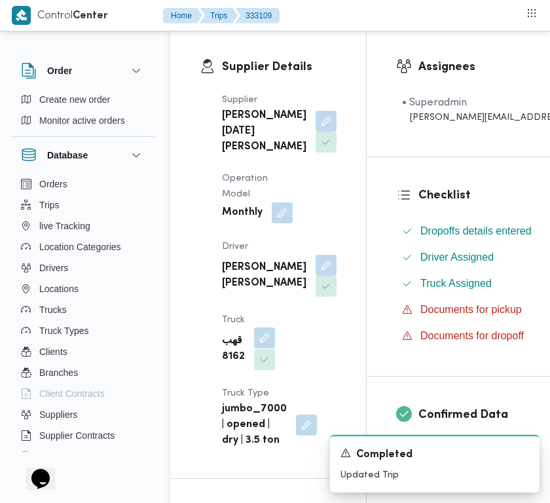
click at [264, 348] on button "button" at bounding box center [264, 337] width 21 height 21
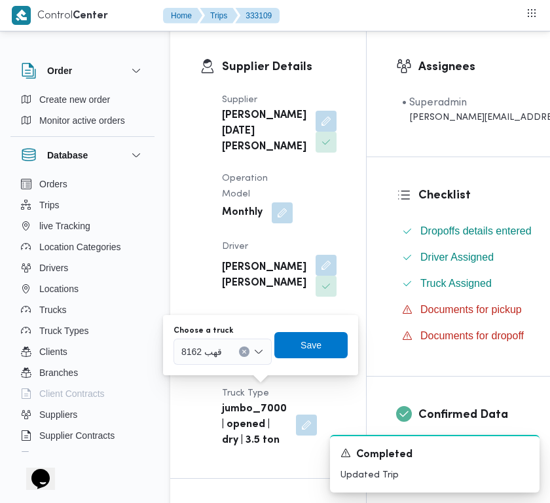
click at [243, 351] on icon "Clear input" at bounding box center [244, 351] width 5 height 5
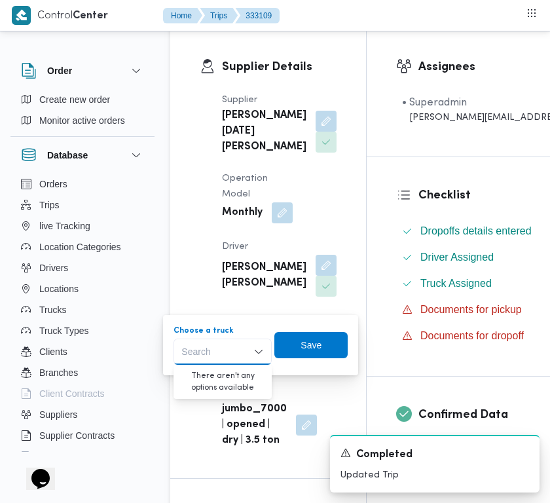
paste input "9346"
type input "9346"
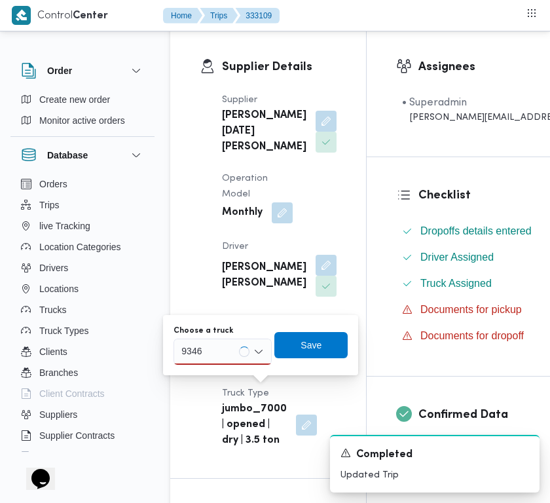
click at [220, 354] on div "9346 9346" at bounding box center [222, 351] width 98 height 26
click at [221, 368] on span "قهف9346 | null" at bounding box center [230, 375] width 67 height 16
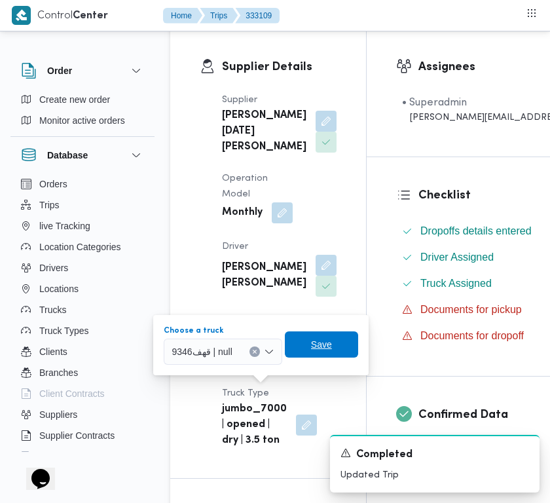
click at [323, 344] on span "Save" at bounding box center [321, 345] width 21 height 16
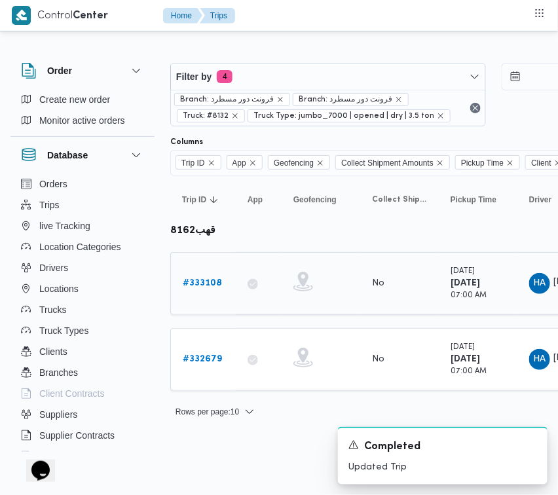
click at [204, 286] on b "# 333108" at bounding box center [202, 283] width 39 height 9
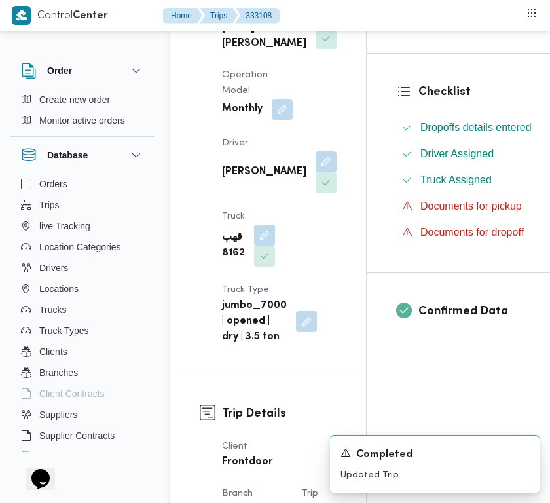
scroll to position [319, 0]
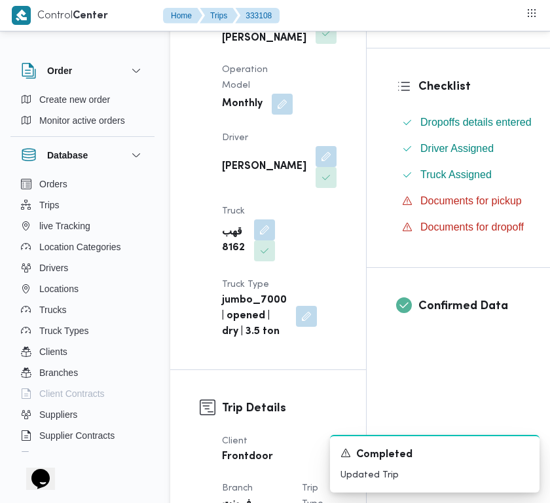
click at [257, 240] on button "button" at bounding box center [264, 229] width 21 height 21
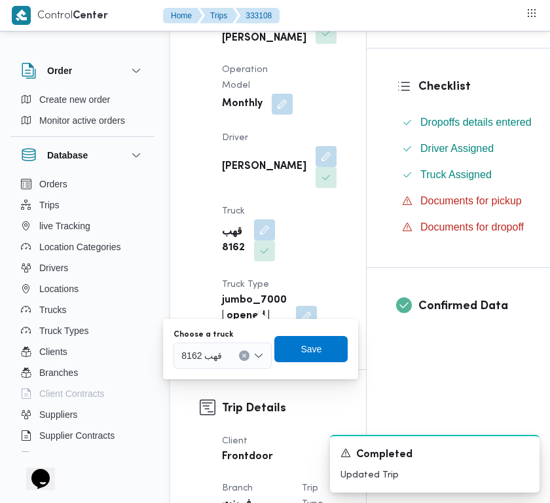
click at [232, 352] on div "قهب 8162" at bounding box center [222, 355] width 98 height 26
paste input "9346"
type input "9346"
click at [209, 348] on div "9346 9346" at bounding box center [222, 355] width 98 height 26
click at [215, 369] on span "قهف 9346 | null" at bounding box center [223, 379] width 88 height 21
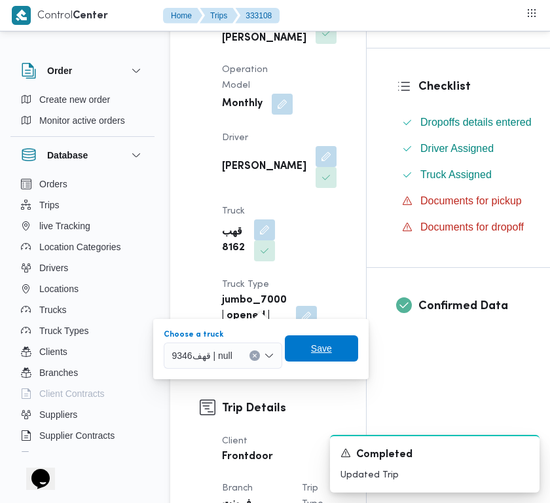
click at [312, 350] on span "Save" at bounding box center [321, 348] width 21 height 16
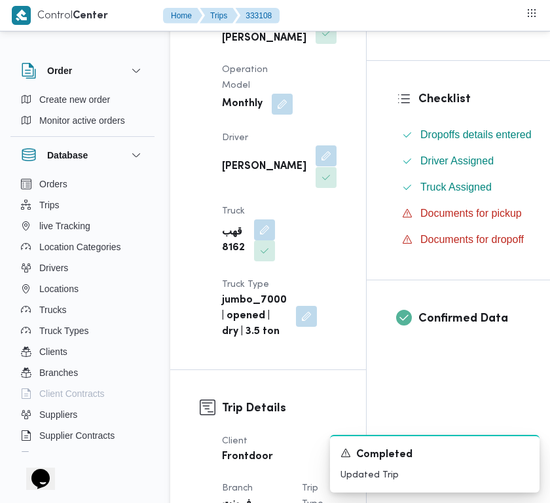
click at [316, 166] on button "button" at bounding box center [326, 155] width 21 height 21
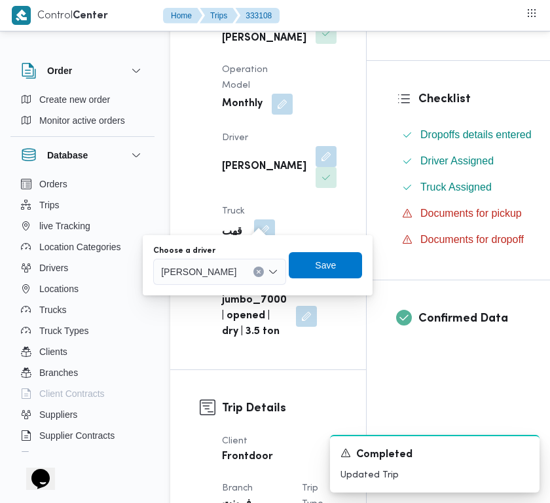
click at [234, 275] on span "حسين علي سيد علي" at bounding box center [198, 271] width 75 height 14
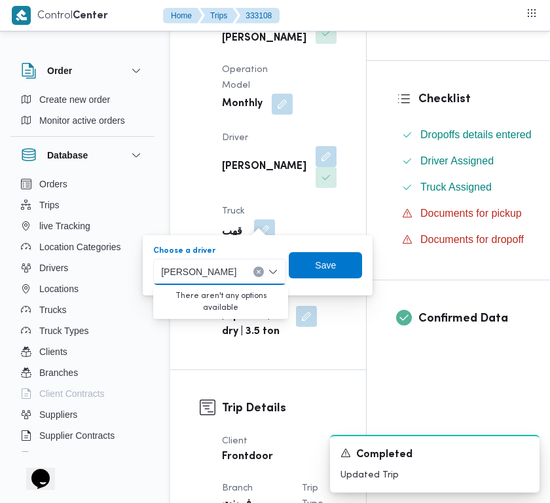
paste input "محمود شرف"
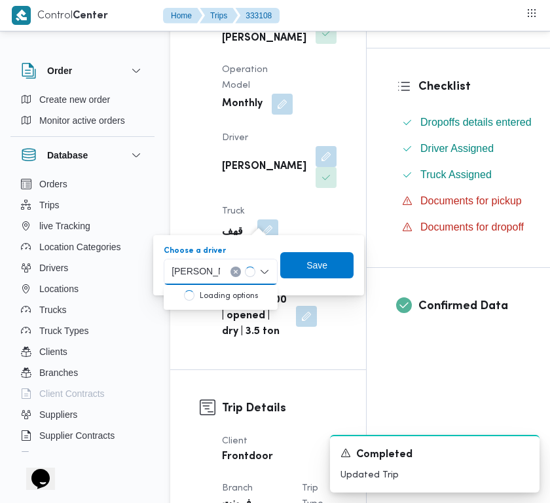
drag, startPoint x: 237, startPoint y: 279, endPoint x: 197, endPoint y: 292, distance: 42.0
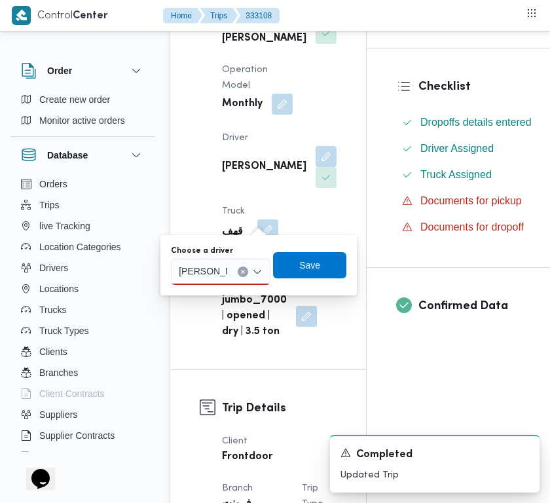
click at [217, 278] on input "محمود شرف" at bounding box center [203, 272] width 48 height 16
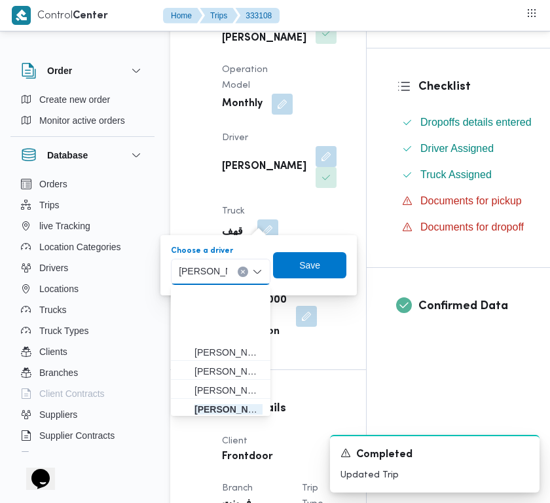
scroll to position [77, 0]
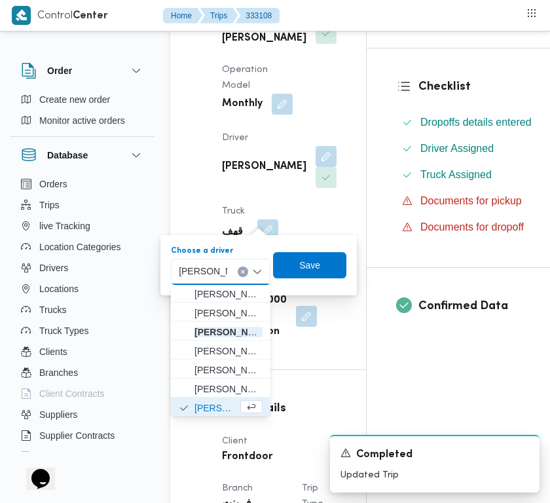
click at [206, 272] on input "محمود شرف" at bounding box center [203, 272] width 48 height 16
type input "محمود شرف"
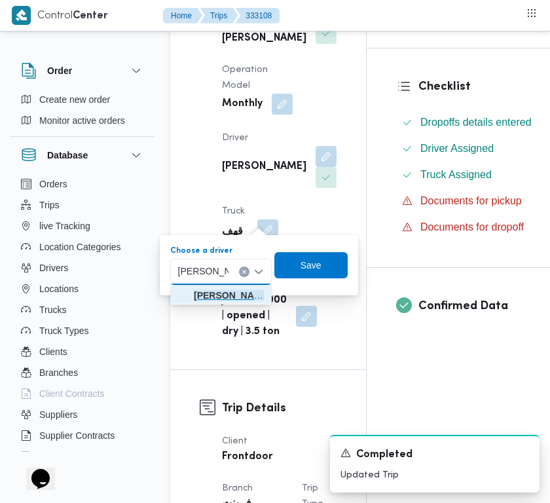
click at [225, 297] on span "محمود شرف عواد حسن" at bounding box center [229, 295] width 70 height 16
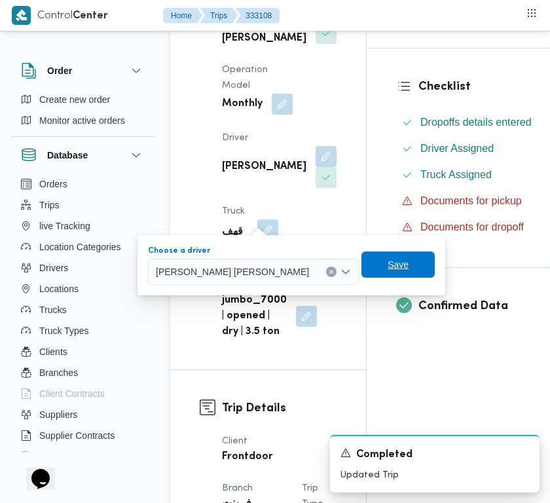
click at [388, 266] on span "Save" at bounding box center [398, 265] width 21 height 16
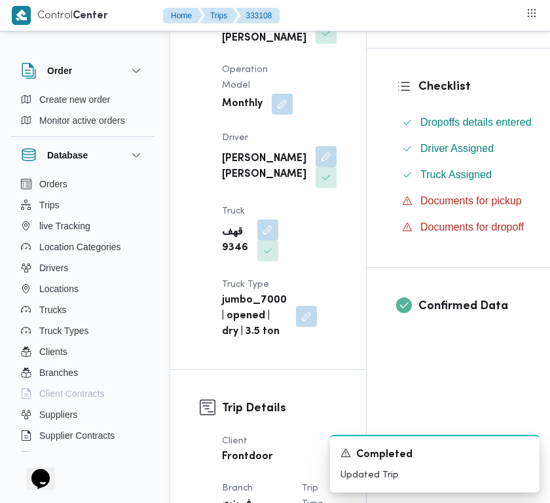
click at [240, 256] on b "قهف 9346" at bounding box center [235, 240] width 26 height 31
drag, startPoint x: 240, startPoint y: 295, endPoint x: 286, endPoint y: 76, distance: 224.2
click at [285, 74] on div "Supplier ابراهيم رمضان ابراهيم عثمان ابوباشا Operation Model Monthly Driver محم…" at bounding box center [279, 162] width 130 height 372
click at [231, 256] on b "قهف 9346" at bounding box center [235, 240] width 26 height 31
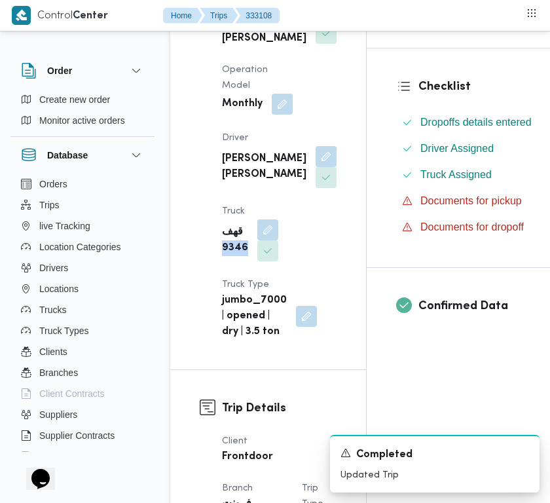
click at [231, 256] on b "قهف 9346" at bounding box center [235, 240] width 26 height 31
copy b "9346"
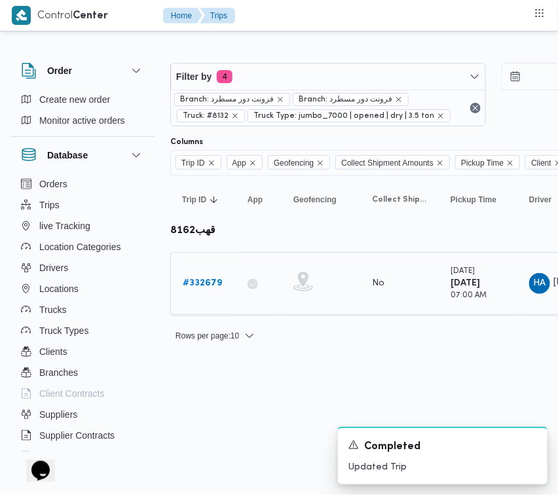
click at [204, 282] on b "# 332679" at bounding box center [202, 283] width 39 height 9
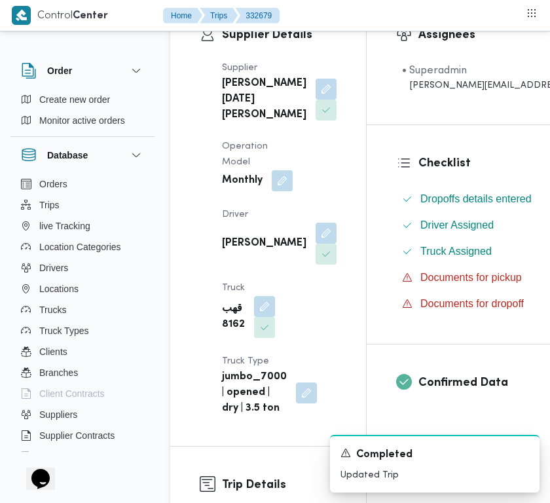
scroll to position [326, 0]
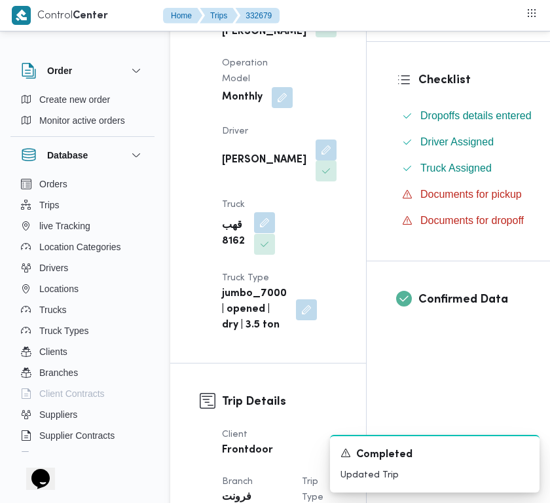
click at [266, 233] on button "button" at bounding box center [264, 222] width 21 height 21
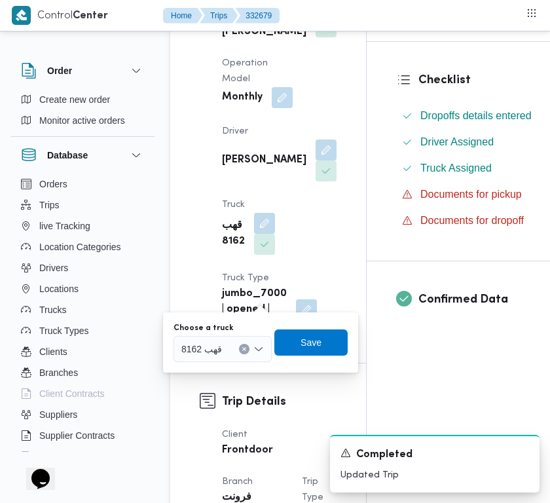
click at [227, 336] on div "قهب 8162" at bounding box center [222, 349] width 98 height 26
paste input "9346"
type input "9346"
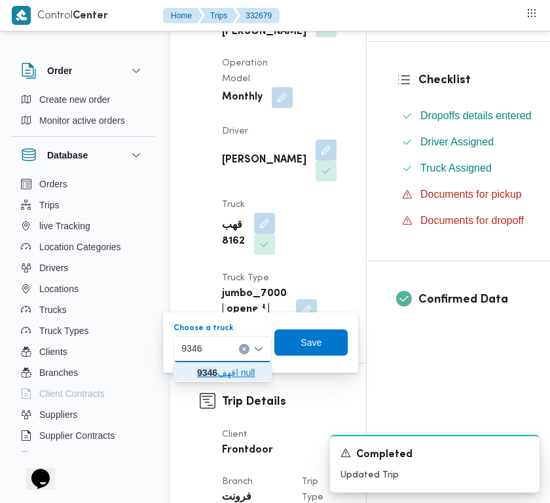
click at [191, 376] on icon "button" at bounding box center [186, 372] width 10 height 10
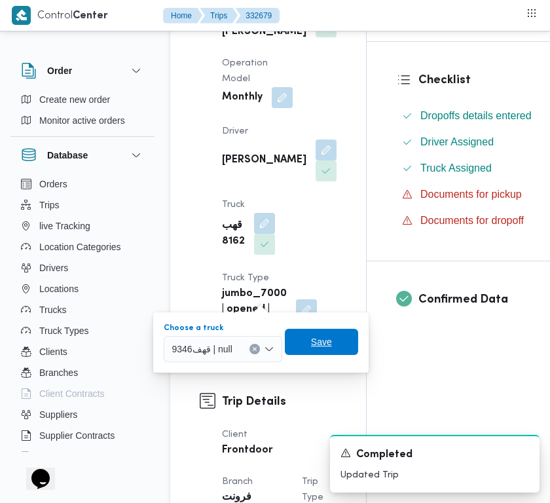
click at [329, 341] on span "Save" at bounding box center [321, 342] width 21 height 16
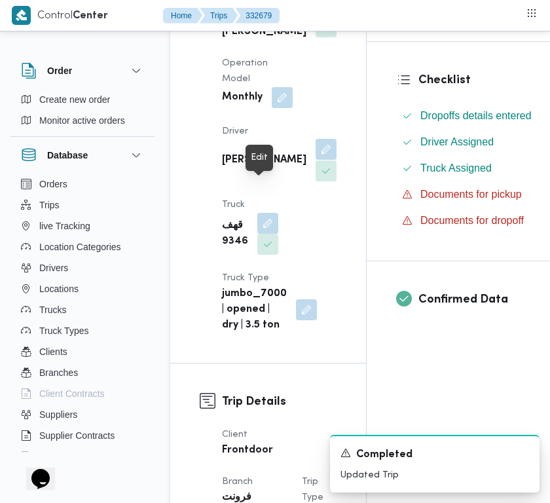
click at [316, 160] on button "button" at bounding box center [326, 149] width 21 height 21
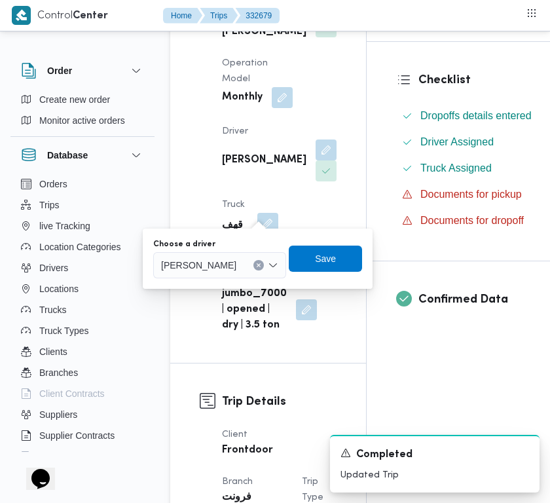
click at [226, 265] on span "حسين علي سيد علي" at bounding box center [198, 264] width 75 height 14
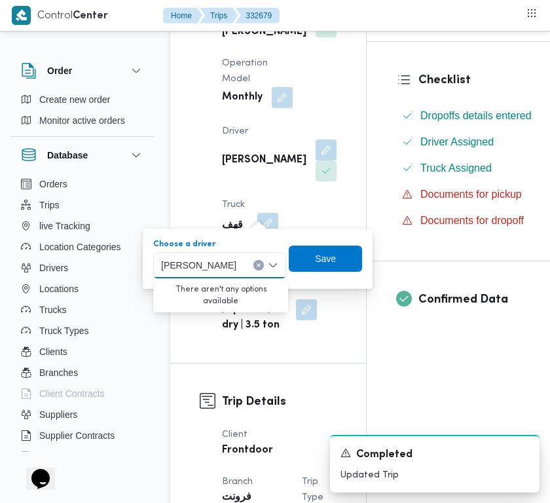
paste input "محمود شرف"
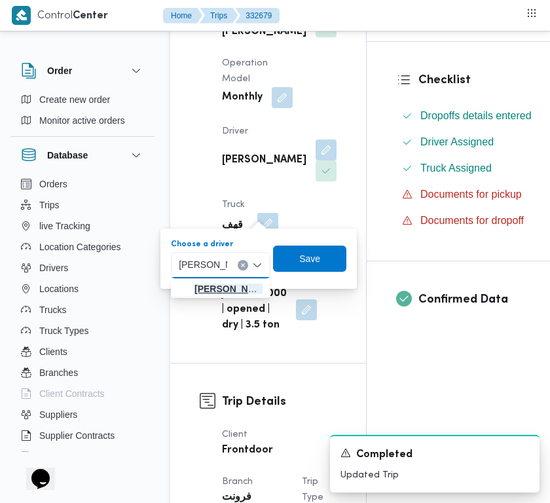
type input "محمود شرف"
click at [230, 286] on span "محمود شرف عواد حسن" at bounding box center [228, 289] width 68 height 16
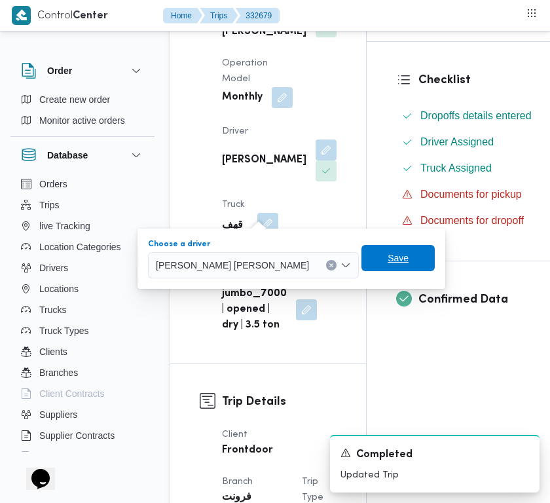
click at [388, 257] on span "Save" at bounding box center [398, 258] width 21 height 16
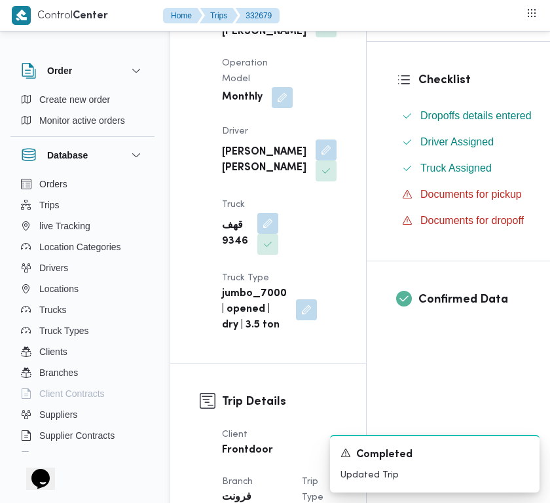
click at [304, 187] on div "Supplier ابراهيم رمضان ابراهيم عثمان ابوباشا Operation Model Monthly Driver محم…" at bounding box center [279, 155] width 130 height 372
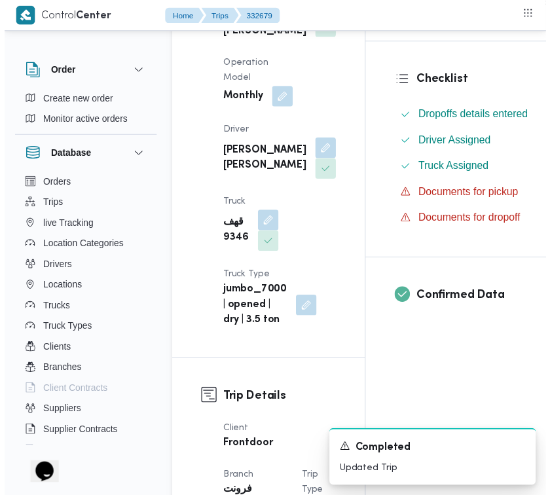
scroll to position [0, 0]
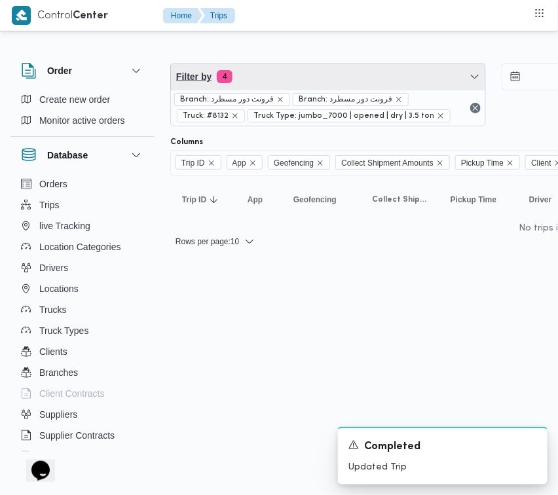
click at [279, 80] on span "Filter by 4" at bounding box center [328, 77] width 314 height 26
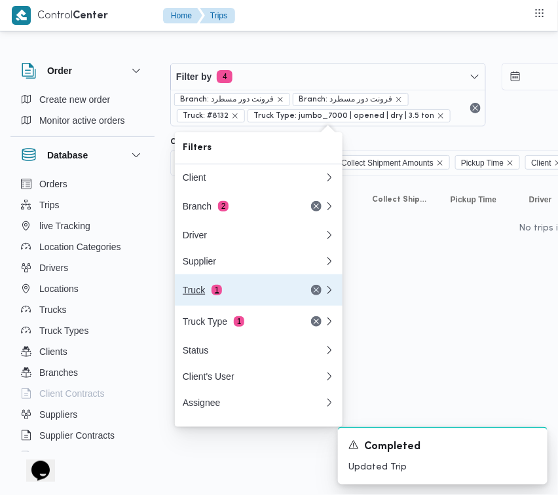
click at [223, 288] on div "Truck 1" at bounding box center [253, 289] width 157 height 31
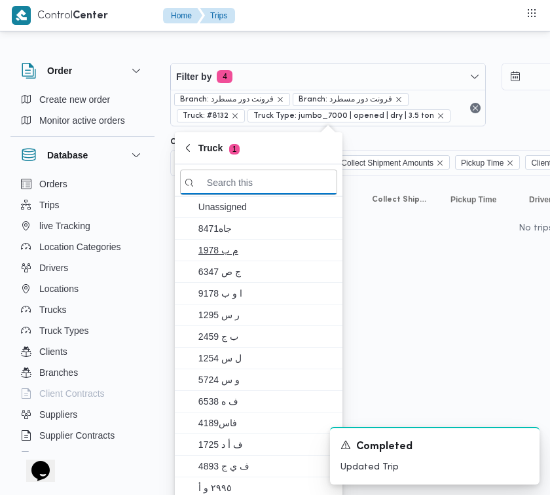
paste input "3287"
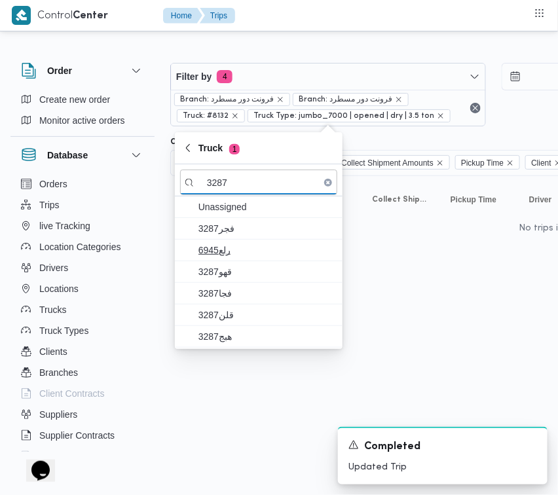
type input "3287"
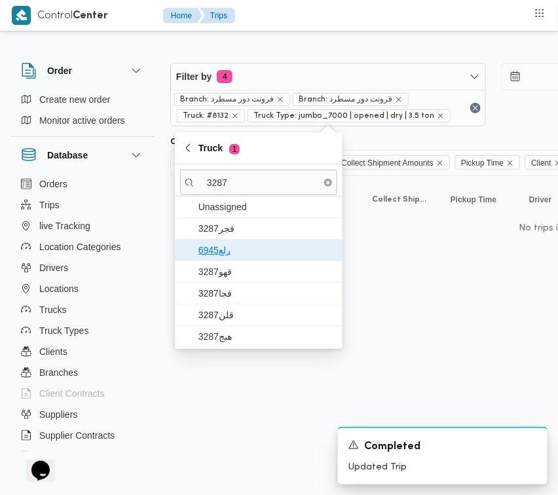
click at [219, 240] on span "6945رلع" at bounding box center [258, 250] width 157 height 21
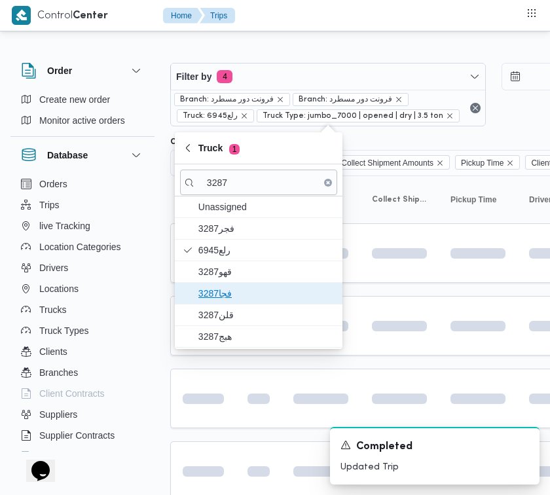
click at [231, 285] on span "فجا3287" at bounding box center [258, 293] width 157 height 21
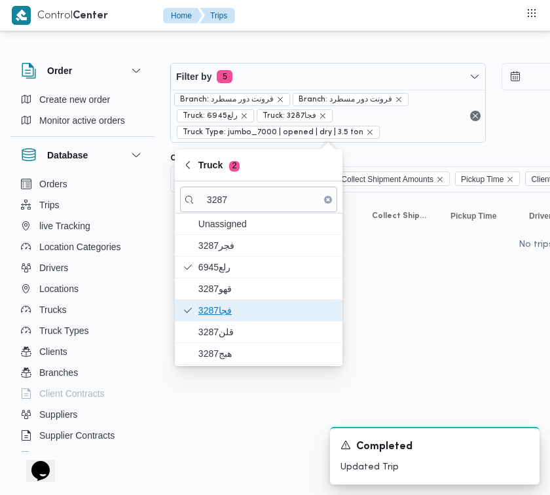
click at [231, 313] on span "فجا3287" at bounding box center [266, 310] width 136 height 16
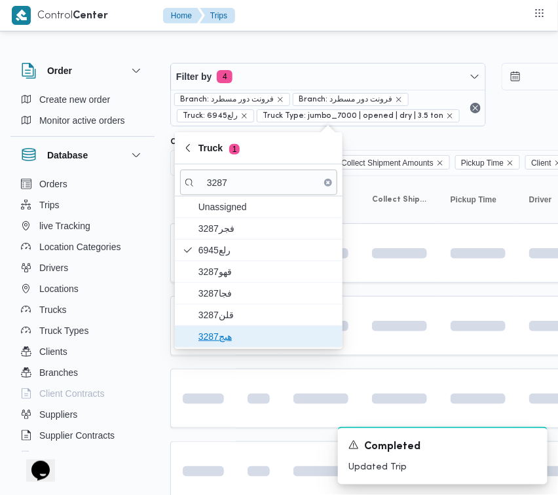
click at [229, 334] on span "هبج3287" at bounding box center [266, 337] width 136 height 16
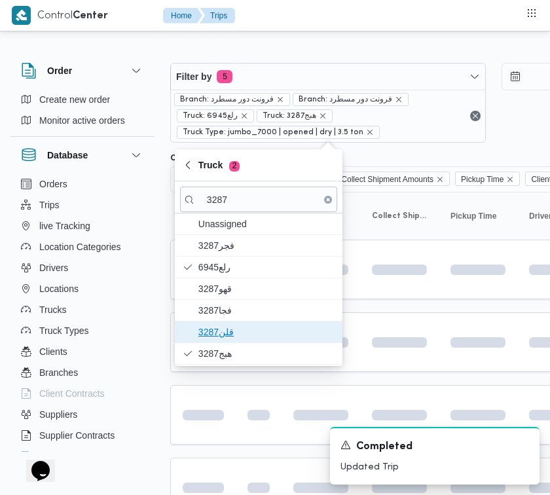
click at [213, 325] on span "قلن3287" at bounding box center [266, 332] width 136 height 16
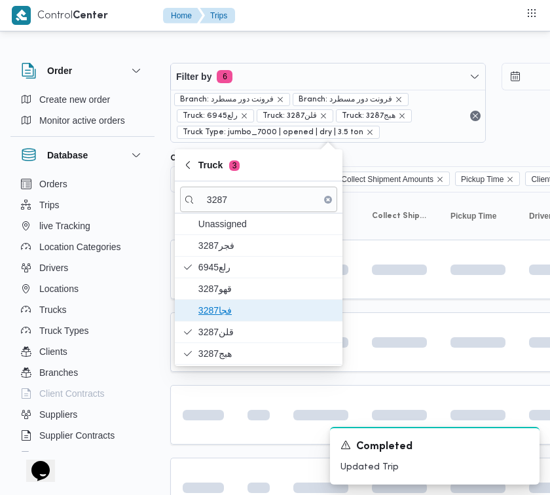
click at [215, 302] on span "فجا3287" at bounding box center [258, 310] width 157 height 21
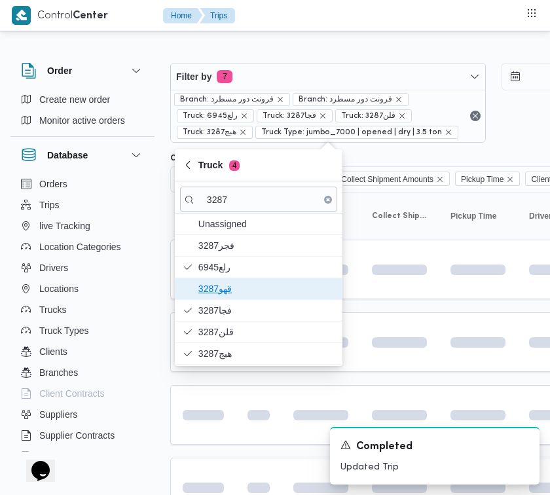
click at [216, 290] on span "3287قهو" at bounding box center [266, 289] width 136 height 16
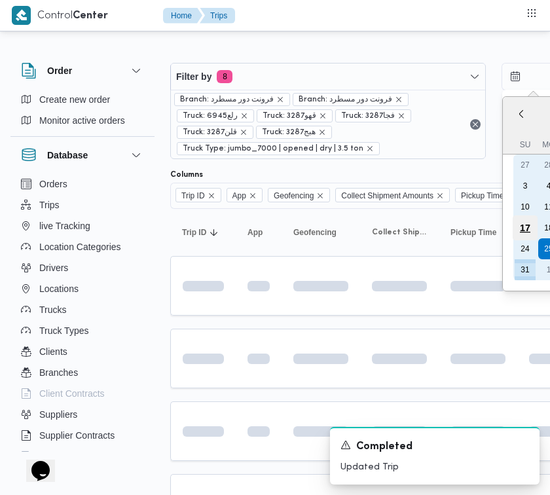
click at [531, 232] on div "17" at bounding box center [524, 227] width 25 height 25
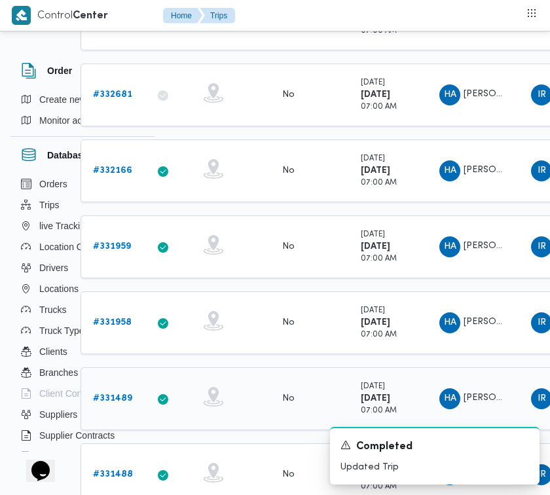
scroll to position [0, 90]
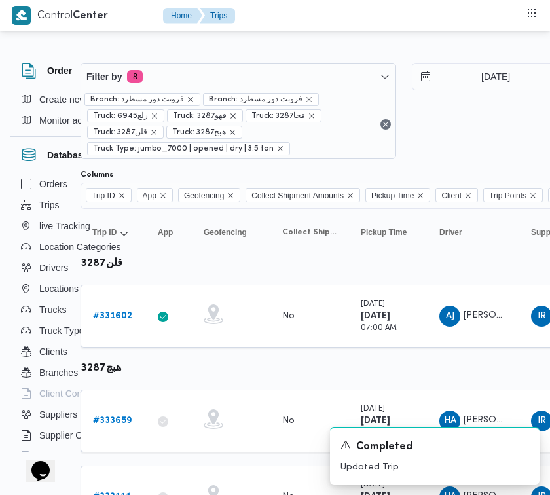
click at [481, 61] on div "Filter by 8 Branch: فرونت دور مسطرد Branch: فرونت دور مسطرد Truck: 6945رلع Truc…" at bounding box center [404, 111] width 662 height 112
click at [484, 73] on input "17/8/2025" at bounding box center [486, 77] width 149 height 26
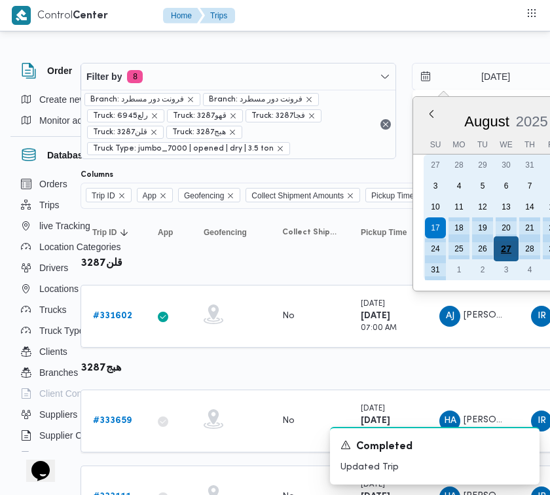
click at [505, 246] on div "27" at bounding box center [505, 248] width 25 height 25
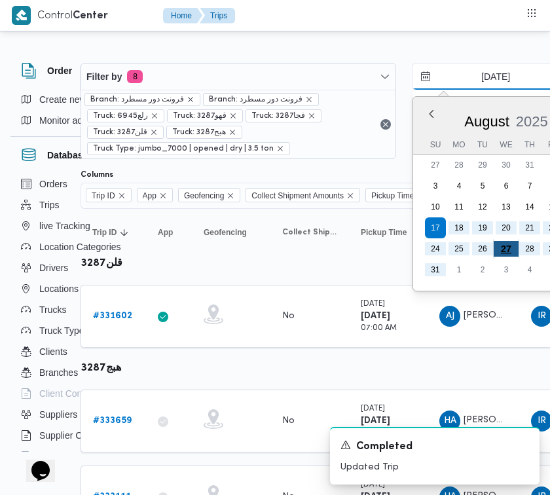
type input "27/8/2025"
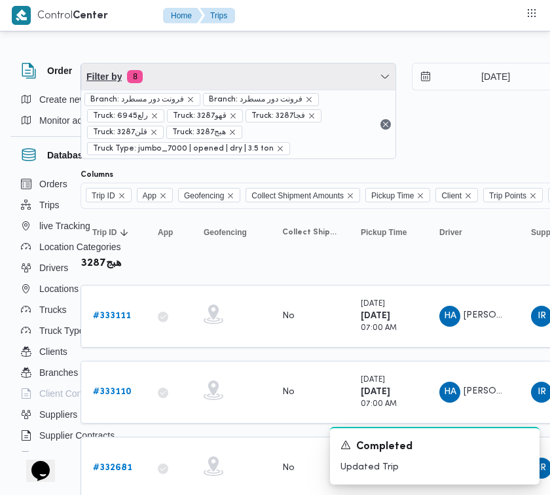
click at [177, 74] on span "Filter by 8" at bounding box center [238, 77] width 314 height 26
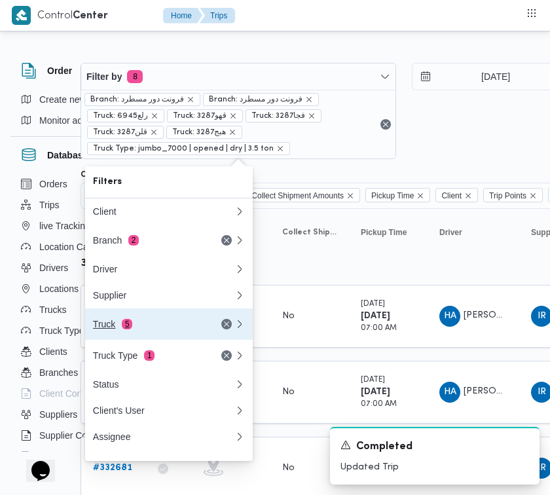
click at [162, 318] on button "Truck 5" at bounding box center [169, 323] width 168 height 31
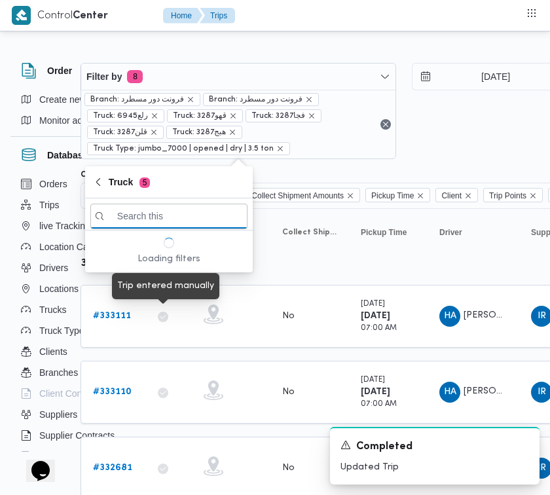
paste input "6369"
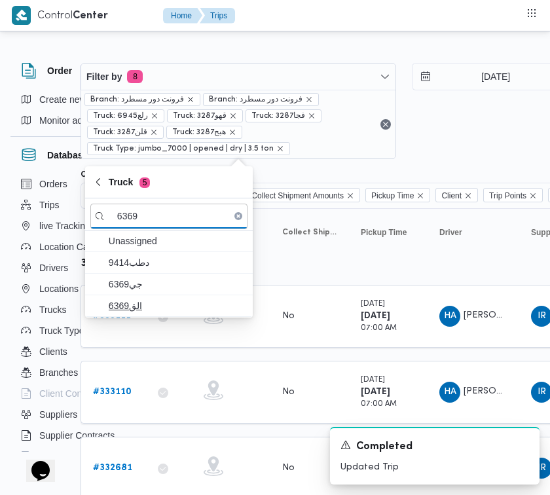
type input "6369"
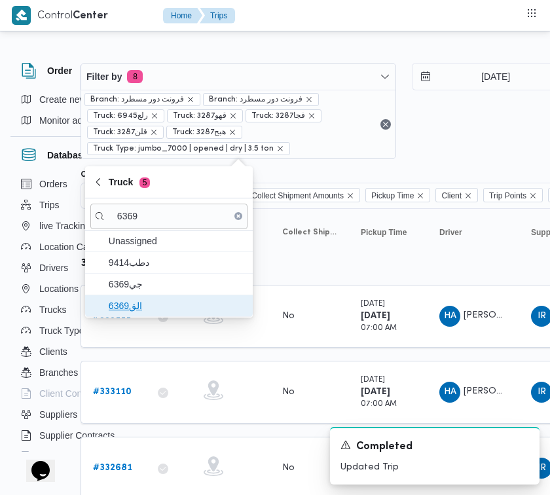
click at [137, 298] on span "الق6369" at bounding box center [177, 306] width 136 height 16
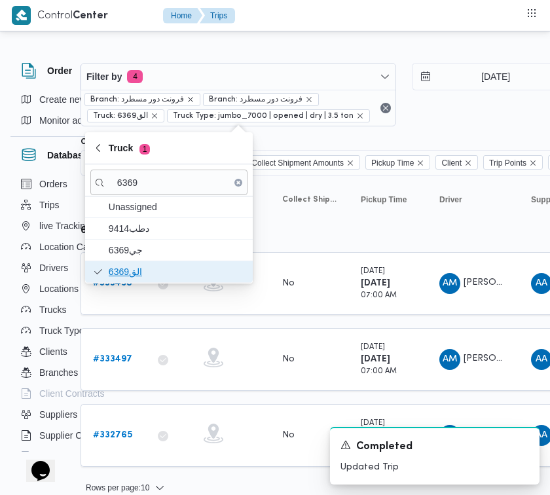
scroll to position [14, 90]
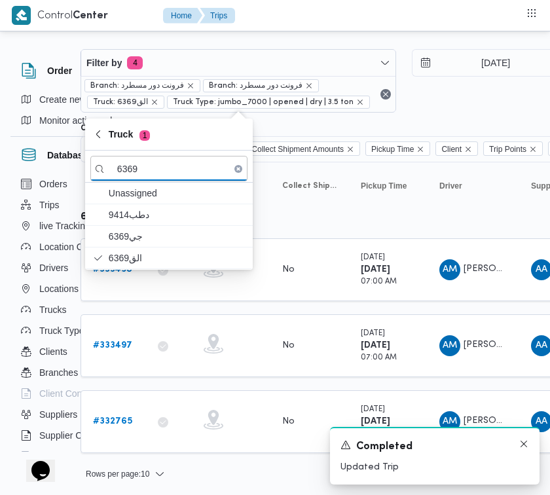
click at [525, 444] on icon "Dismiss toast" at bounding box center [524, 444] width 10 height 10
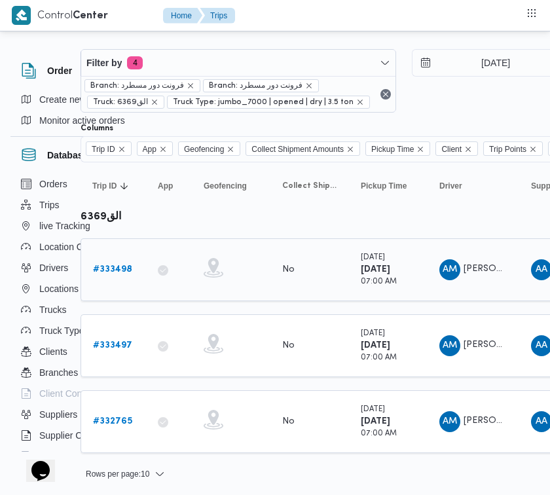
click at [122, 268] on b "# 333498" at bounding box center [112, 269] width 39 height 9
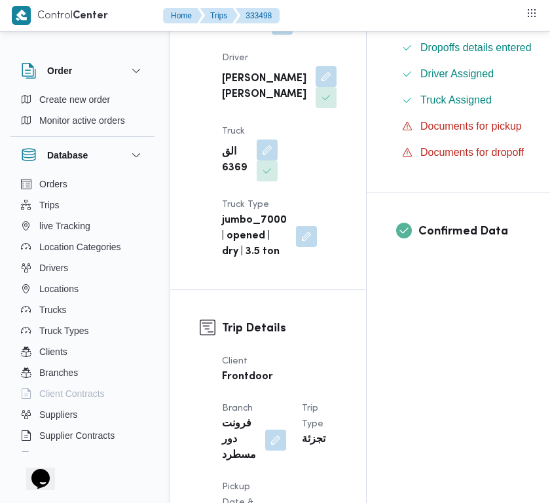
scroll to position [420, 0]
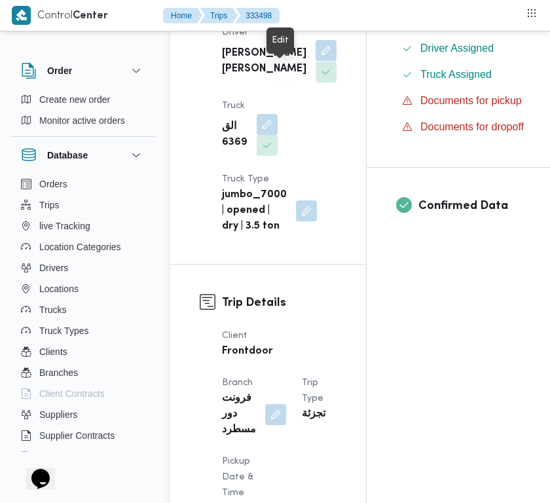
click at [316, 61] on button "button" at bounding box center [326, 50] width 21 height 21
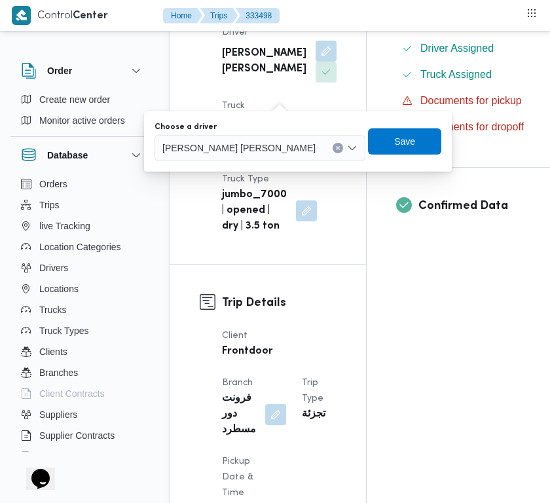
click at [270, 143] on span "احمد محمد بيومي عبدالمقصود" at bounding box center [238, 147] width 153 height 14
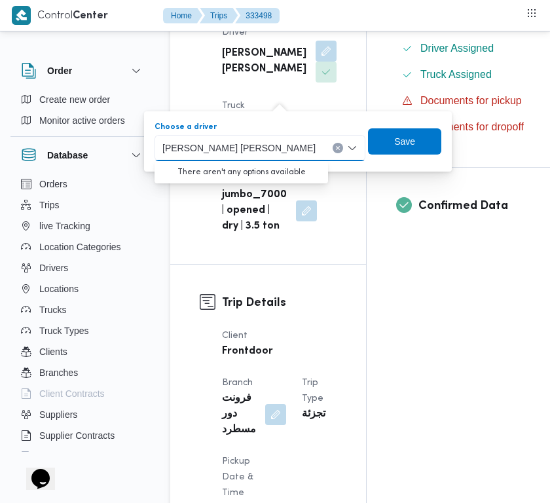
paste input "محمد احمد حسين"
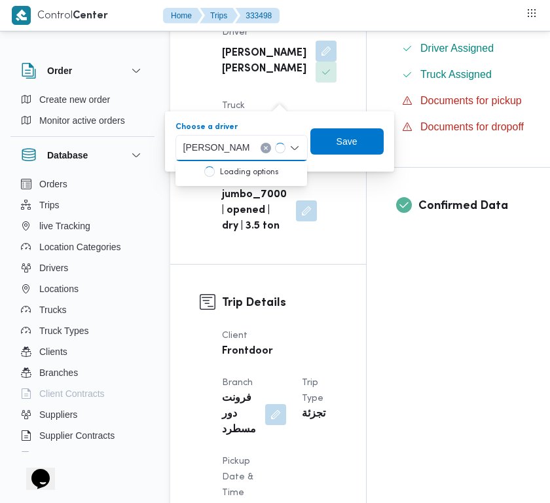
type input "محمد احمد حسين"
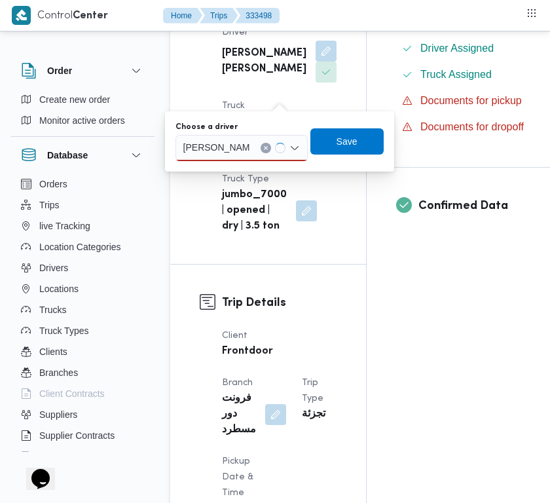
click at [244, 144] on input "محمد احمد حسين" at bounding box center [216, 148] width 67 height 16
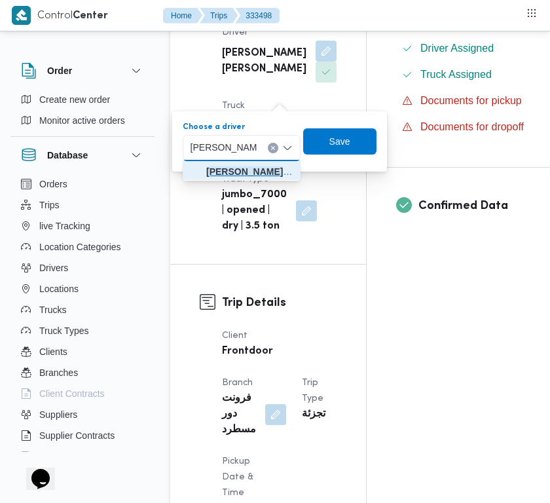
click at [244, 166] on mark "محمد احمد حسين" at bounding box center [244, 171] width 77 height 10
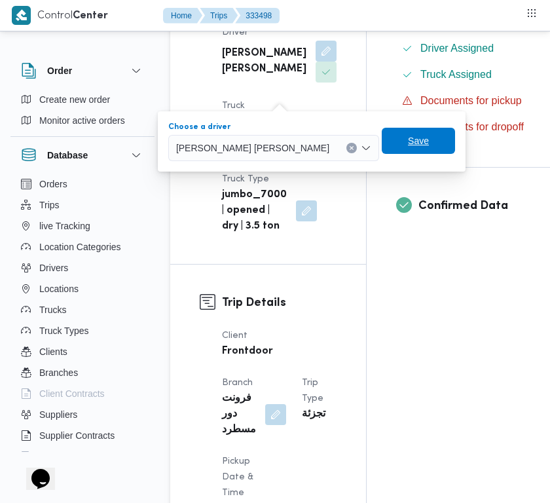
click at [382, 132] on span "Save" at bounding box center [418, 141] width 73 height 26
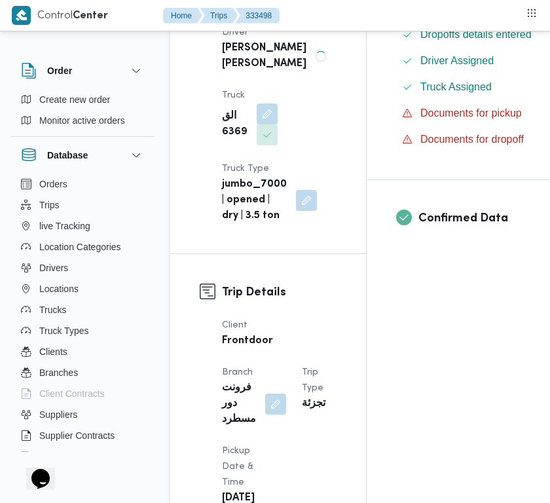
click at [277, 143] on div "الق 6369" at bounding box center [250, 124] width 58 height 45
click at [275, 124] on button "button" at bounding box center [267, 113] width 21 height 21
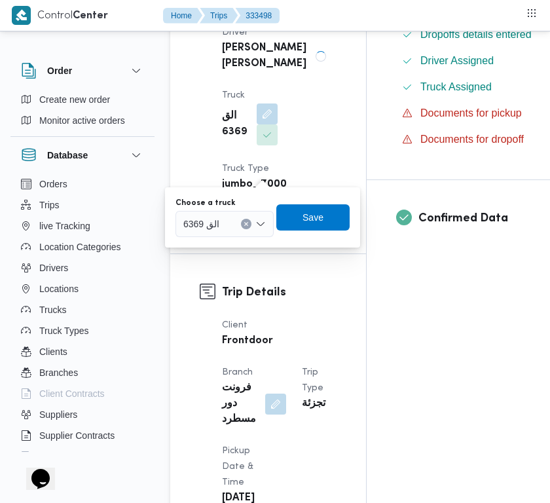
click at [226, 218] on div at bounding box center [225, 223] width 7 height 21
paste input "8597"
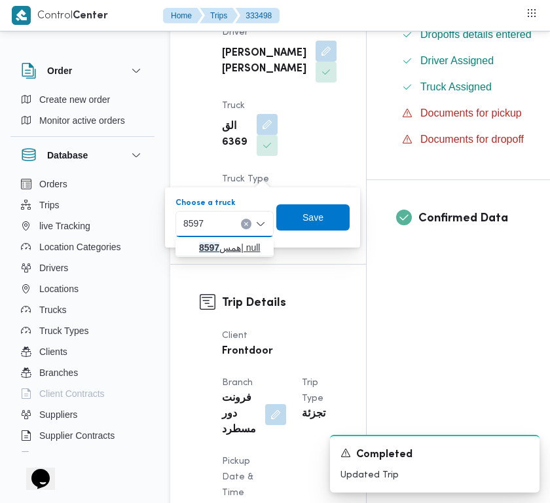
type input "8597"
click at [216, 242] on mark "8597" at bounding box center [209, 247] width 20 height 10
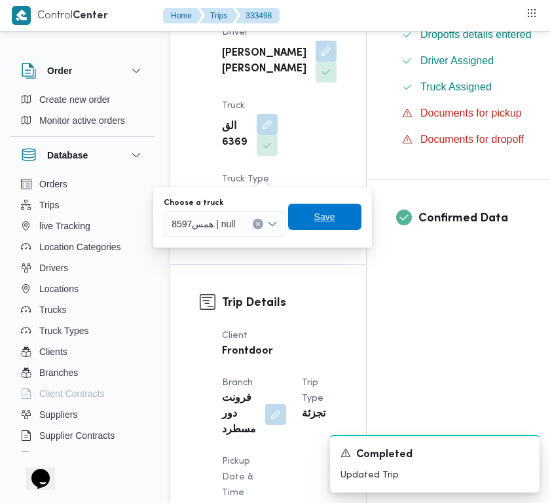
click at [325, 219] on span "Save" at bounding box center [324, 217] width 21 height 16
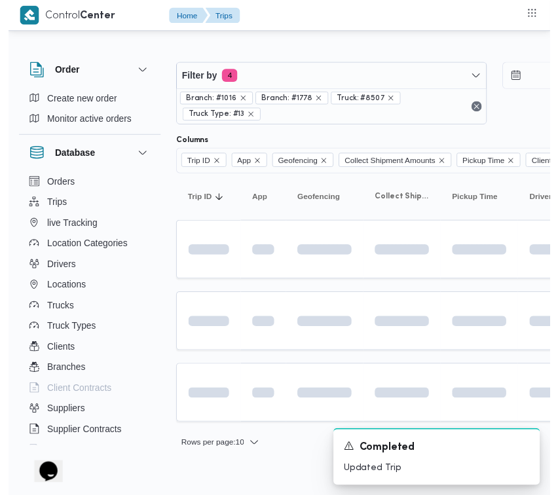
scroll to position [0, 90]
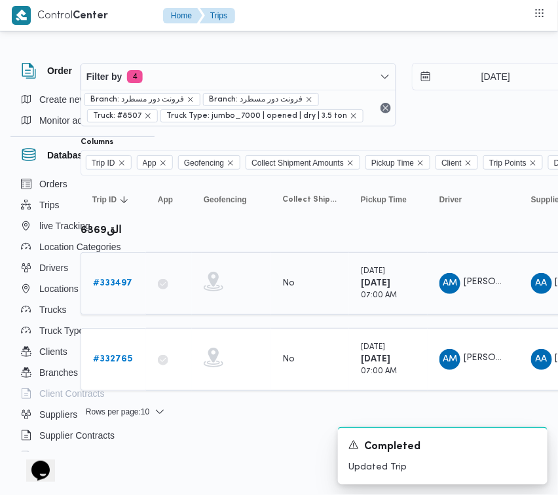
click at [103, 270] on div "# 333497" at bounding box center [114, 283] width 52 height 26
click at [109, 279] on b "# 333497" at bounding box center [112, 283] width 39 height 9
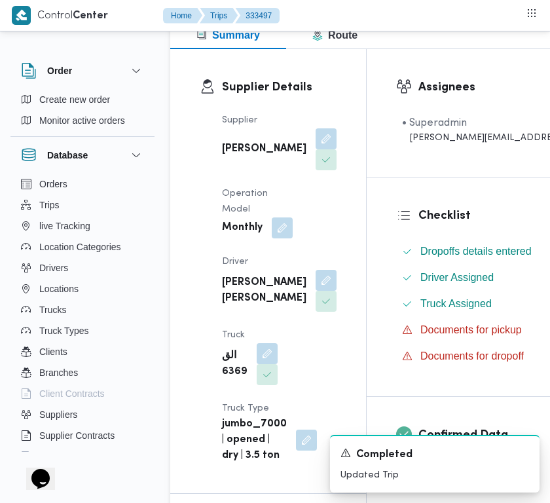
scroll to position [286, 0]
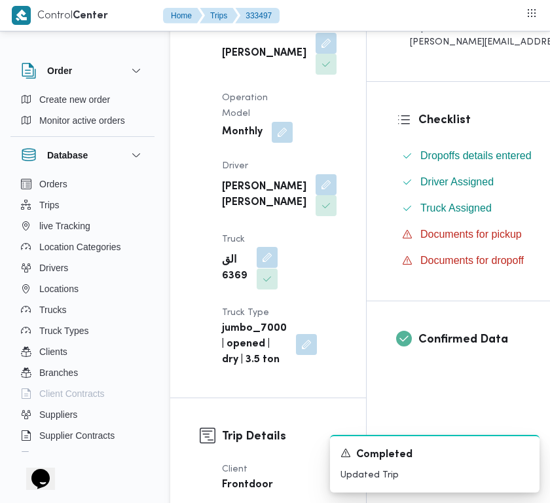
click at [270, 268] on button "button" at bounding box center [267, 257] width 21 height 21
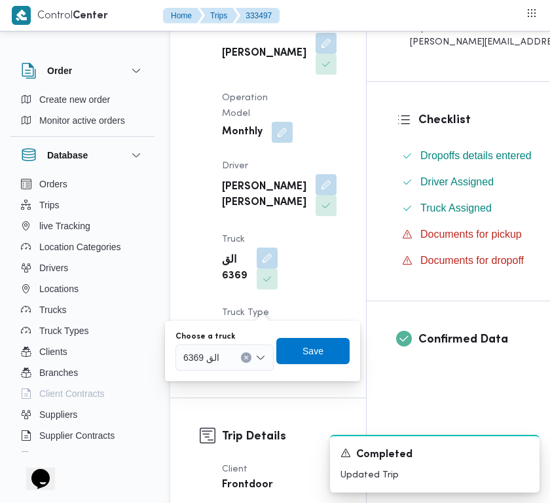
drag, startPoint x: 240, startPoint y: 344, endPoint x: 234, endPoint y: 350, distance: 8.3
click at [239, 344] on div "الق 6369" at bounding box center [224, 357] width 98 height 26
click at [227, 364] on div "الق 6369 Combo box. Selected. الق 6369. Press Backspace to delete الق 6369. Com…" at bounding box center [224, 357] width 98 height 26
paste input "8597"
type input "8597"
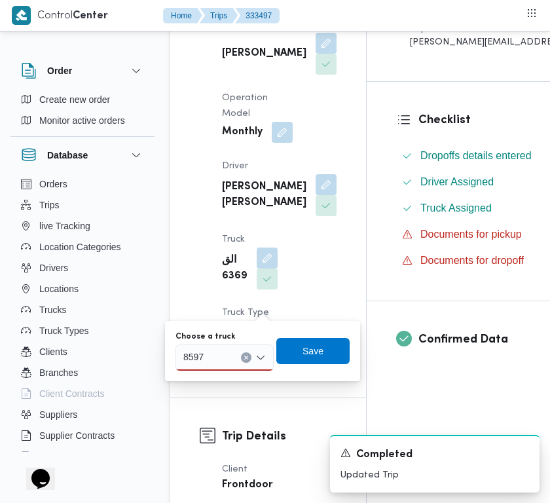
click at [223, 350] on div "8597 8597" at bounding box center [224, 357] width 98 height 26
click at [226, 374] on span "همس 8597 | null" at bounding box center [232, 381] width 67 height 16
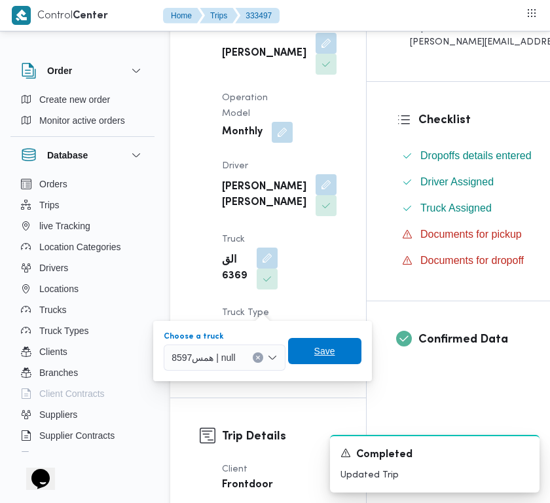
click at [333, 344] on span "Save" at bounding box center [324, 351] width 21 height 16
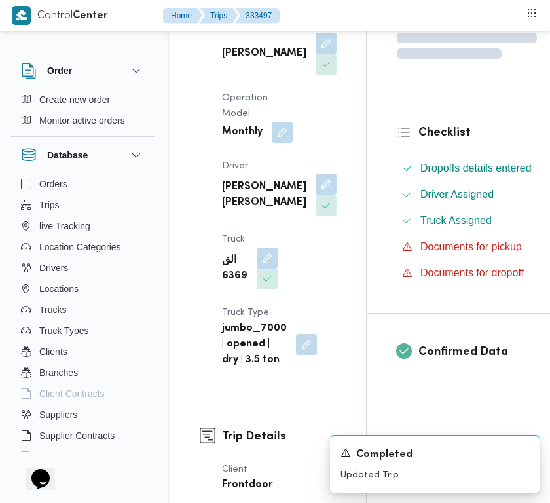
click at [316, 194] on button "button" at bounding box center [326, 183] width 21 height 21
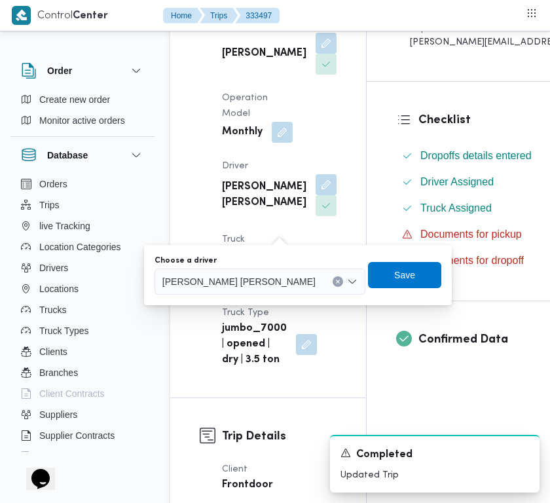
click at [247, 287] on span "احمد محمد بيومي عبدالمقصود" at bounding box center [238, 281] width 153 height 14
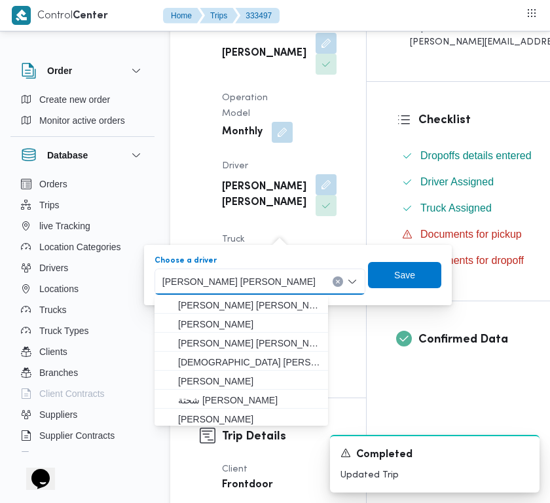
paste input "محمد احمد حسين"
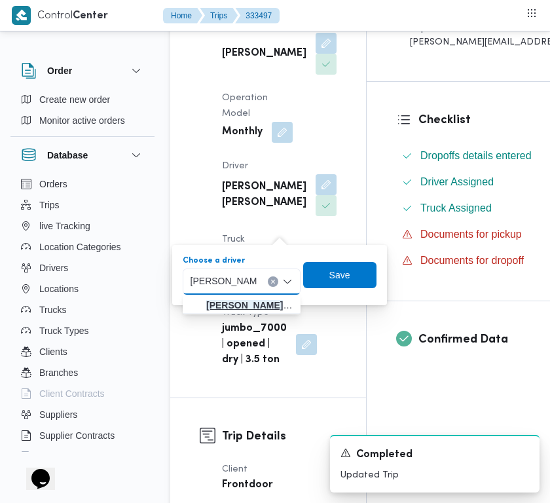
type input "محمد احمد حسين"
click at [247, 302] on mark "محمد احمد حسين" at bounding box center [244, 305] width 77 height 10
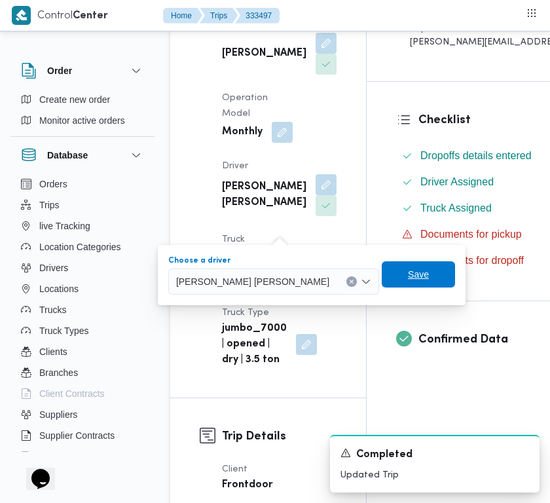
click at [382, 283] on span "Save" at bounding box center [418, 274] width 73 height 26
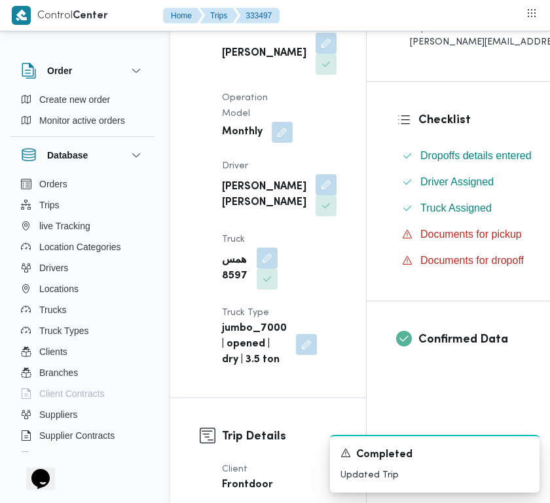
click at [233, 211] on b "محمد احمد حسين محمد" at bounding box center [264, 194] width 84 height 31
click at [234, 284] on b "همس 8597" at bounding box center [235, 268] width 26 height 31
copy b "8597"
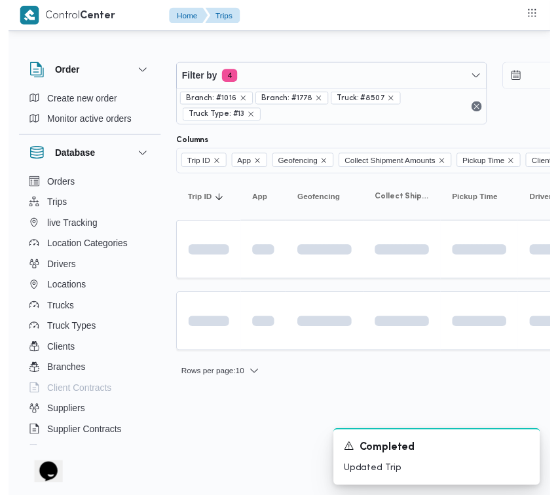
scroll to position [0, 90]
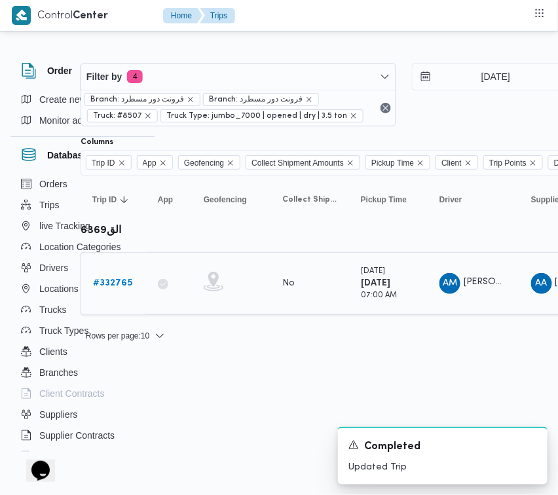
click at [108, 285] on b "# 332765" at bounding box center [112, 283] width 39 height 9
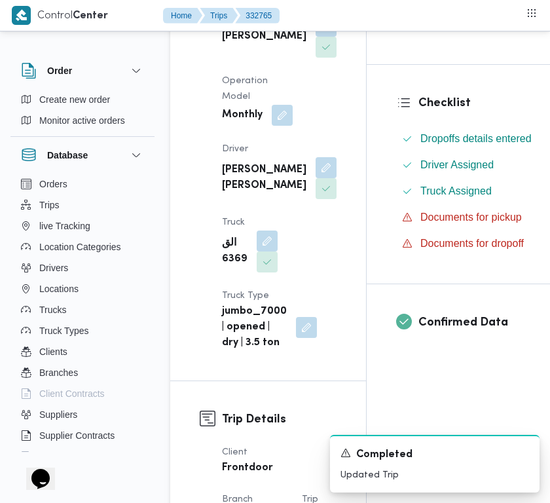
scroll to position [323, 0]
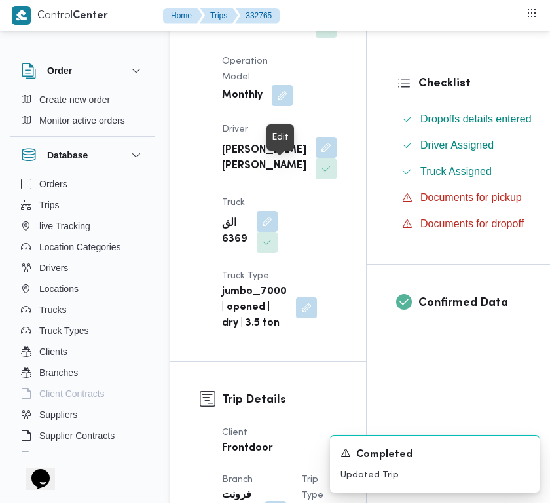
click at [316, 158] on button "button" at bounding box center [326, 147] width 21 height 21
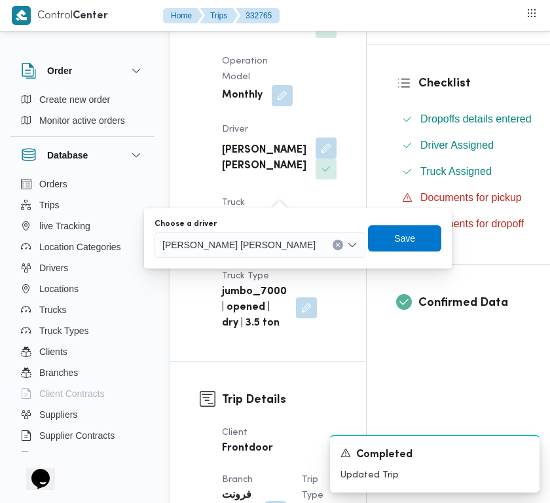
click at [265, 244] on span "احمد محمد بيومي عبدالمقصود" at bounding box center [238, 244] width 153 height 14
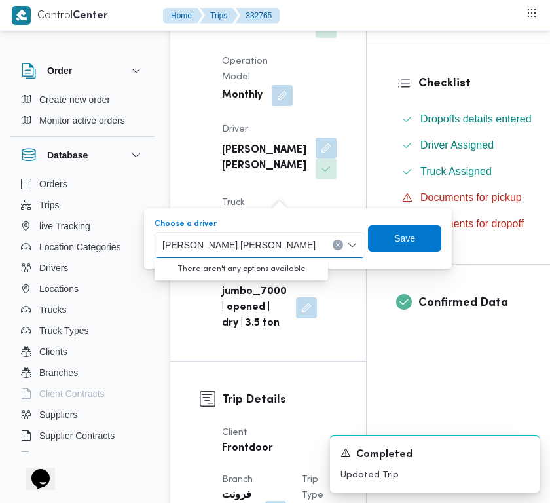
click at [265, 244] on span "احمد محمد بيومي عبدالمقصود" at bounding box center [238, 244] width 153 height 14
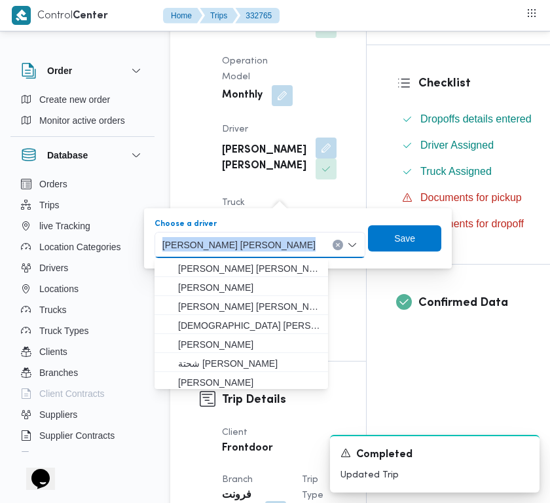
click at [265, 244] on span "احمد محمد بيومي عبدالمقصود" at bounding box center [238, 244] width 153 height 14
drag, startPoint x: 265, startPoint y: 244, endPoint x: 238, endPoint y: 249, distance: 28.0
click at [238, 250] on span "احمد محمد بيومي عبدالمقصود" at bounding box center [238, 244] width 153 height 14
paste input "8597"
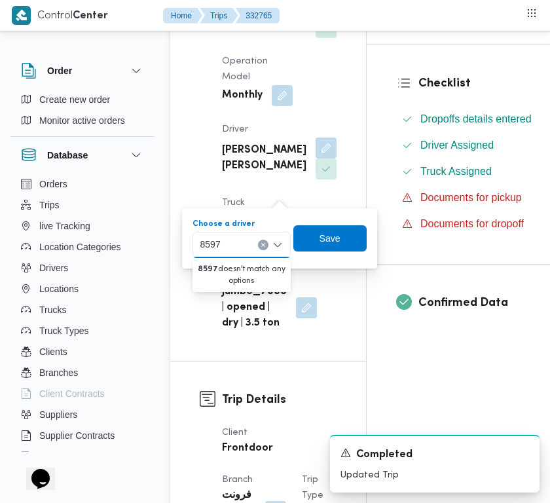
type input "8597"
click at [298, 100] on div "Supplier علي عبدالناصر علي بخيت علي Operation Model Monthly Driver احمد محمد بي…" at bounding box center [279, 156] width 130 height 367
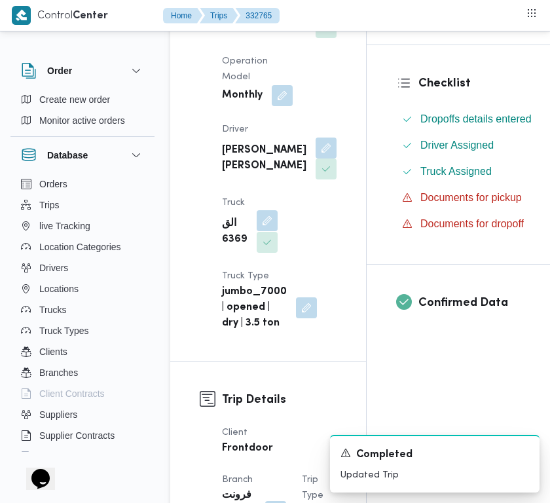
click at [266, 231] on button "button" at bounding box center [267, 220] width 21 height 21
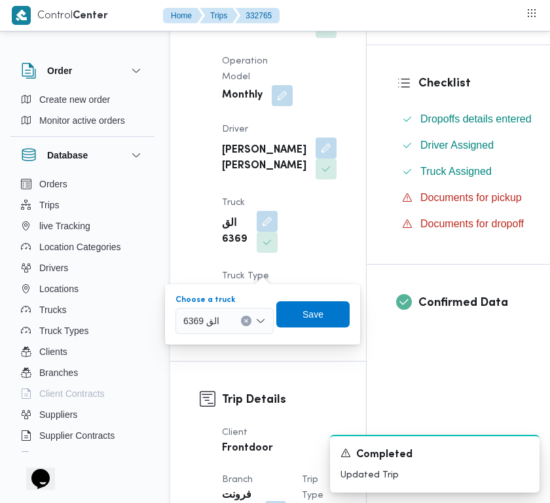
click at [236, 319] on div "الق 6369" at bounding box center [224, 321] width 98 height 26
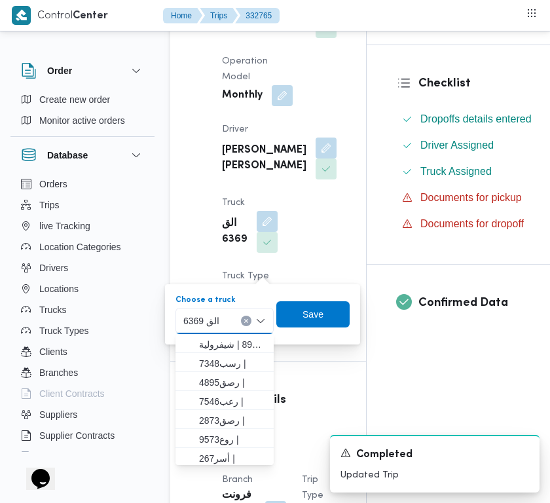
click at [247, 322] on icon "Clear input" at bounding box center [246, 320] width 5 height 5
paste input "8597"
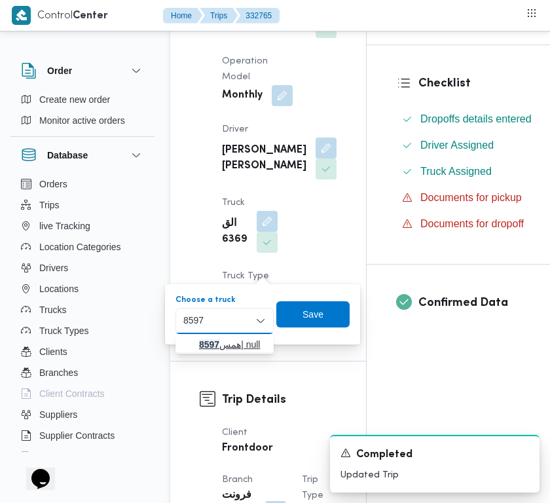
type input "8597"
click at [194, 338] on span "همس 8597 | null" at bounding box center [225, 344] width 88 height 21
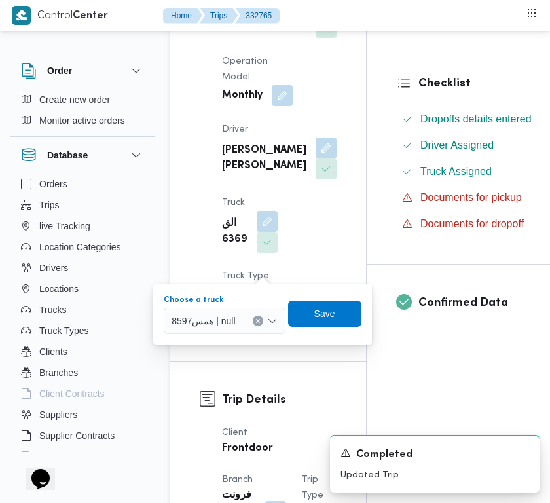
click at [321, 314] on span "Save" at bounding box center [324, 314] width 21 height 16
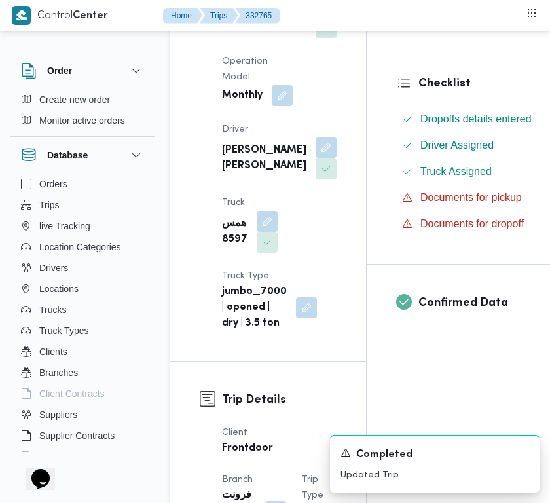
click at [316, 158] on button "button" at bounding box center [326, 147] width 21 height 21
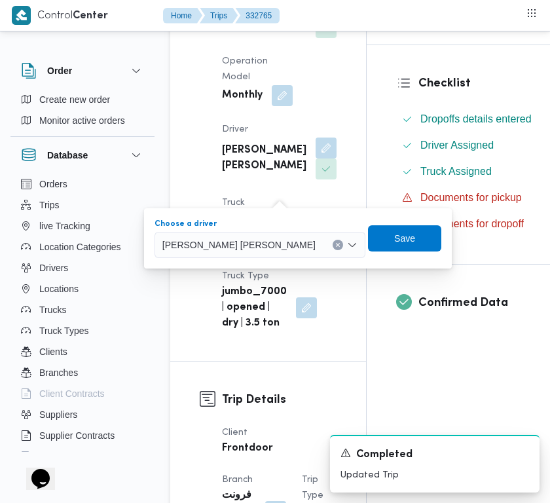
click at [241, 249] on span "احمد محمد بيومي عبدالمقصود" at bounding box center [238, 244] width 153 height 14
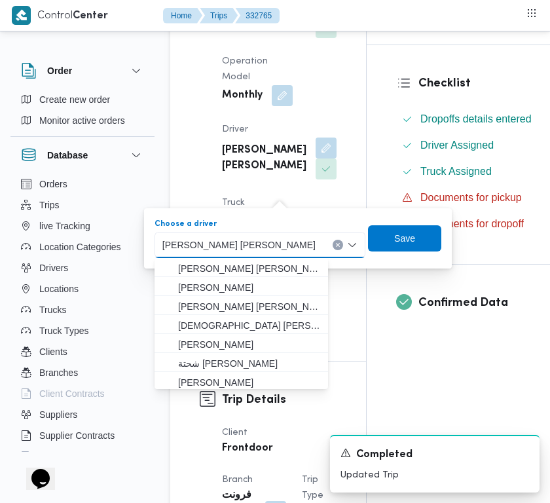
paste input "مد احمد حسين"
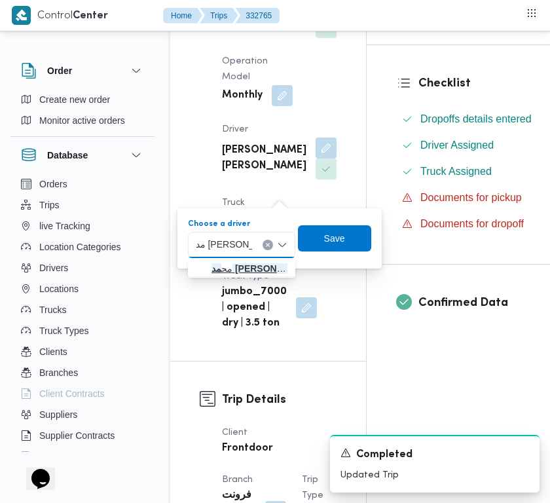
type input "مد احمد حسين"
click at [247, 265] on mark "مد احمد حسين" at bounding box center [261, 268] width 100 height 10
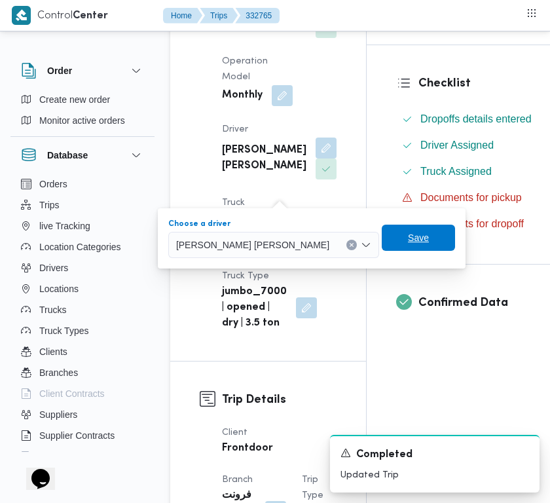
click at [382, 247] on span "Save" at bounding box center [418, 238] width 73 height 26
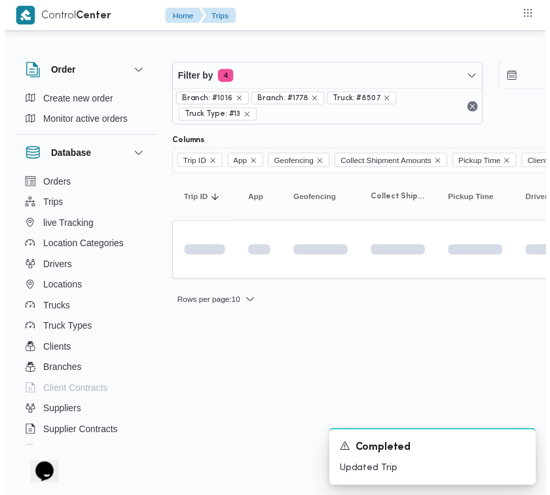
scroll to position [0, 90]
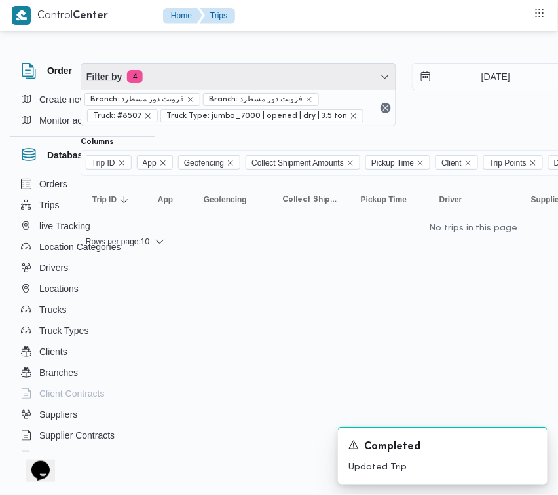
click at [243, 82] on span "Filter by 4" at bounding box center [238, 77] width 314 height 26
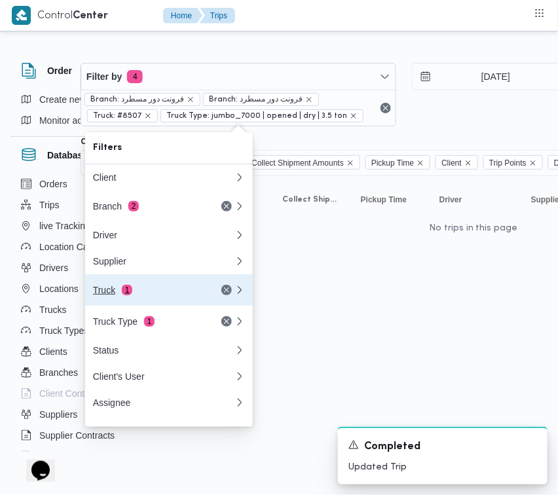
click at [143, 290] on div "Truck 1" at bounding box center [148, 290] width 110 height 10
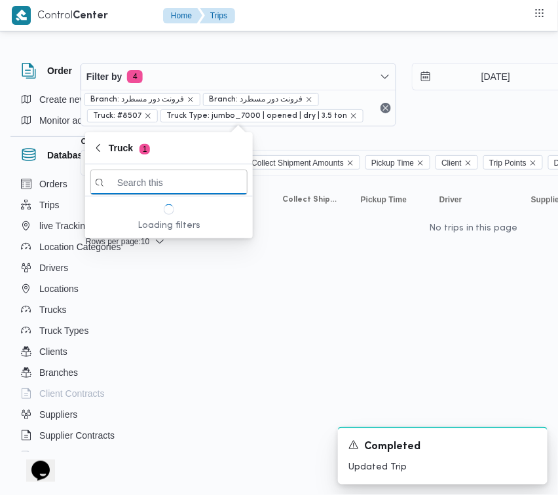
paste input "5319"
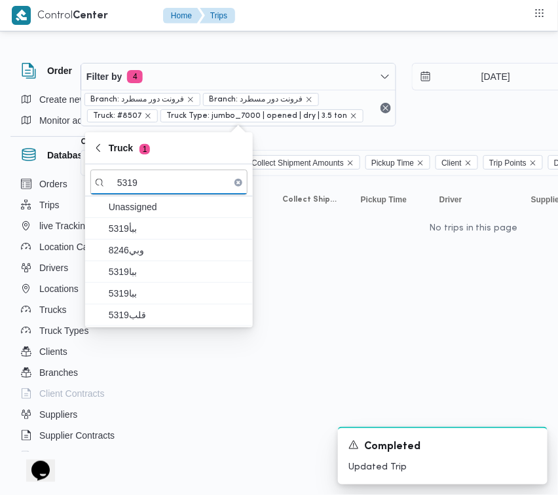
type input "5319"
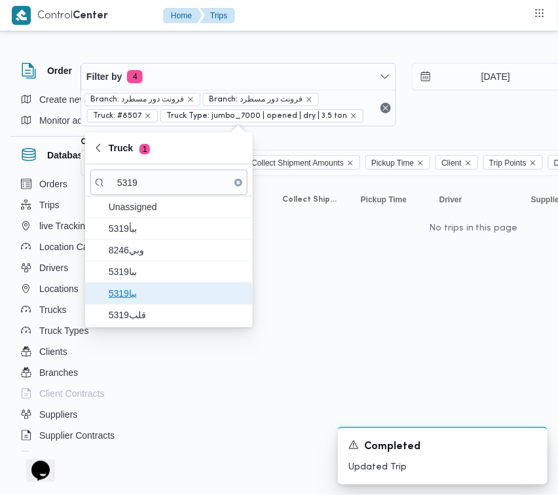
click at [143, 290] on span "ببا5319" at bounding box center [177, 293] width 136 height 16
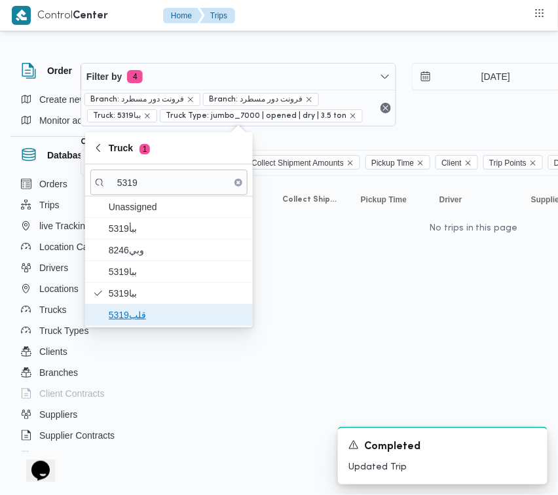
click at [141, 306] on span "قلب5319" at bounding box center [168, 314] width 157 height 21
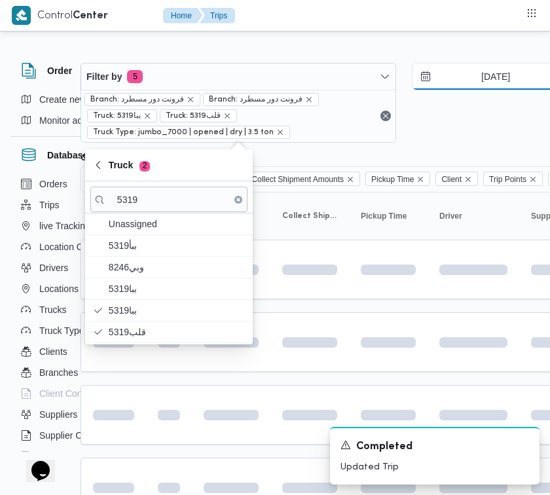
click at [473, 83] on input "27/8/2025" at bounding box center [486, 77] width 149 height 26
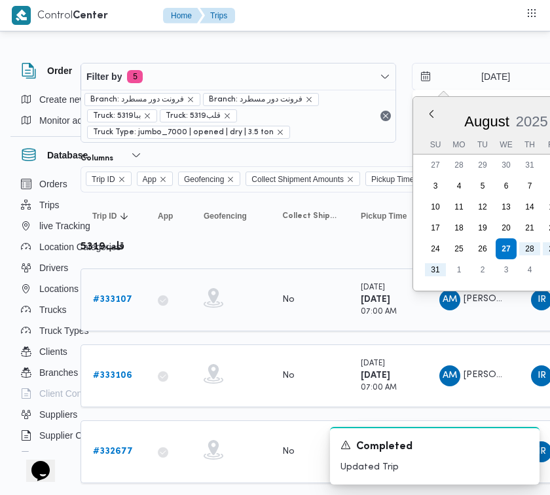
scroll to position [31, 90]
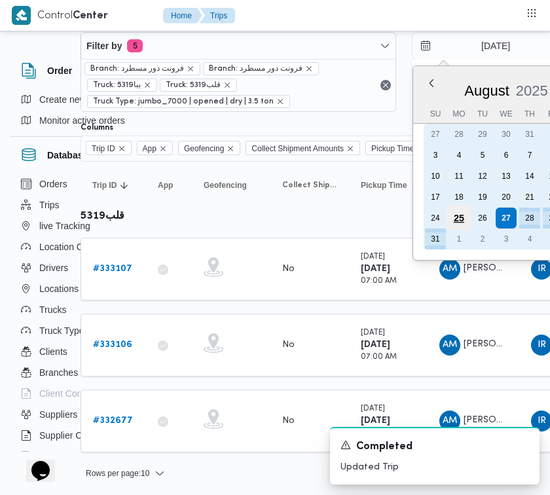
click at [463, 216] on div "25" at bounding box center [458, 218] width 25 height 25
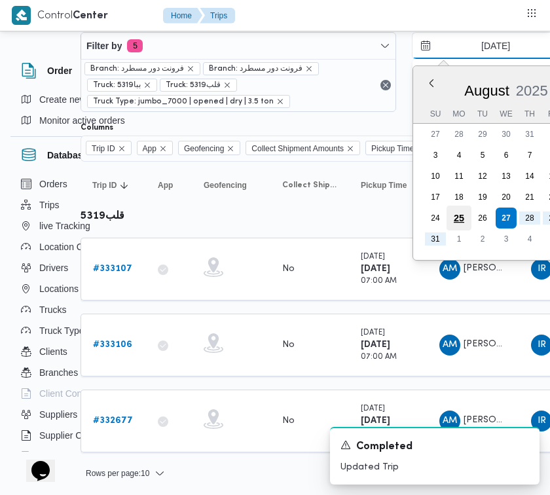
type input "25/8/2025"
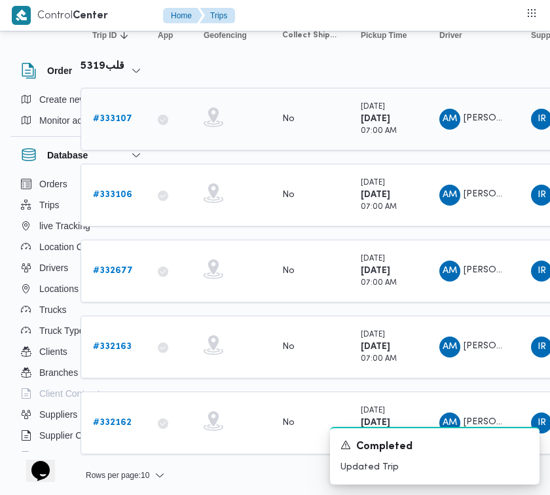
scroll to position [0, 90]
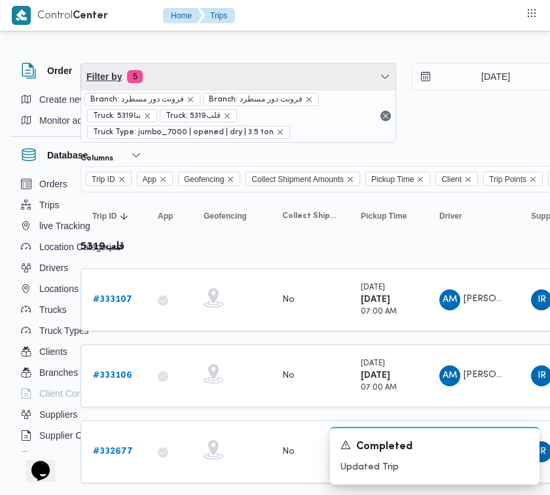
drag, startPoint x: 217, startPoint y: 70, endPoint x: 221, endPoint y: 116, distance: 46.1
click at [217, 70] on span "Filter by 5" at bounding box center [238, 77] width 314 height 26
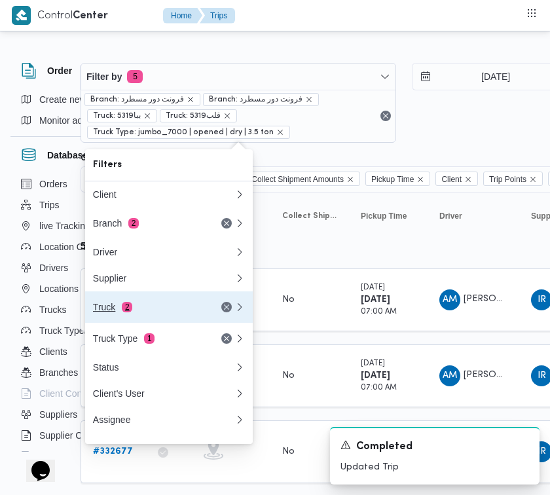
click at [156, 311] on div "Truck 2" at bounding box center [148, 307] width 110 height 10
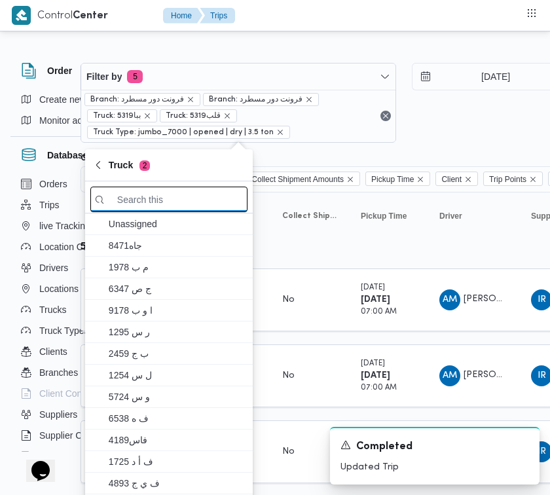
click at [197, 205] on input "search filters" at bounding box center [168, 200] width 157 height 26
paste input "9283"
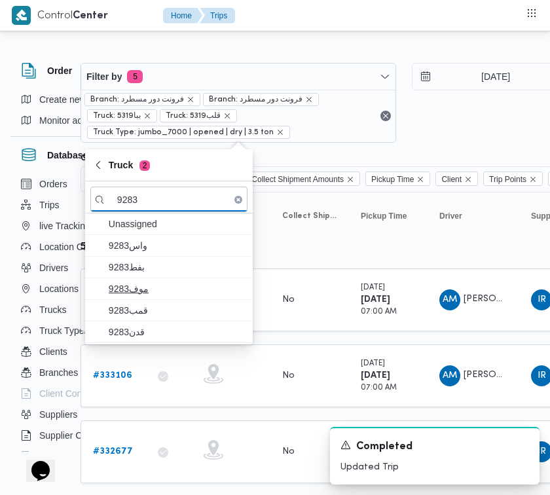
type input "9283"
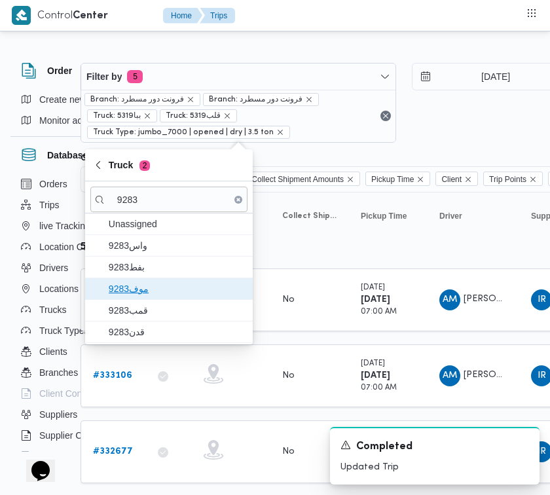
click at [145, 293] on span "9283موف" at bounding box center [177, 289] width 136 height 16
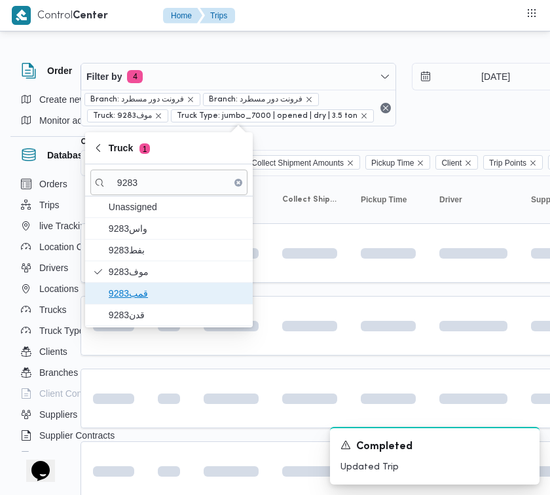
click at [145, 304] on span "قمب9283" at bounding box center [168, 293] width 157 height 21
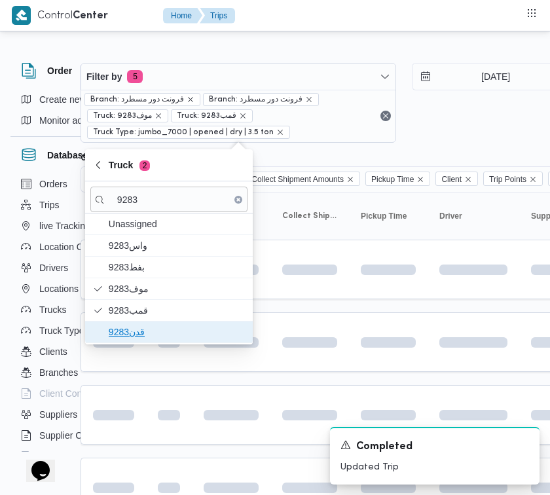
click at [122, 326] on span "قدن9283" at bounding box center [177, 332] width 136 height 16
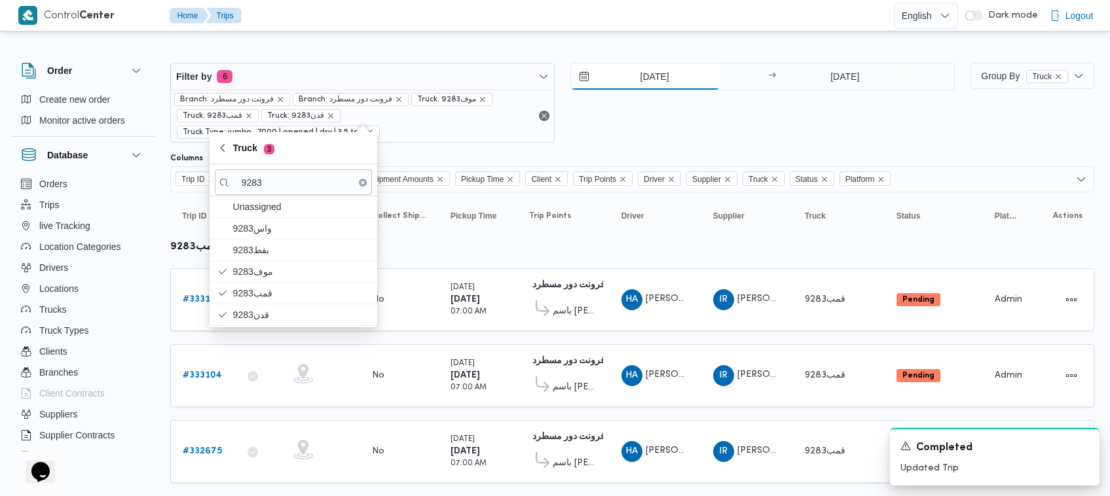
click at [673, 76] on input "25/8/2025" at bounding box center [645, 77] width 149 height 26
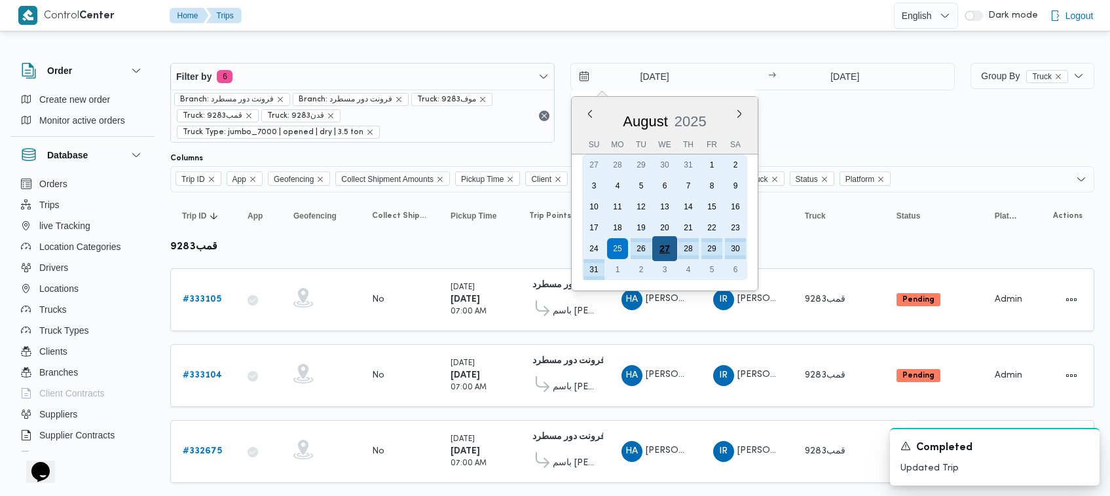
click at [669, 251] on div "27" at bounding box center [664, 248] width 25 height 25
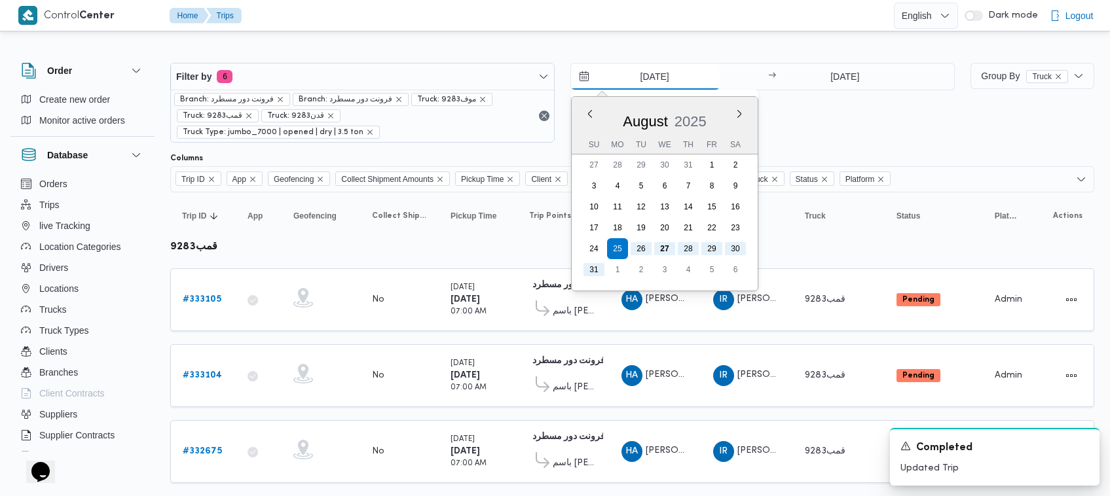
type input "27/8/2025"
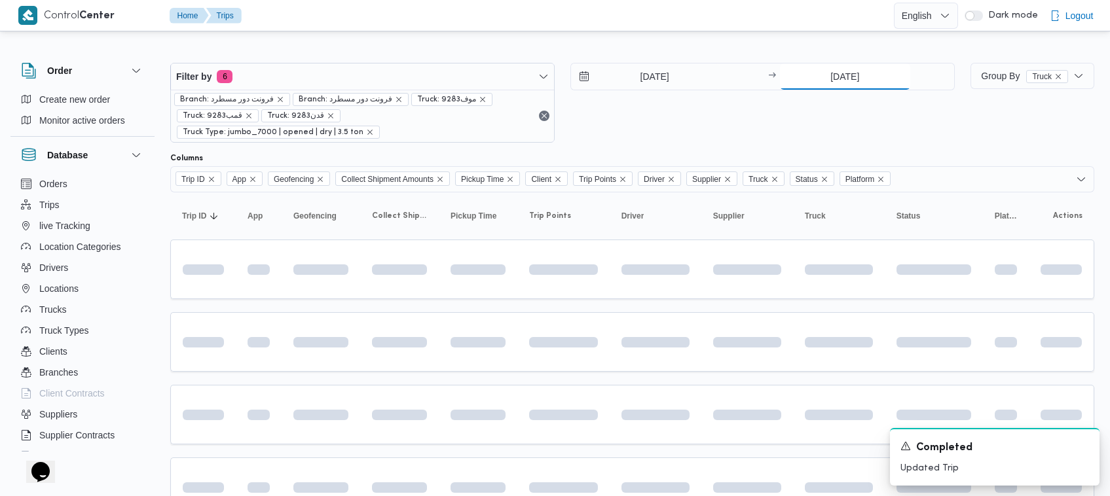
click at [803, 79] on input "31/8/2025" at bounding box center [845, 77] width 130 height 26
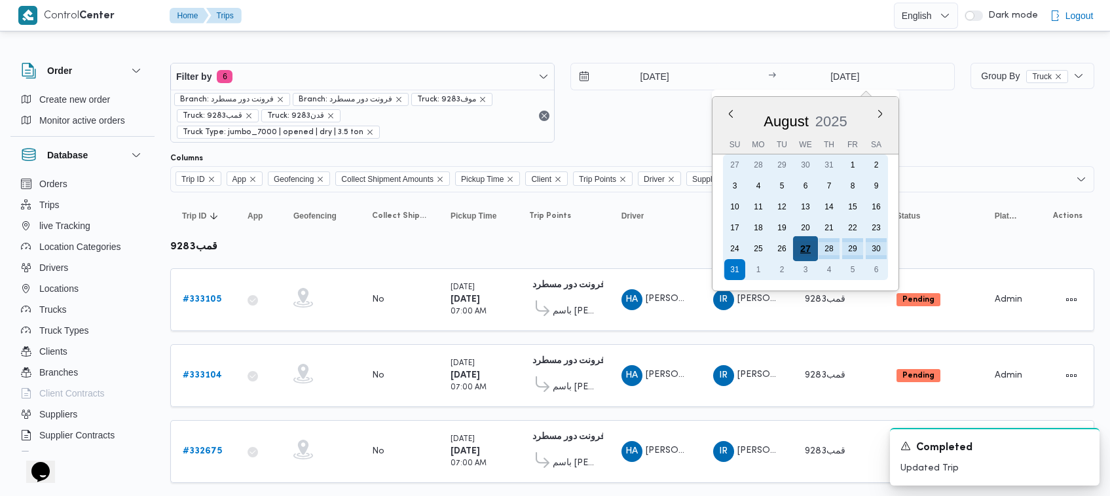
click at [803, 249] on div "27" at bounding box center [805, 248] width 25 height 25
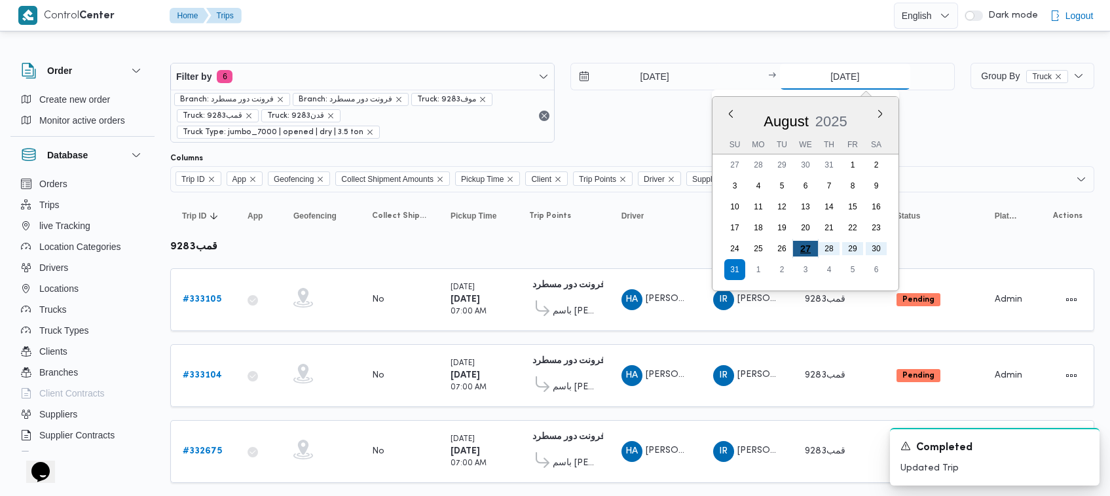
type input "27/8/2025"
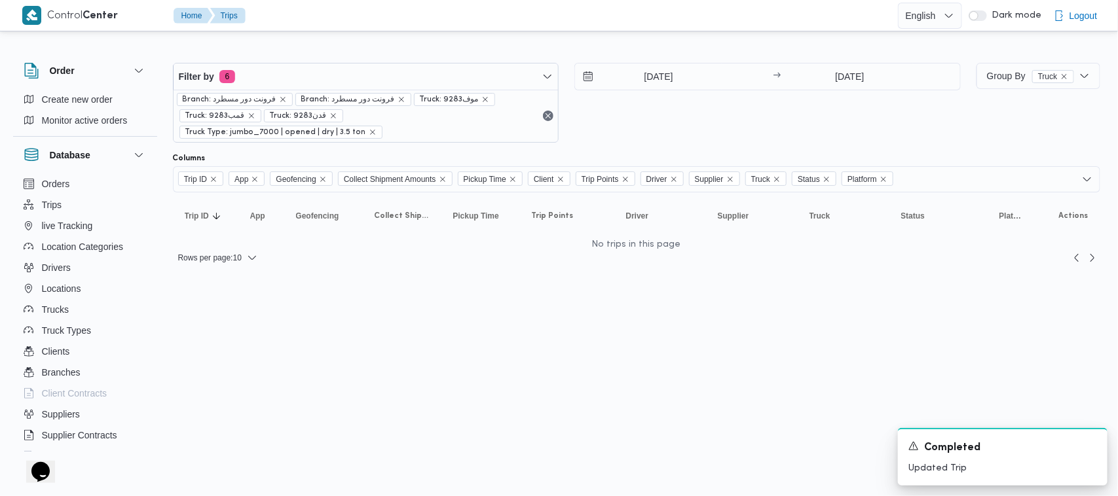
click at [801, 122] on div "27/8/2025 → 27/8/2025" at bounding box center [767, 103] width 386 height 80
click at [934, 124] on div "27/8/2025 → 27/8/2025" at bounding box center [767, 103] width 386 height 80
